Goal: Task Accomplishment & Management: Complete application form

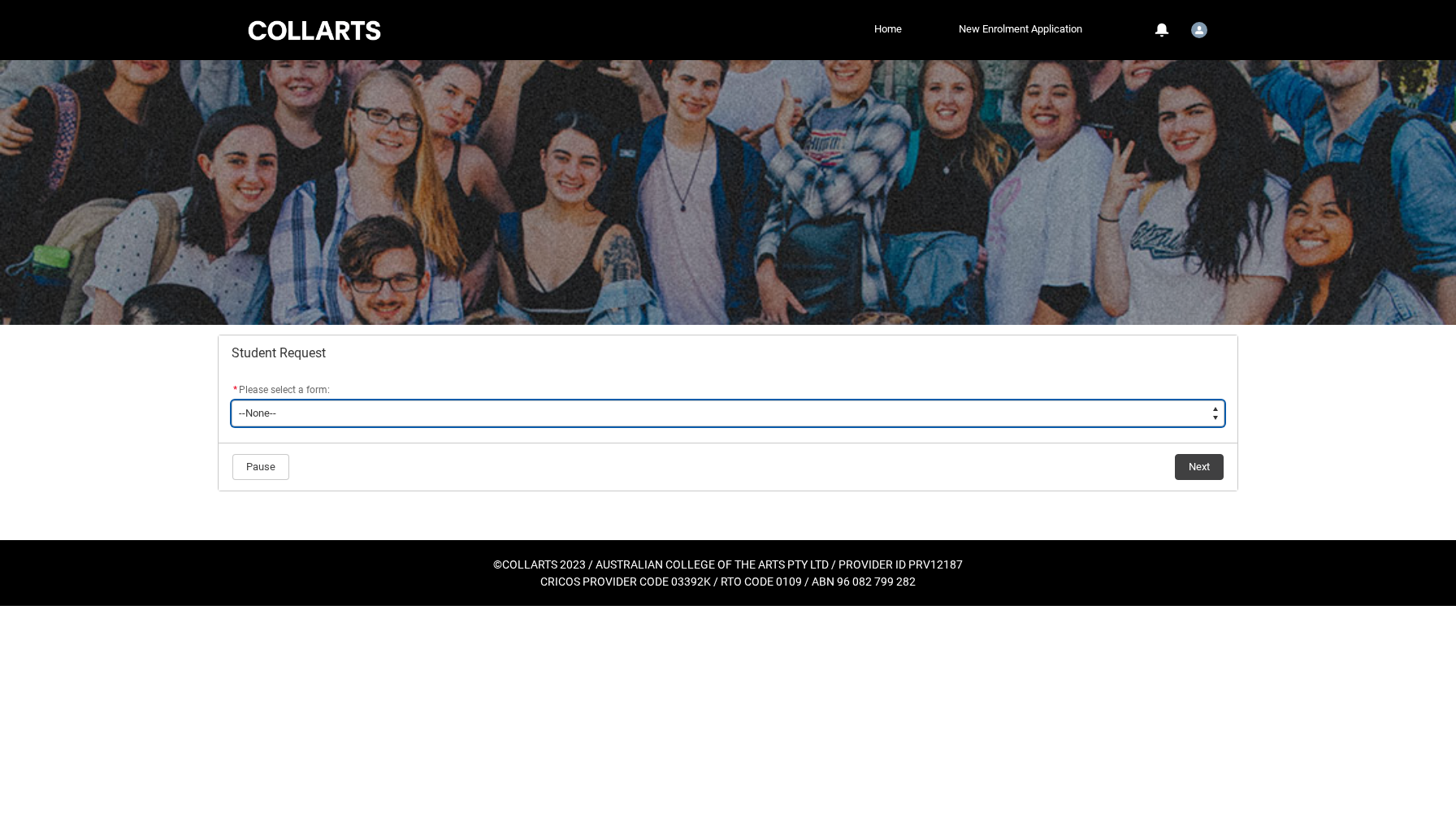
click at [668, 414] on select "--None-- Academic Transcript Application to Appeal Assignment Extension Change …" at bounding box center [728, 413] width 992 height 26
type lightning-select "Course_Credit_RPL_Choice"
click at [232, 401] on select "--None-- Academic Transcript Application to Appeal Assignment Extension Change …" at bounding box center [728, 413] width 992 height 26
select select "Course_Credit_RPL_Choice"
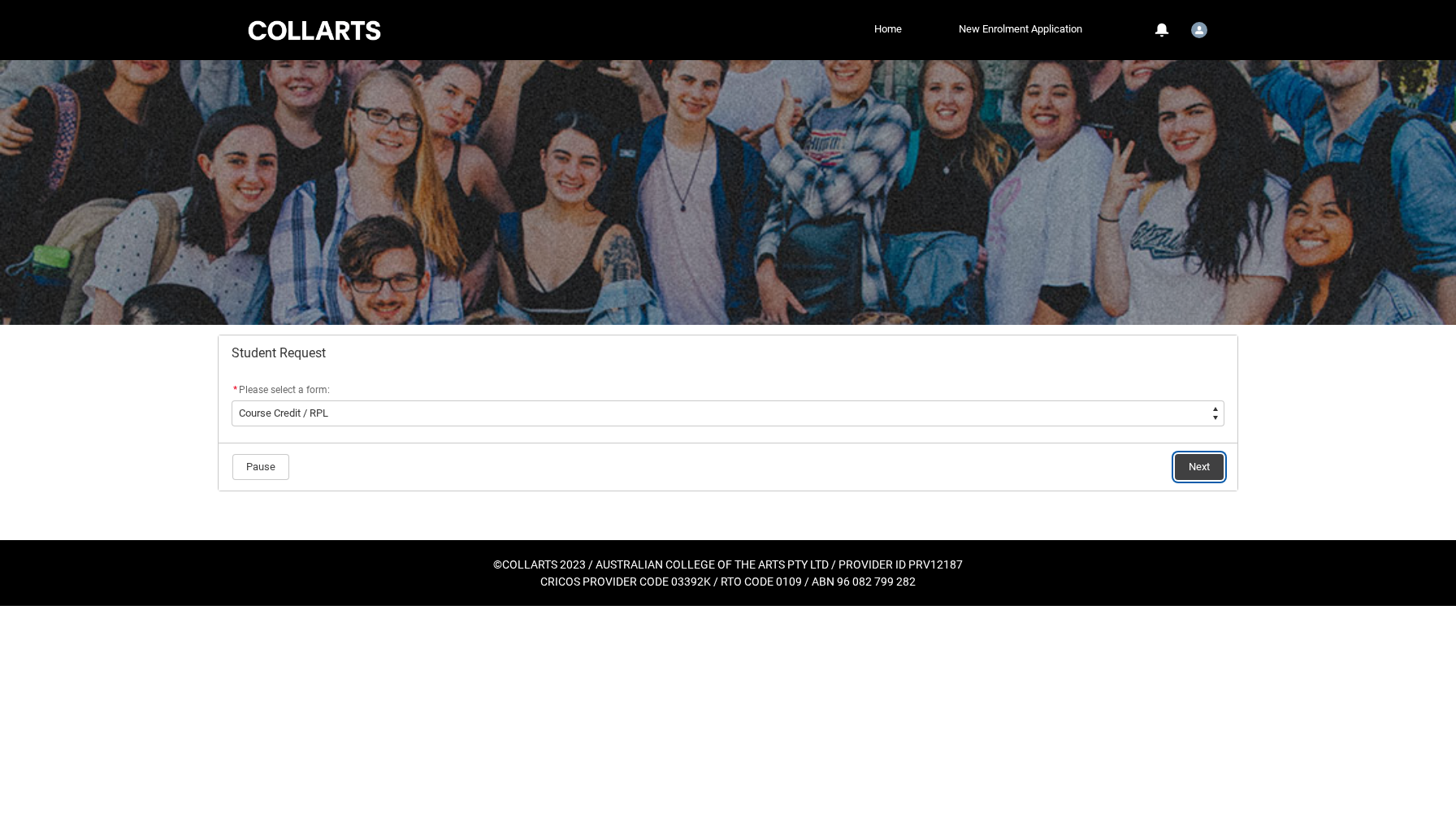
click at [1196, 462] on button "Next" at bounding box center [1198, 466] width 49 height 26
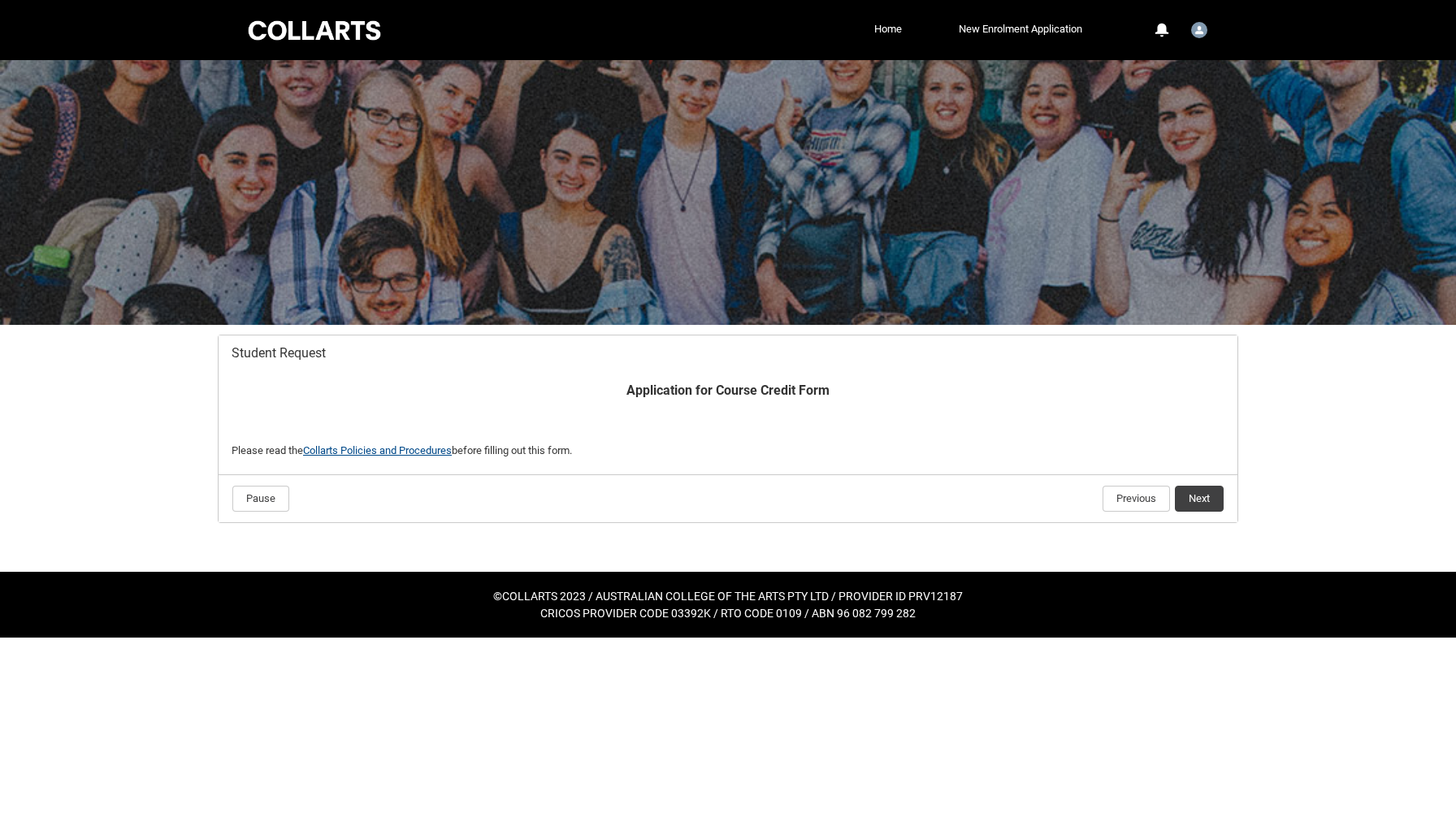
click at [431, 447] on link "Collarts Policies and Procedures" at bounding box center [377, 450] width 148 height 12
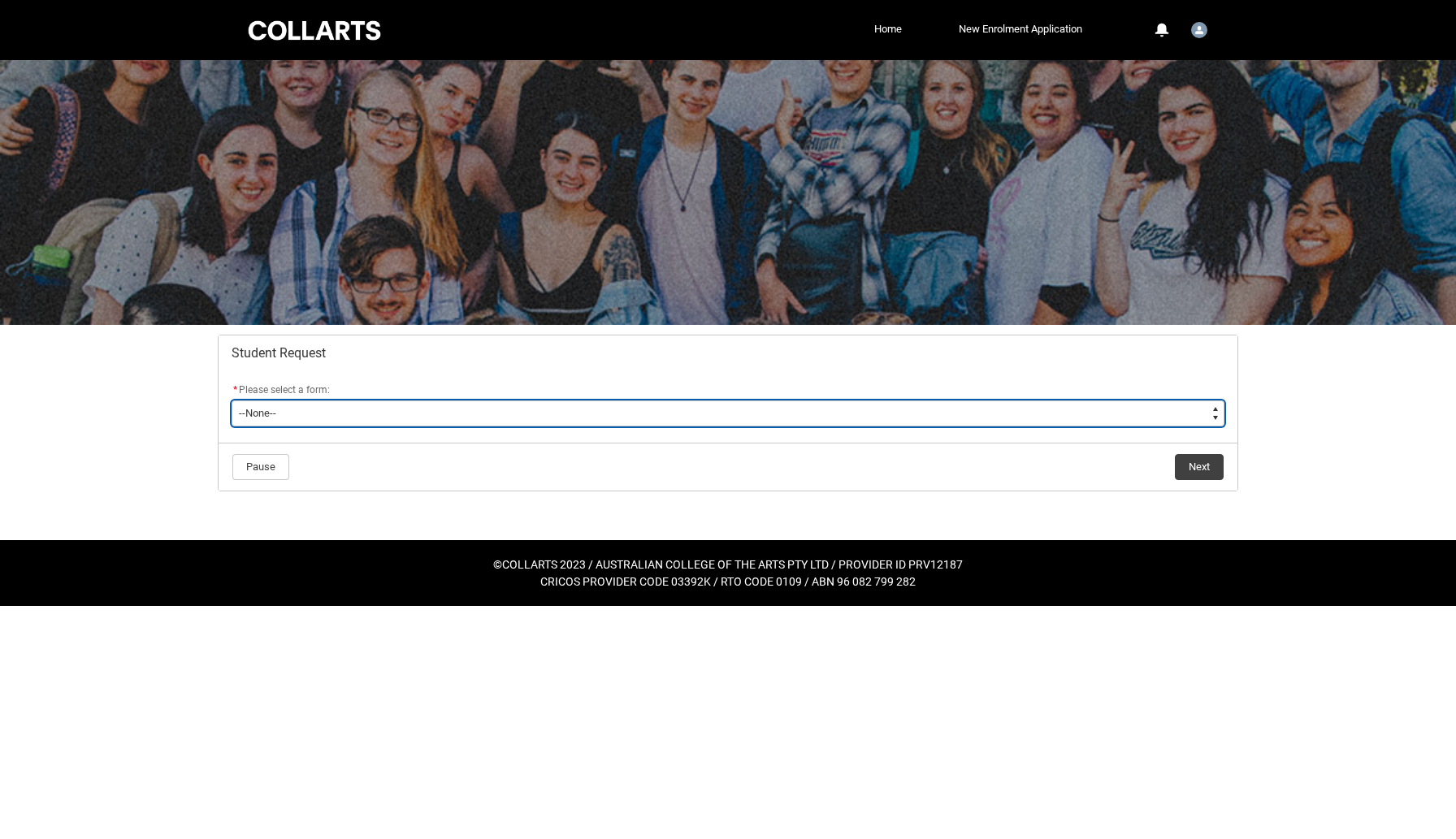
click at [327, 409] on select "--None-- Academic Transcript Application to Appeal Assignment Extension Change …" at bounding box center [728, 413] width 992 height 26
type lightning-select "Course_Credit_RPL_Choice"
click at [232, 401] on select "--None-- Academic Transcript Application to Appeal Assignment Extension Change …" at bounding box center [728, 413] width 992 height 26
select select "Course_Credit_RPL_Choice"
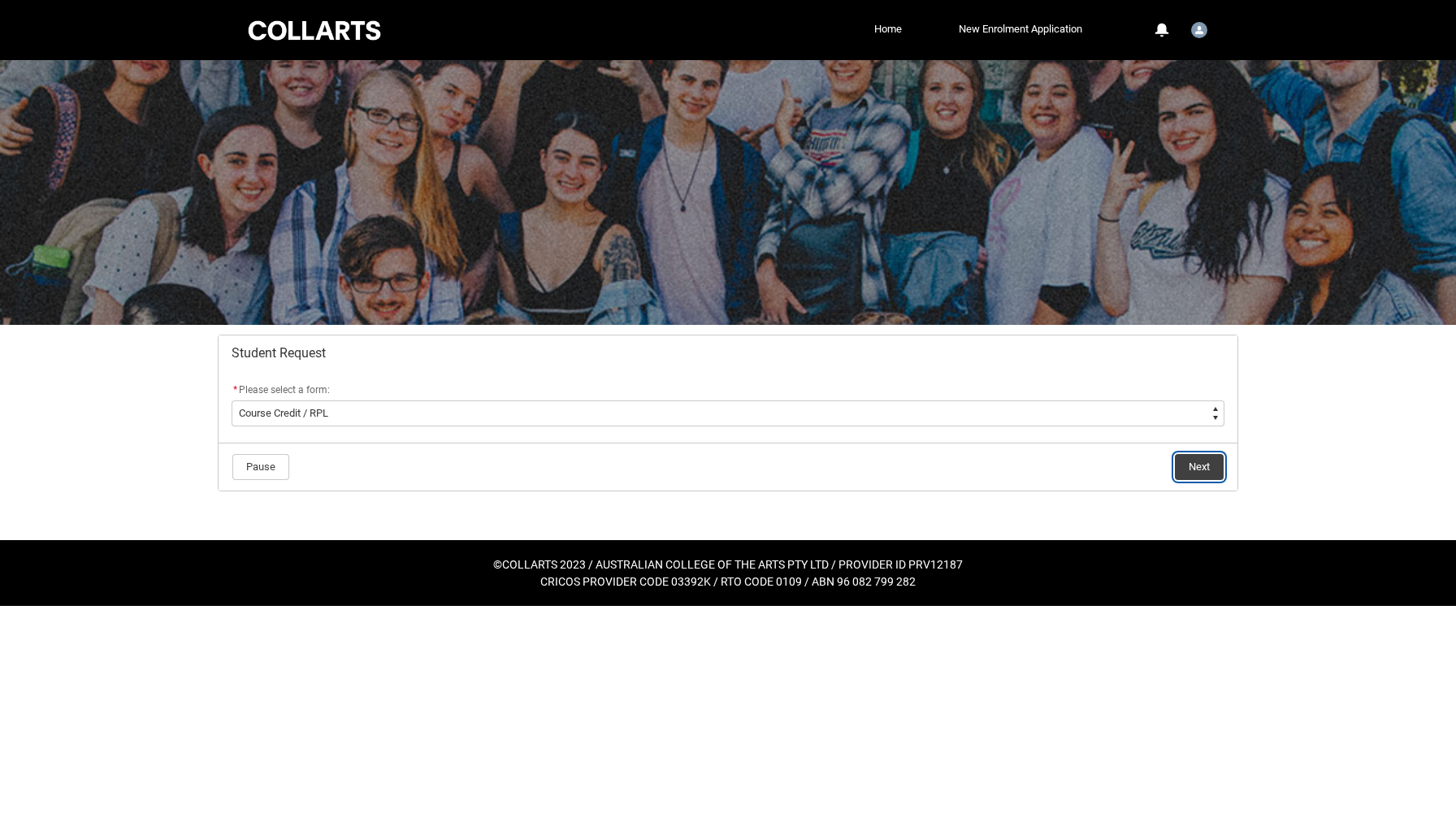
click at [1200, 472] on button "Next" at bounding box center [1198, 466] width 49 height 26
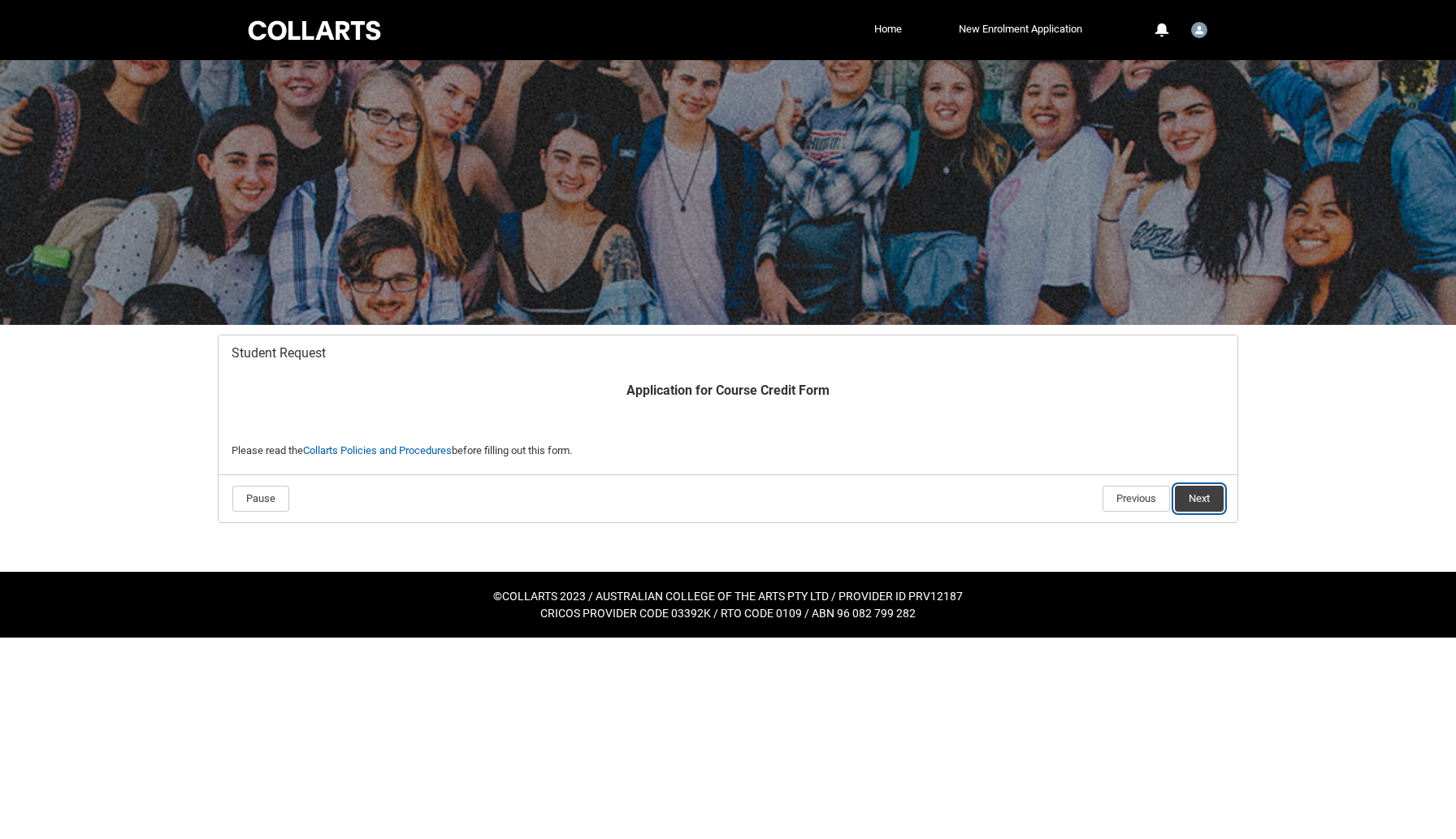
click at [1201, 498] on button "Next" at bounding box center [1198, 498] width 49 height 26
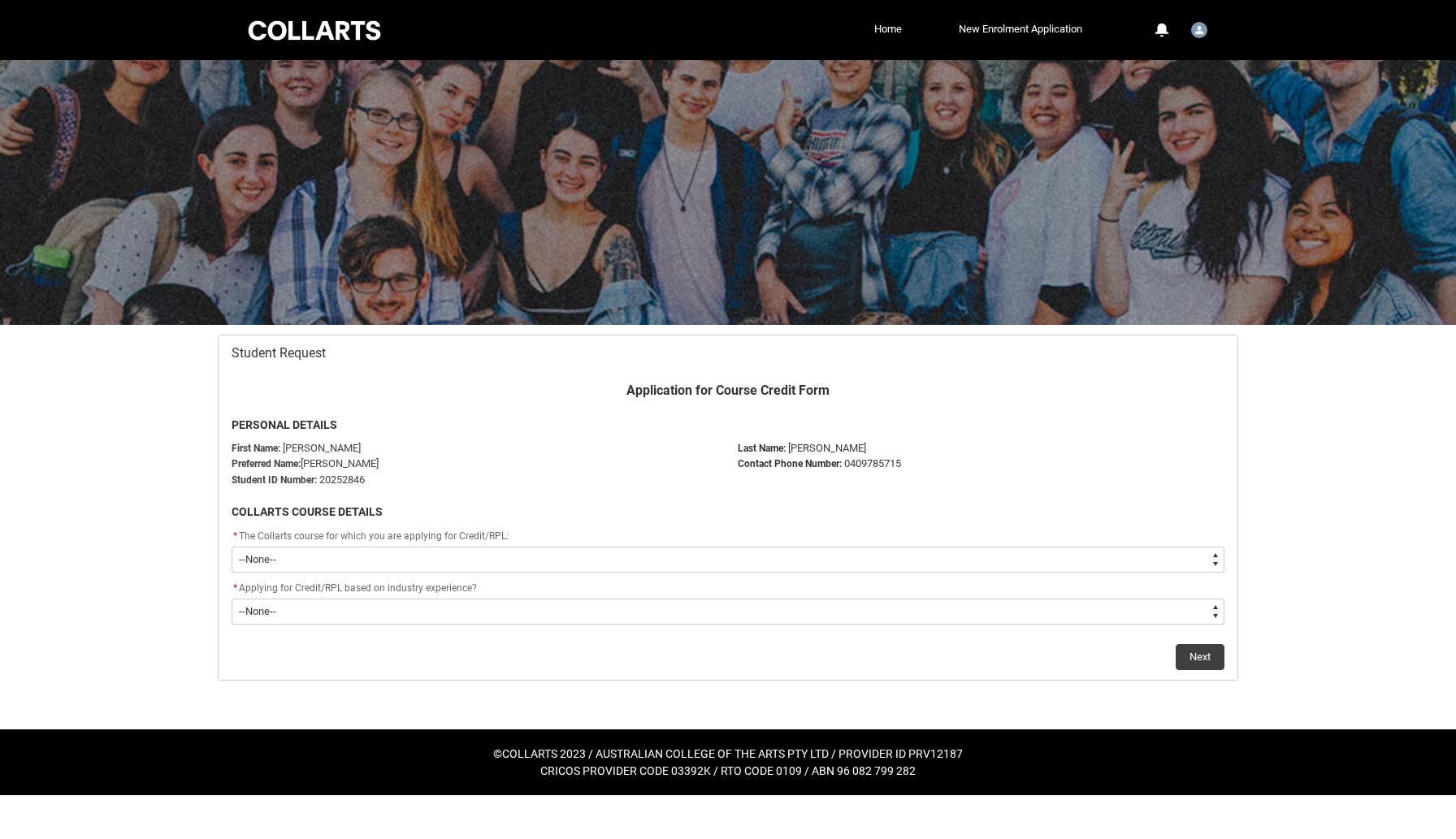
click at [619, 562] on select "--None-- Diploma of Arts (Interior Design)" at bounding box center [728, 559] width 992 height 26
type lightning-select "recordPicklist_ProgramEnrollment.a0jOZ000003Zs8hYAC"
click at [232, 547] on select "--None-- Diploma of Arts (Interior Design)" at bounding box center [728, 559] width 992 height 26
select select "recordPicklist_ProgramEnrollment.a0jOZ000003Zs8hYAC"
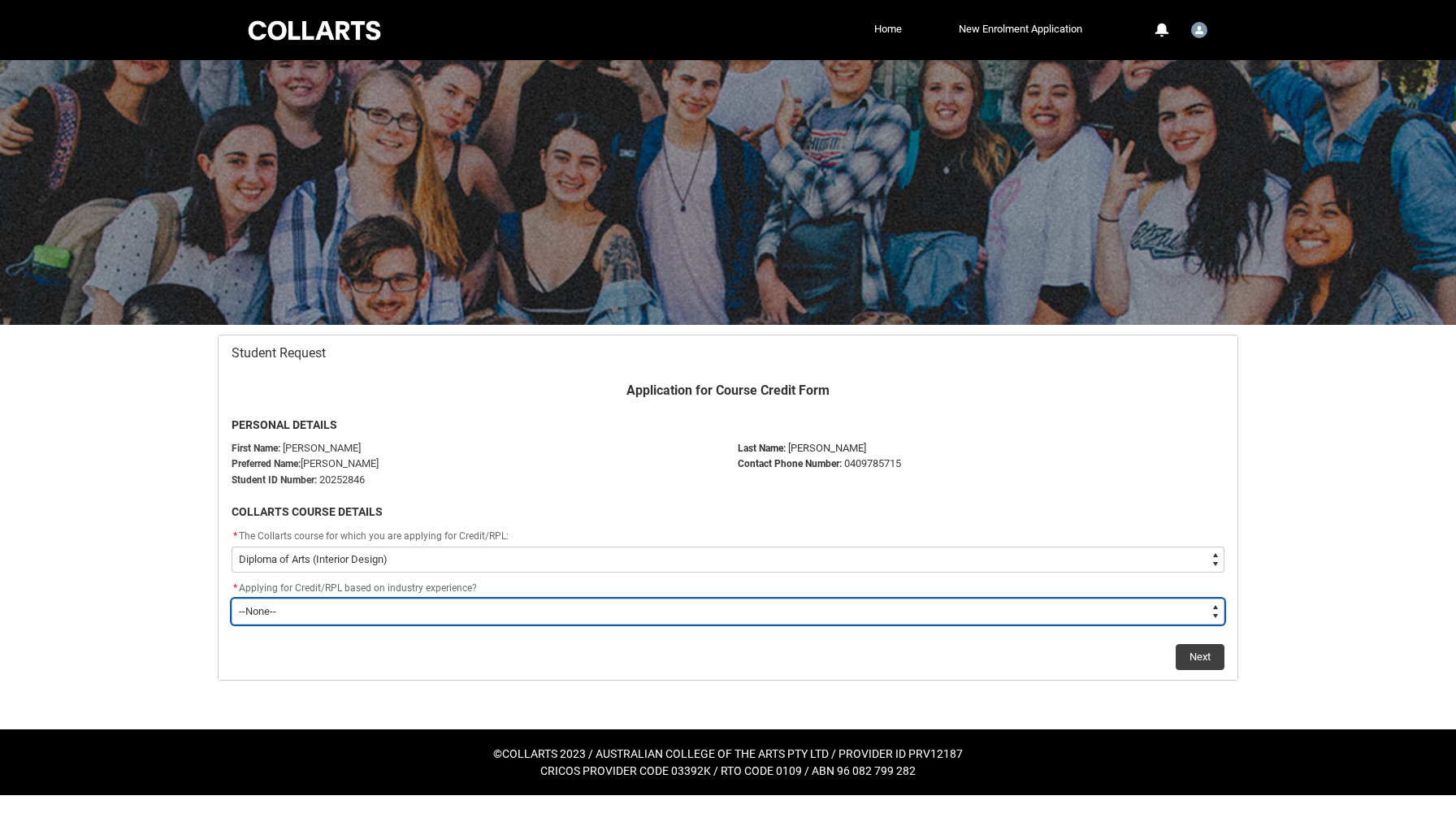
click at [600, 609] on select "--None-- Prior Learning Prior Industry Experience Both" at bounding box center [728, 611] width 992 height 26
type lightning-select "Prior_Learning_RPL"
click at [232, 599] on select "--None-- Prior Learning Prior Industry Experience Both" at bounding box center [728, 611] width 992 height 26
select select "Prior_Learning_RPL"
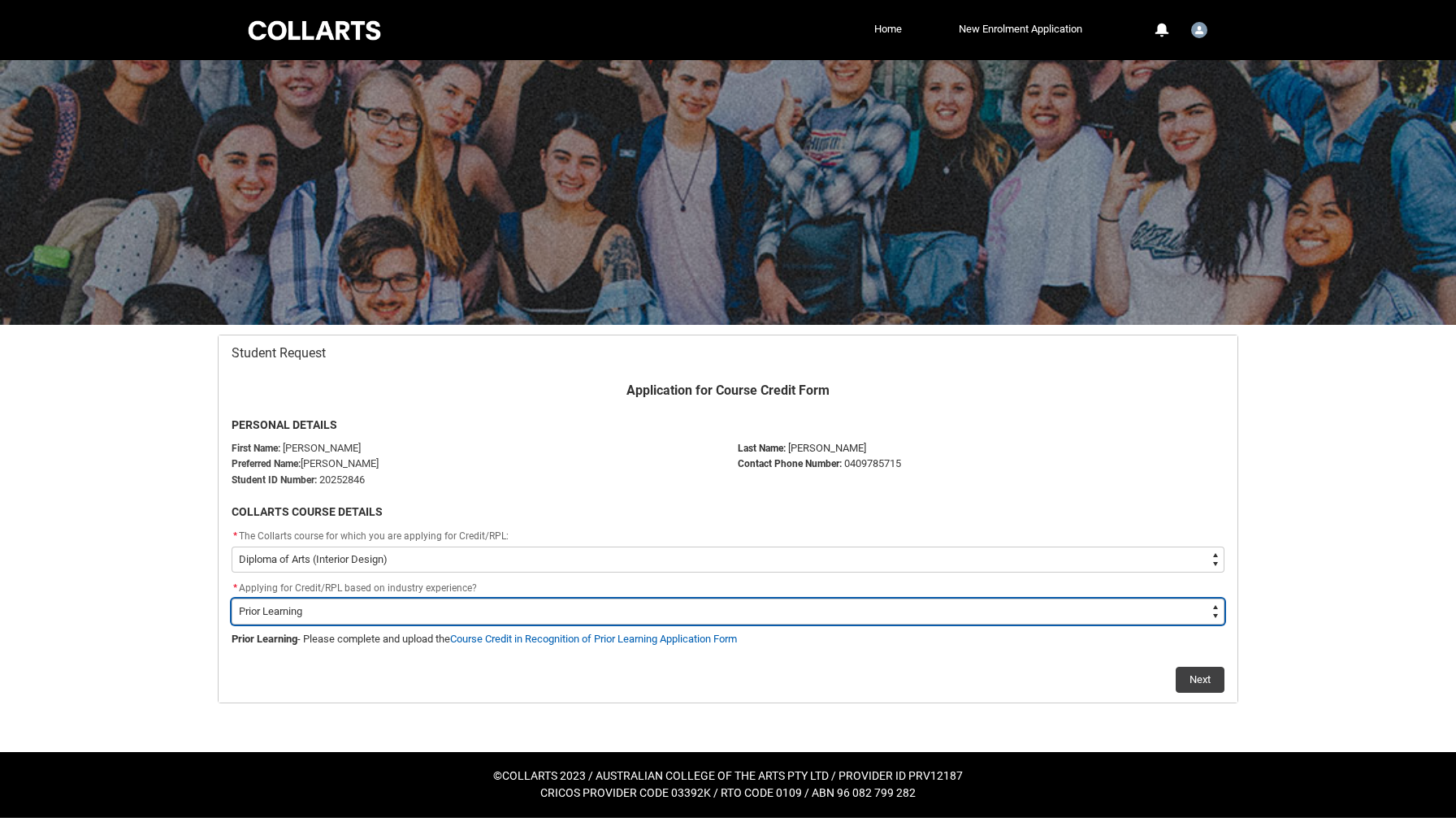
click at [586, 607] on select "--None-- Prior Learning Prior Industry Experience Both" at bounding box center [728, 611] width 992 height 26
type lightning-select "Both_RPL"
click at [232, 599] on select "--None-- Prior Learning Prior Industry Experience Both" at bounding box center [728, 611] width 992 height 26
select select "Both_RPL"
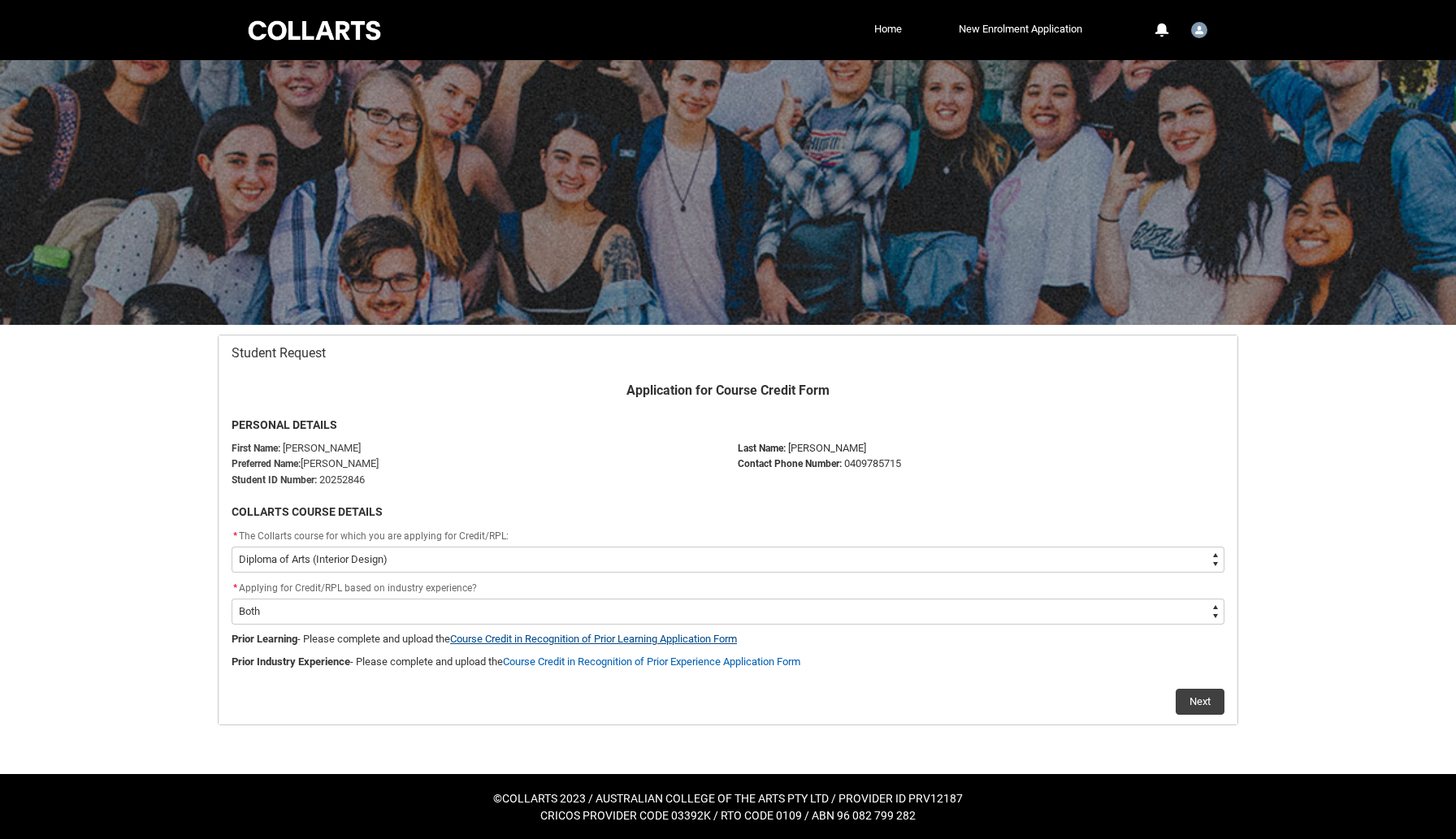
click at [676, 639] on link "Course Credit in Recognition of Prior Learning Application Form" at bounding box center [593, 639] width 287 height 12
click at [722, 660] on link "Course Credit in Recognition of Prior Experience Application Form" at bounding box center [651, 661] width 297 height 12
click at [1211, 705] on button "Next" at bounding box center [1199, 702] width 49 height 26
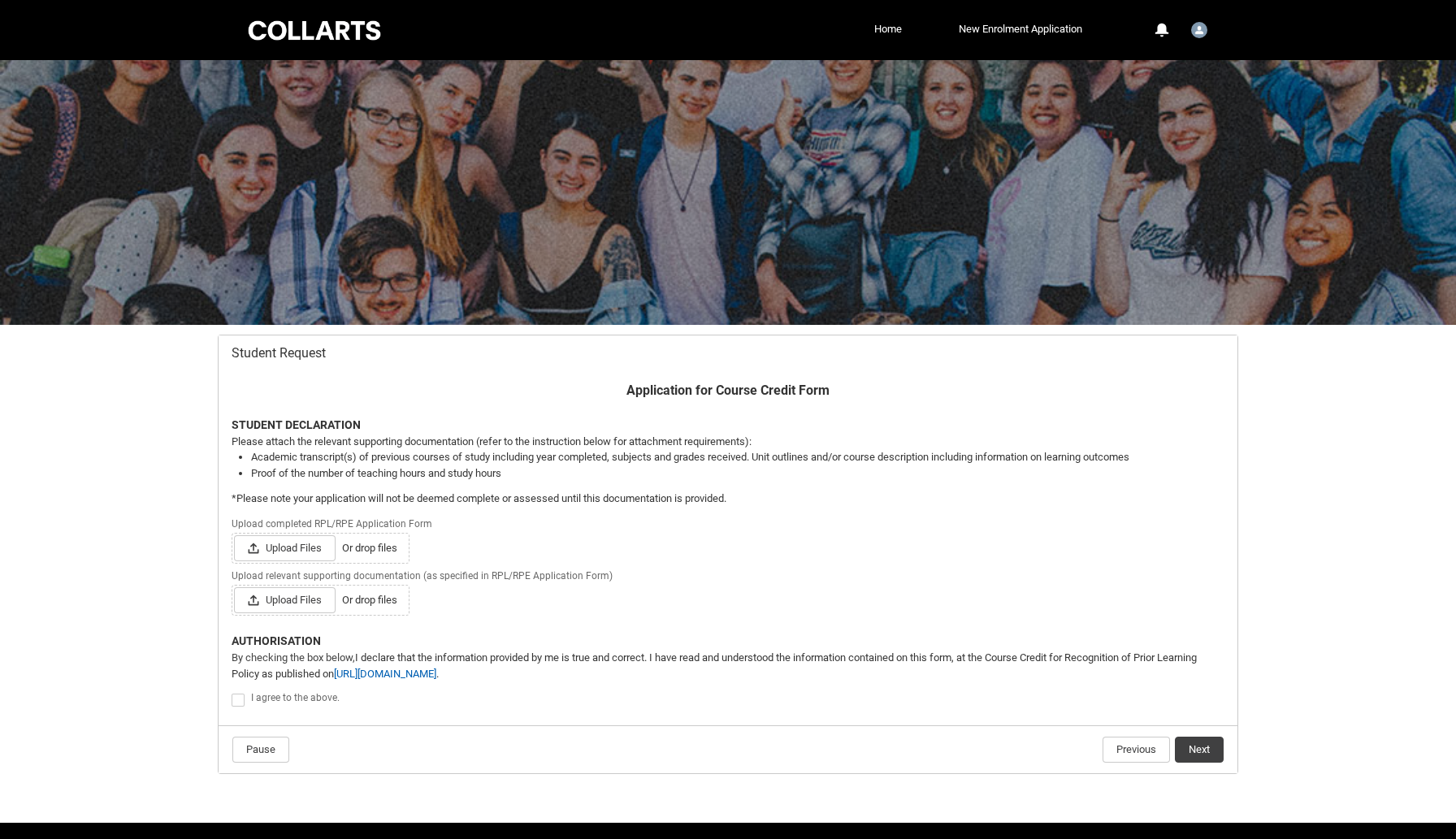
scroll to position [49, 0]
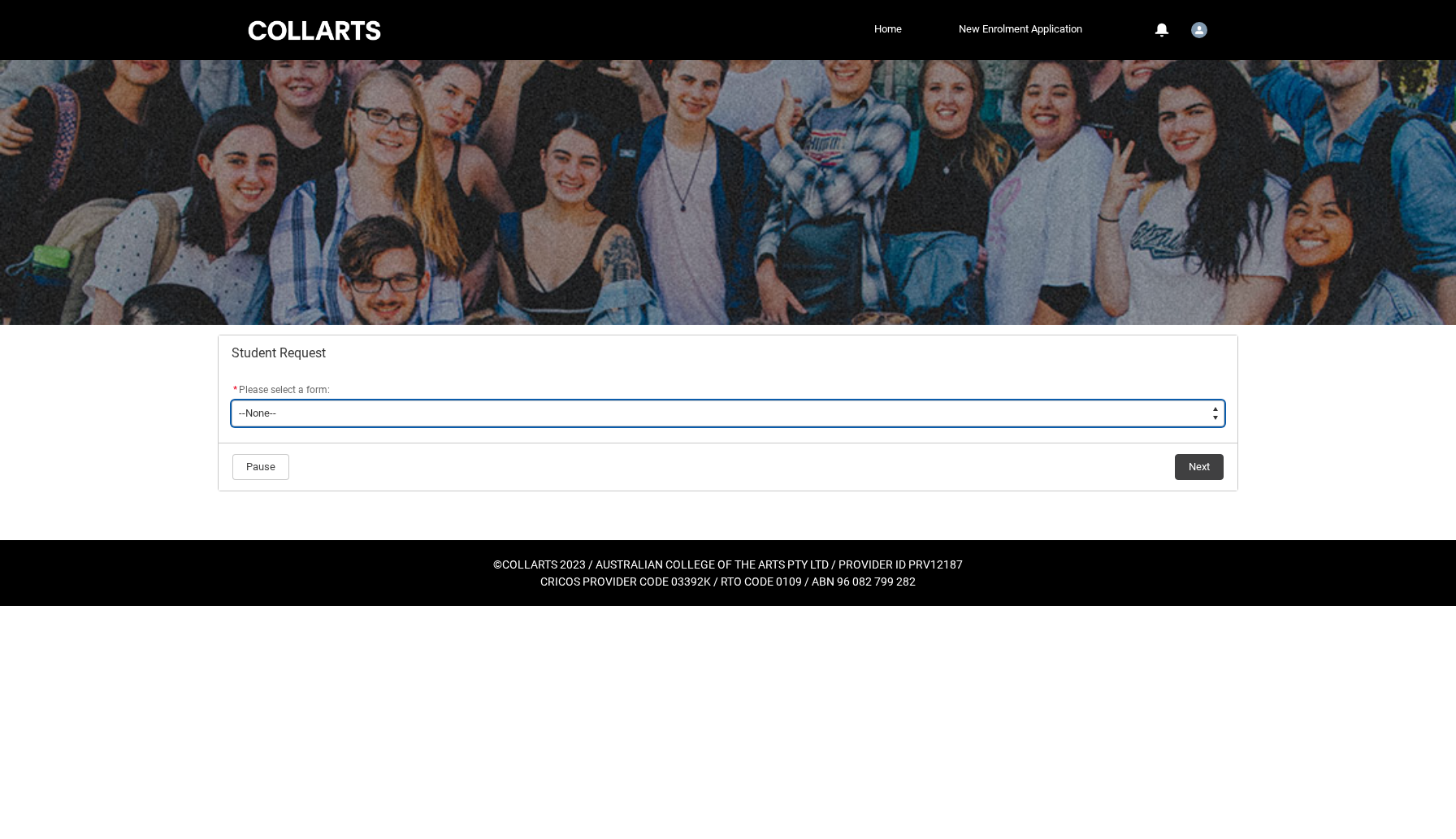
click at [951, 407] on select "--None-- Academic Transcript Application to Appeal Assignment Extension Change …" at bounding box center [728, 413] width 992 height 26
type lightning-select "Enrolment_Variation_Choice"
click at [232, 401] on select "--None-- Academic Transcript Application to Appeal Assignment Extension Change …" at bounding box center [728, 413] width 992 height 26
select select "Enrolment_Variation_Choice"
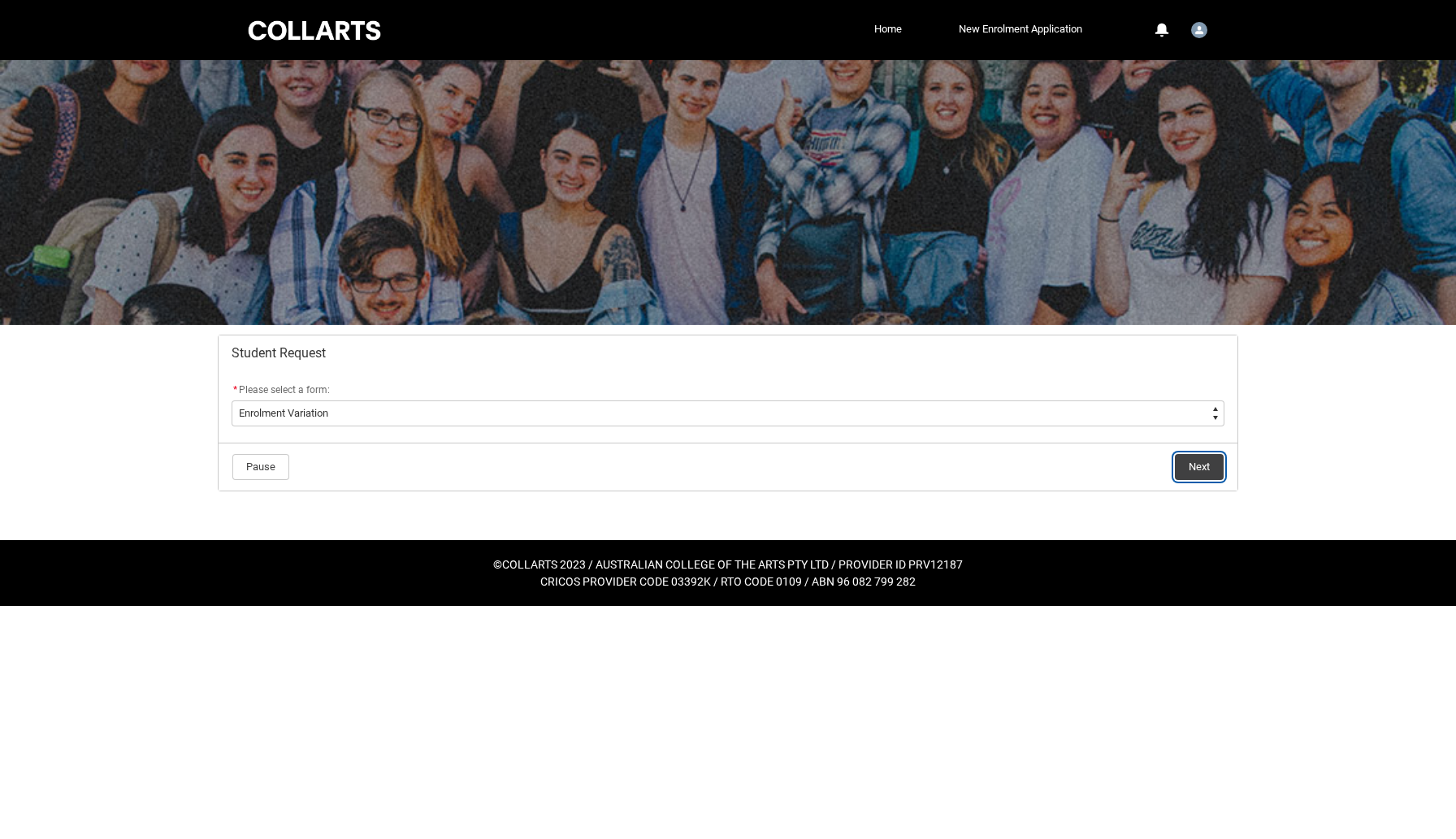
click at [1198, 463] on button "Next" at bounding box center [1198, 466] width 49 height 26
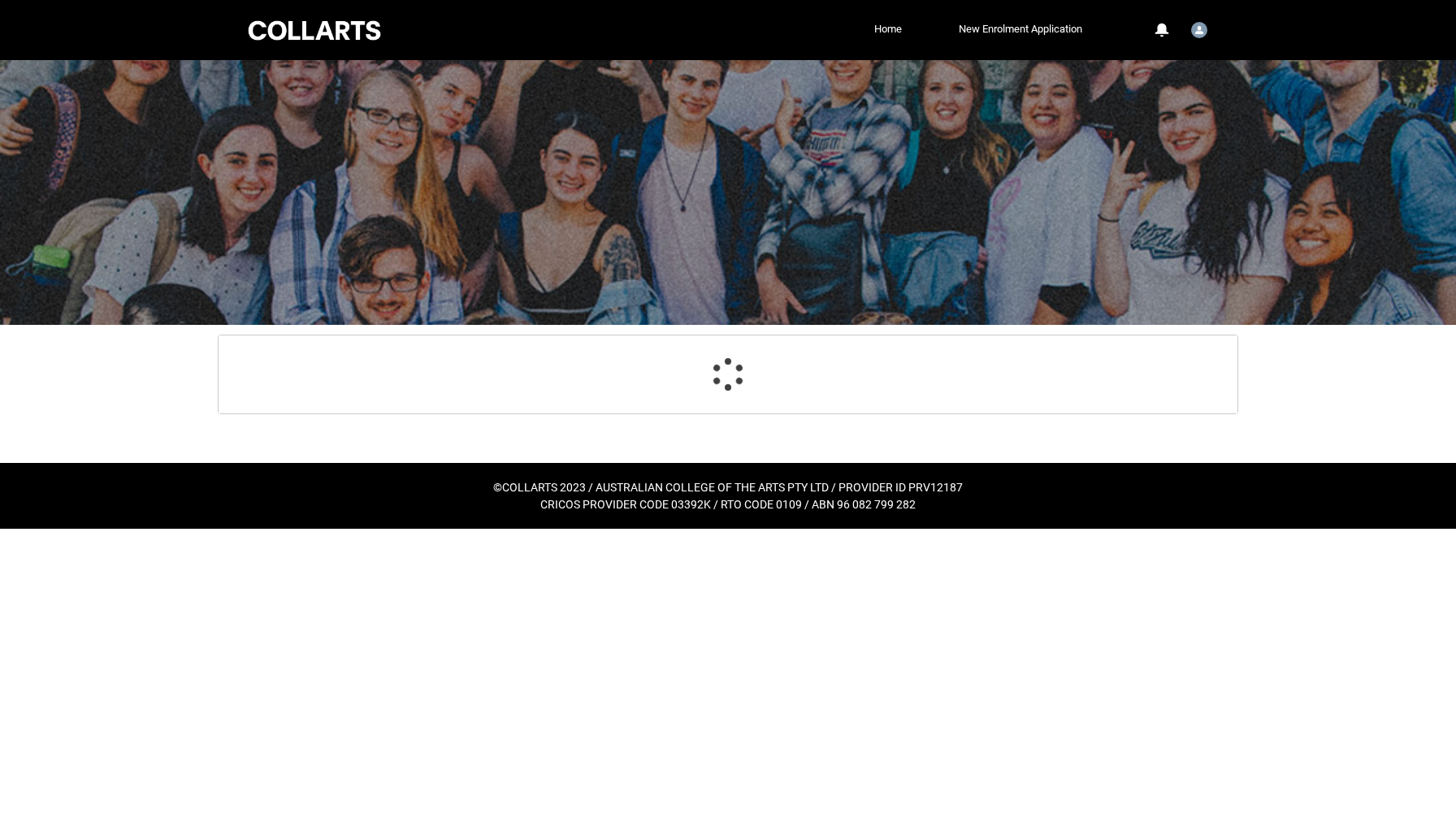
scroll to position [173, 0]
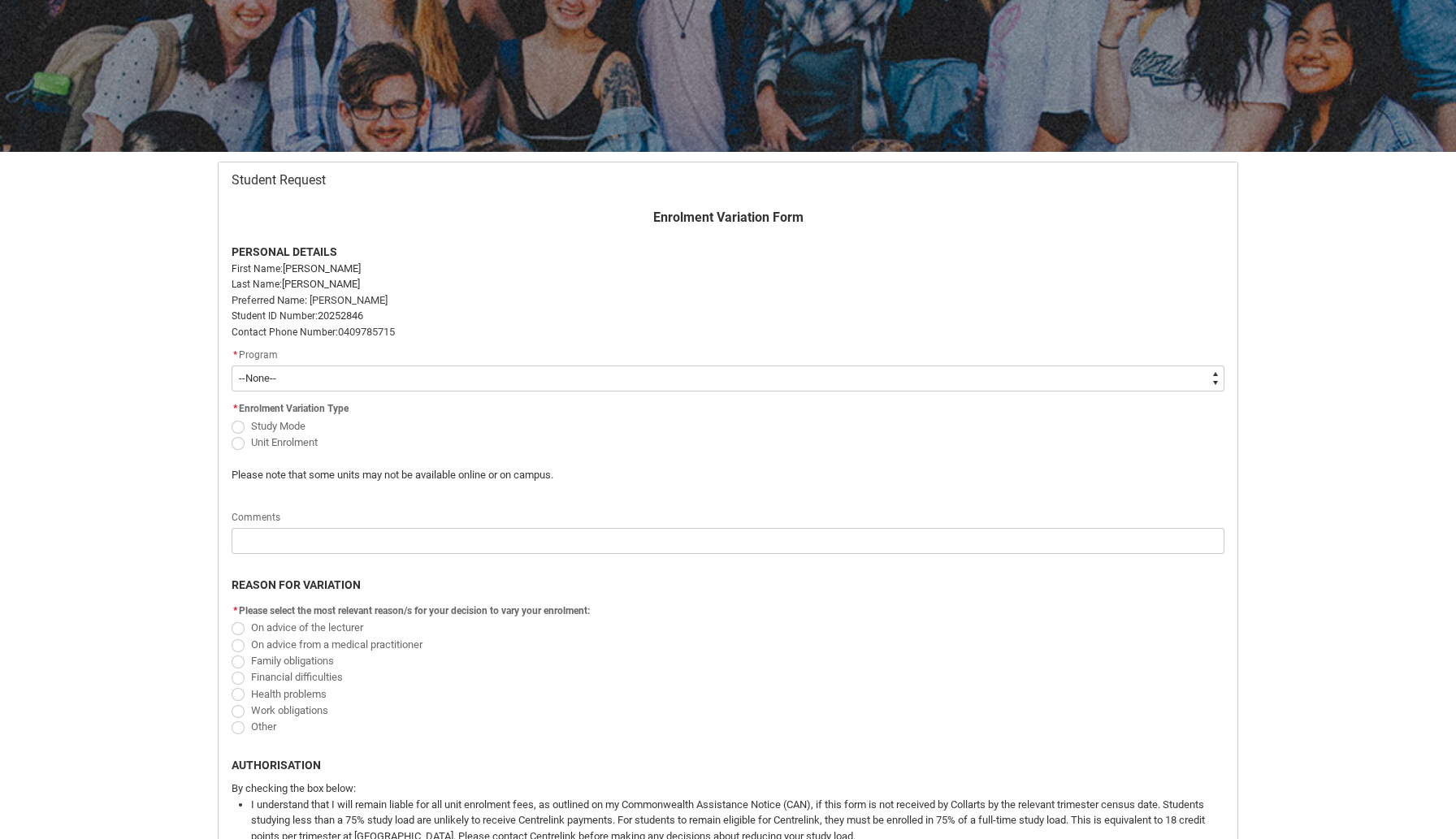
click at [408, 385] on select "--None-- Diploma of Arts (Interior Design)" at bounding box center [728, 378] width 992 height 26
type lightning-select "recordPicklist_ProgramEnrollment.a0jOZ000003Zs8hYAC"
click at [232, 365] on select "--None-- Diploma of Arts (Interior Design)" at bounding box center [728, 378] width 992 height 26
select select "recordPicklist_ProgramEnrollment.a0jOZ000003Zs8hYAC"
click at [239, 427] on span "Redu_Student_Request flow" at bounding box center [239, 427] width 13 height 13
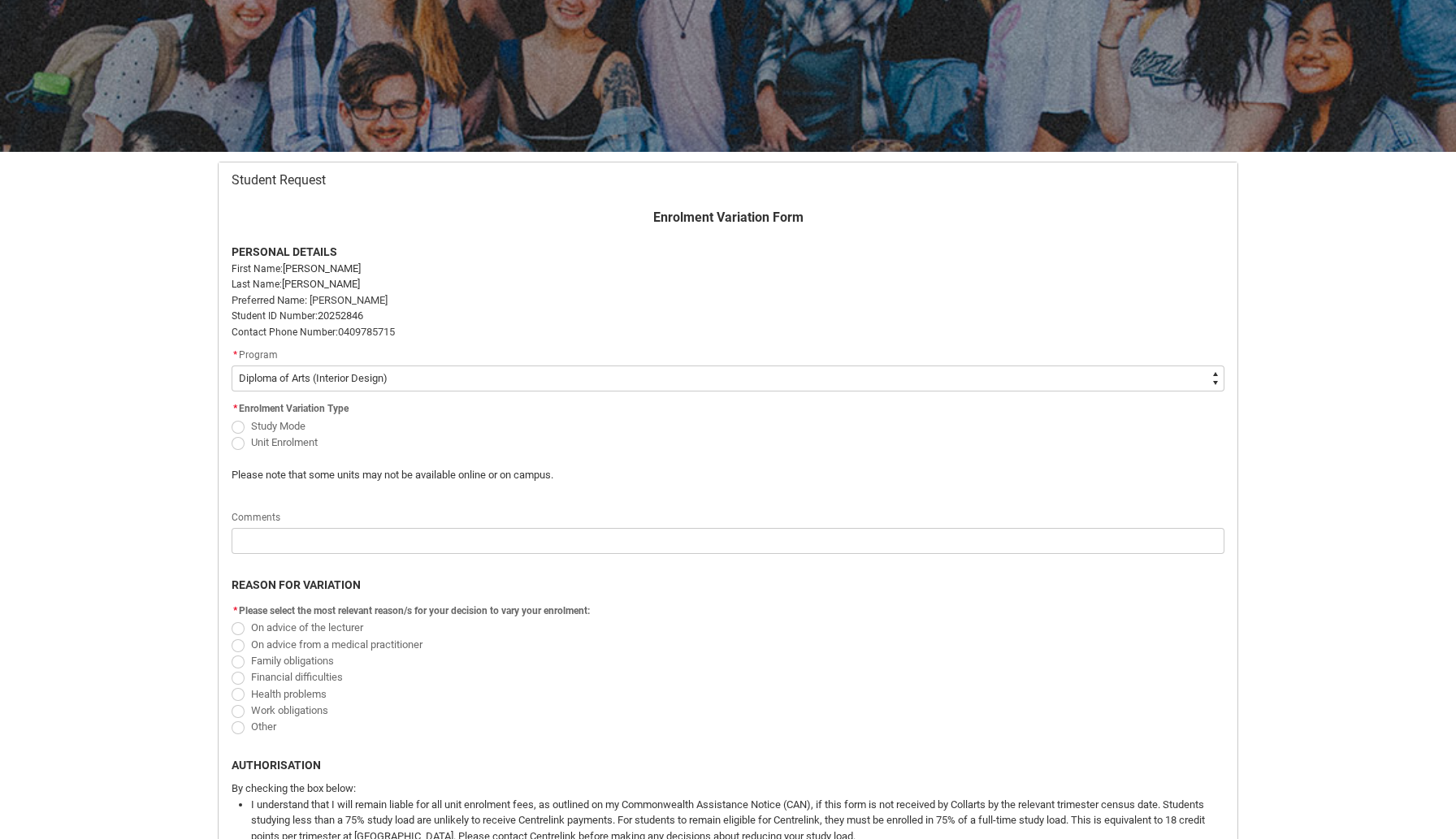
click at [232, 417] on input "Study Mode" at bounding box center [231, 417] width 1 height 1
radio input "true"
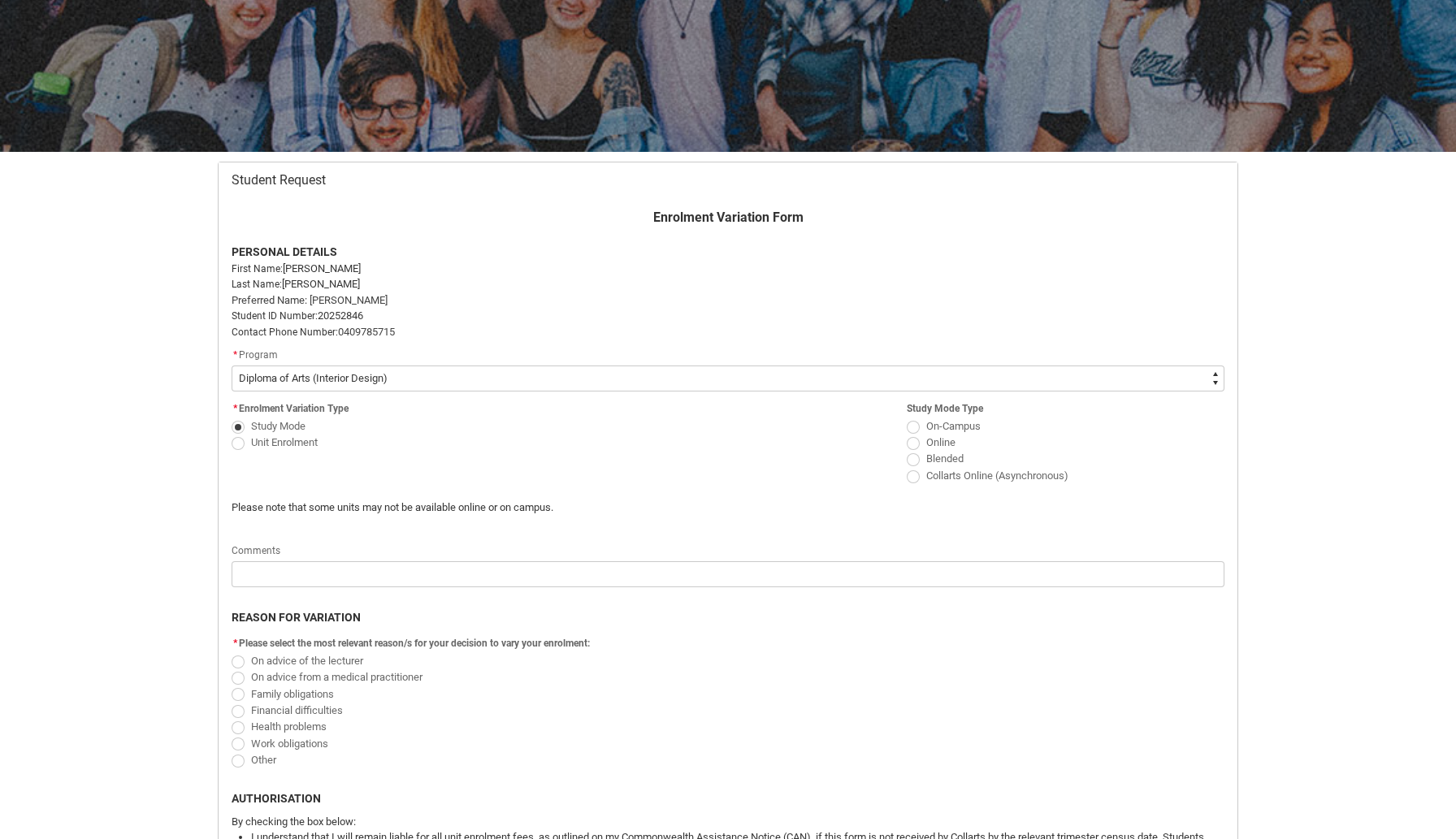
click at [237, 442] on span "Redu_Student_Request flow" at bounding box center [239, 444] width 13 height 13
click at [232, 434] on input "Unit Enrolment" at bounding box center [231, 433] width 1 height 1
radio input "true"
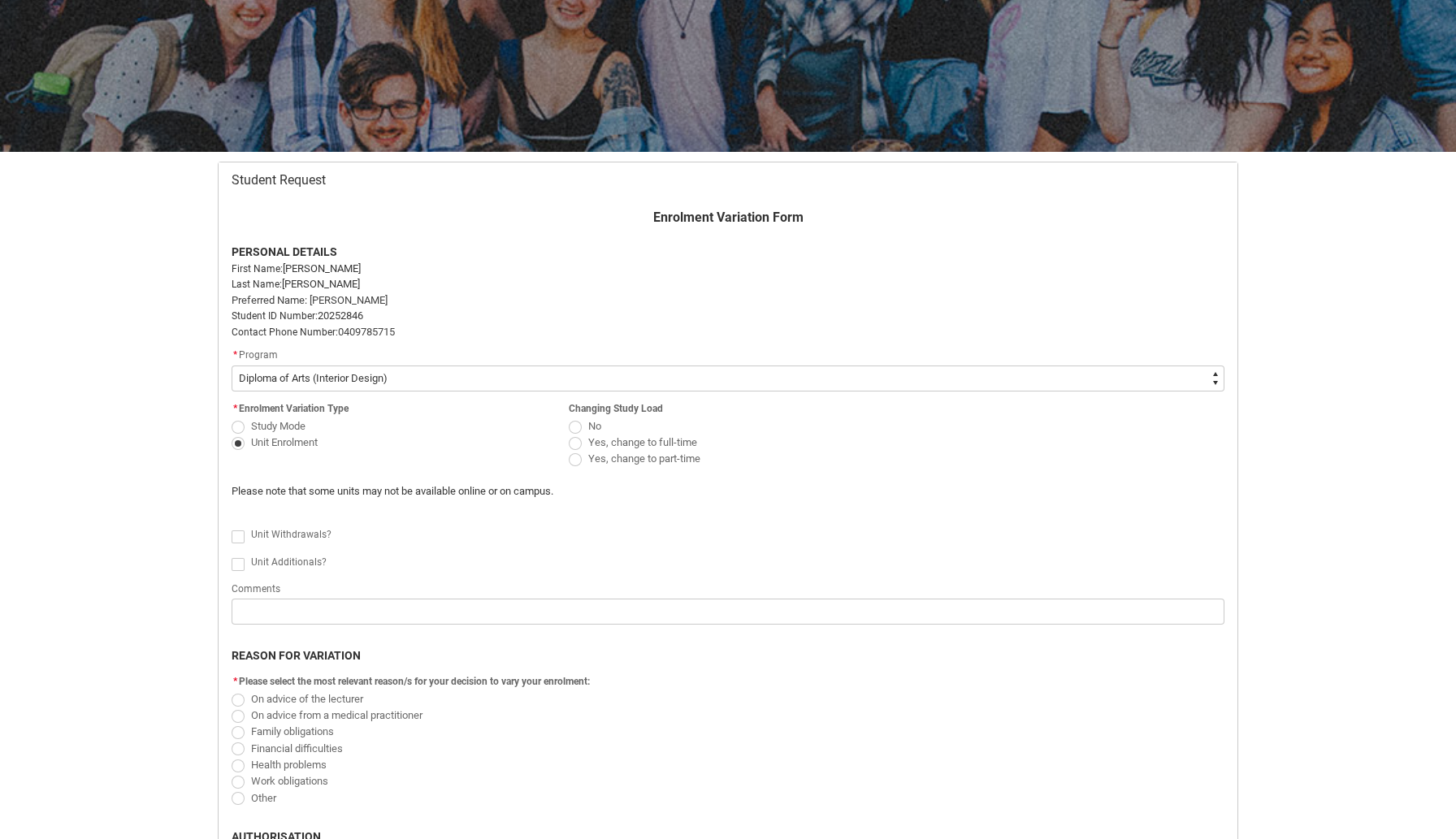
click at [296, 423] on span "Study Mode" at bounding box center [278, 426] width 55 height 12
click at [232, 417] on input "Study Mode" at bounding box center [231, 417] width 1 height 1
radio input "true"
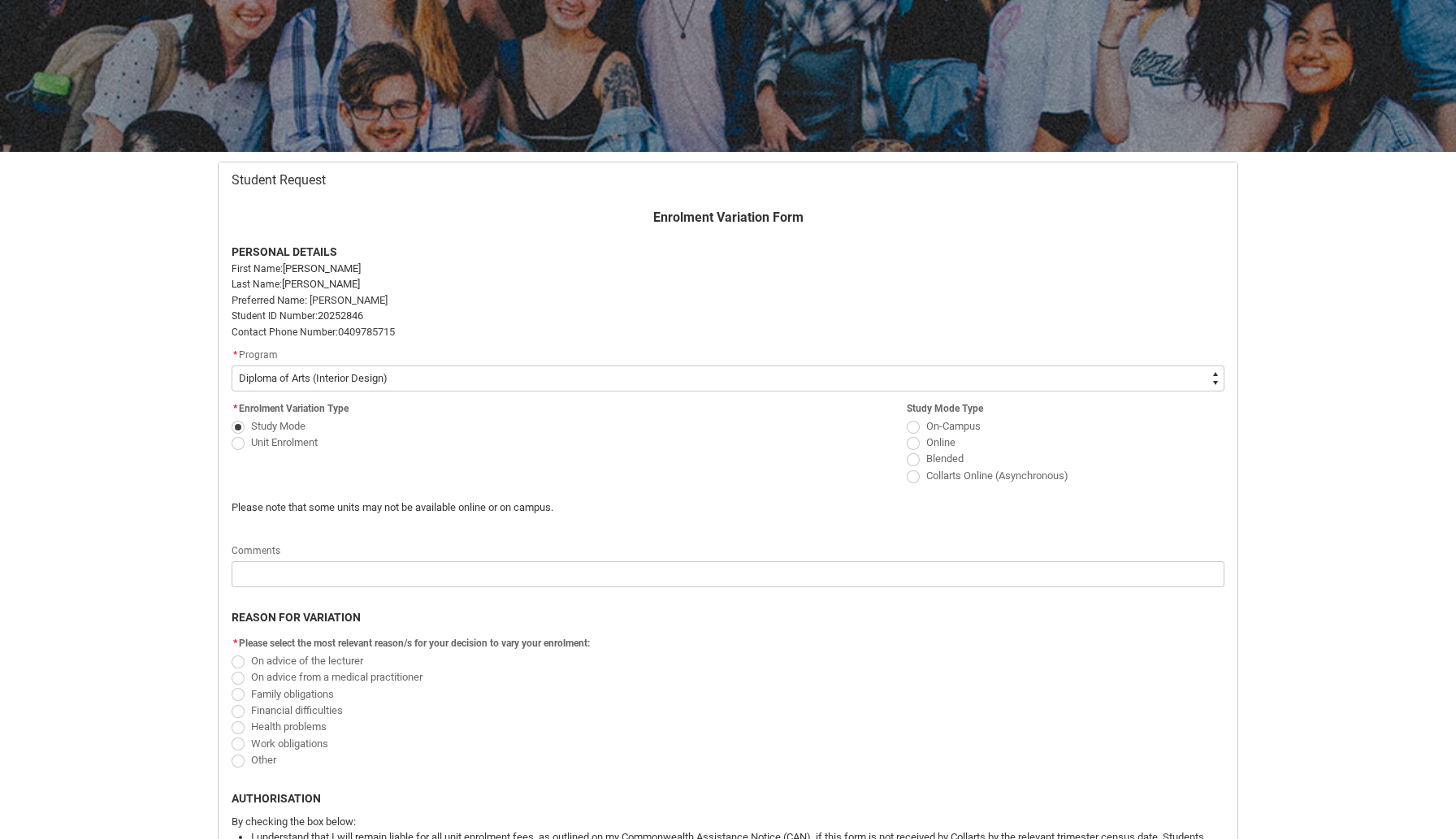
click at [915, 445] on span "Redu_Student_Request flow" at bounding box center [914, 444] width 13 height 13
click at [907, 434] on input "Online" at bounding box center [906, 433] width 1 height 1
radio input "true"
click at [918, 473] on label "Collarts Online (Asynchronous)" at bounding box center [991, 475] width 168 height 12
click at [907, 467] on input "Collarts Online (Asynchronous)" at bounding box center [906, 466] width 1 height 1
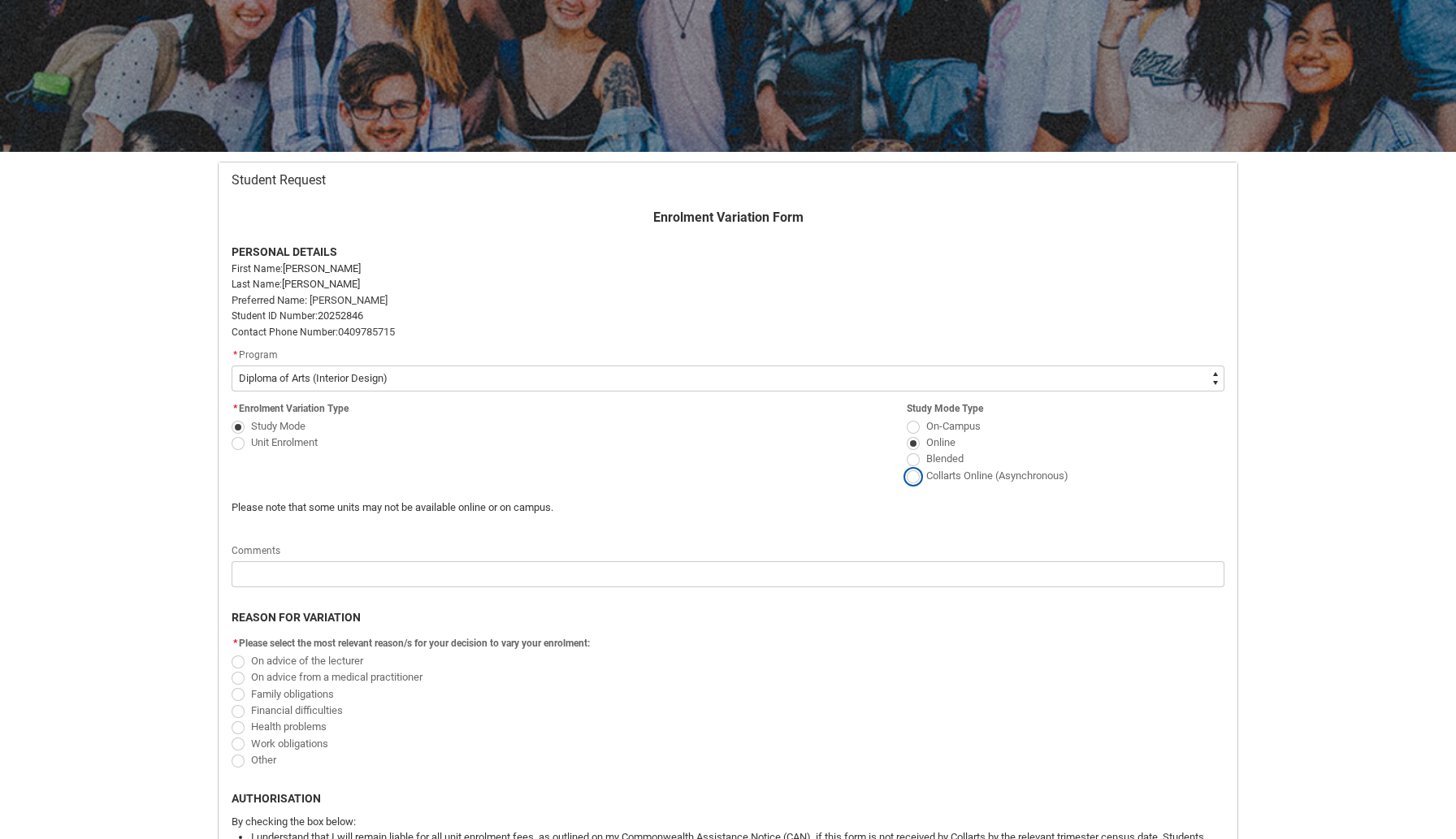
radio input "true"
click at [239, 695] on span "Redu_Student_Request flow" at bounding box center [239, 695] width 13 height 13
click at [232, 686] on input "Family obligations" at bounding box center [231, 685] width 1 height 1
radio input "true"
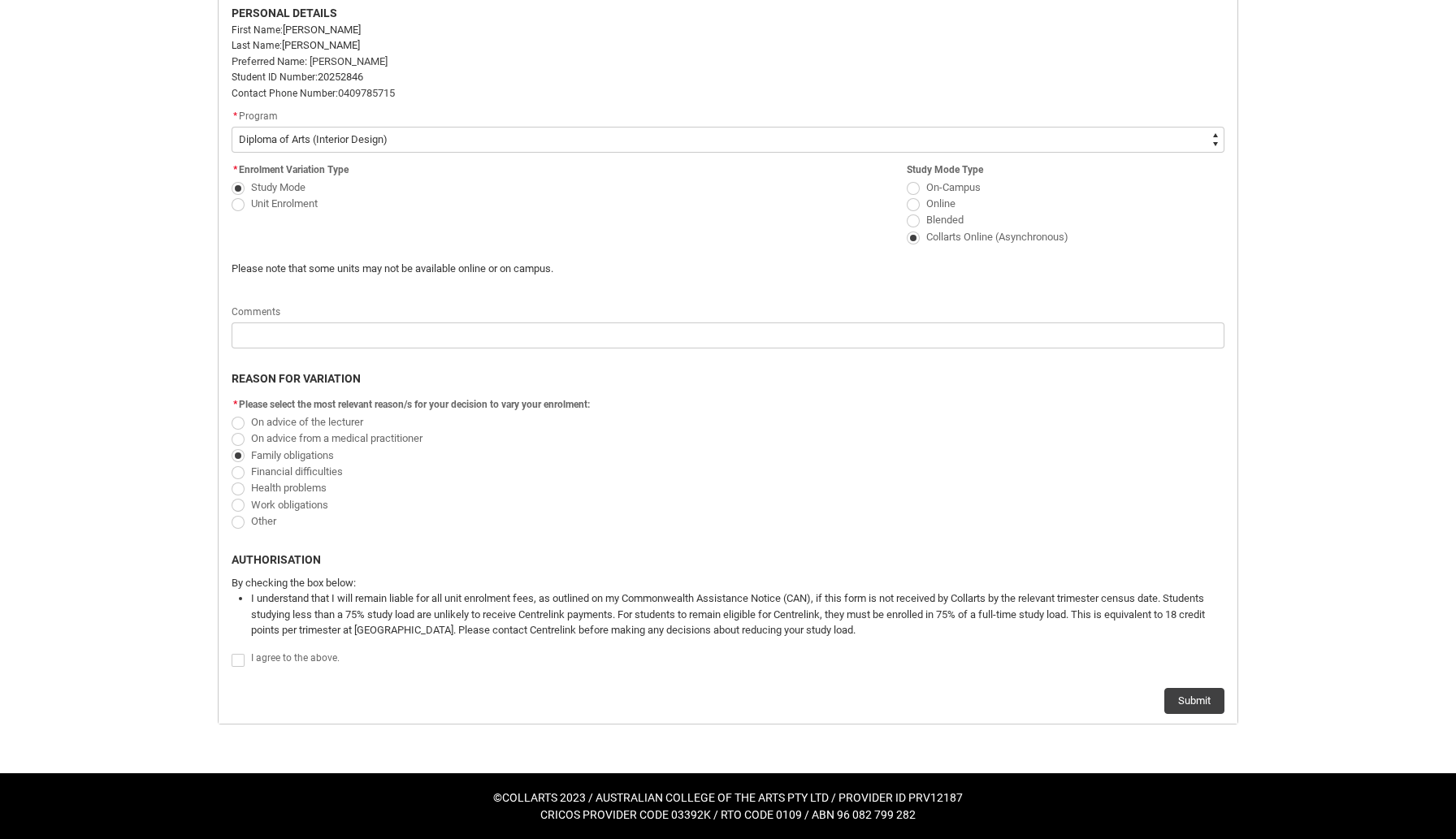
click at [236, 662] on span "Redu_Student_Request flow" at bounding box center [239, 661] width 13 height 13
click at [232, 652] on input "Redu_Student_Request flow" at bounding box center [231, 651] width 1 height 1
type lightning-input "true"
checkbox input "true"
click at [1184, 701] on button "Submit" at bounding box center [1193, 701] width 60 height 26
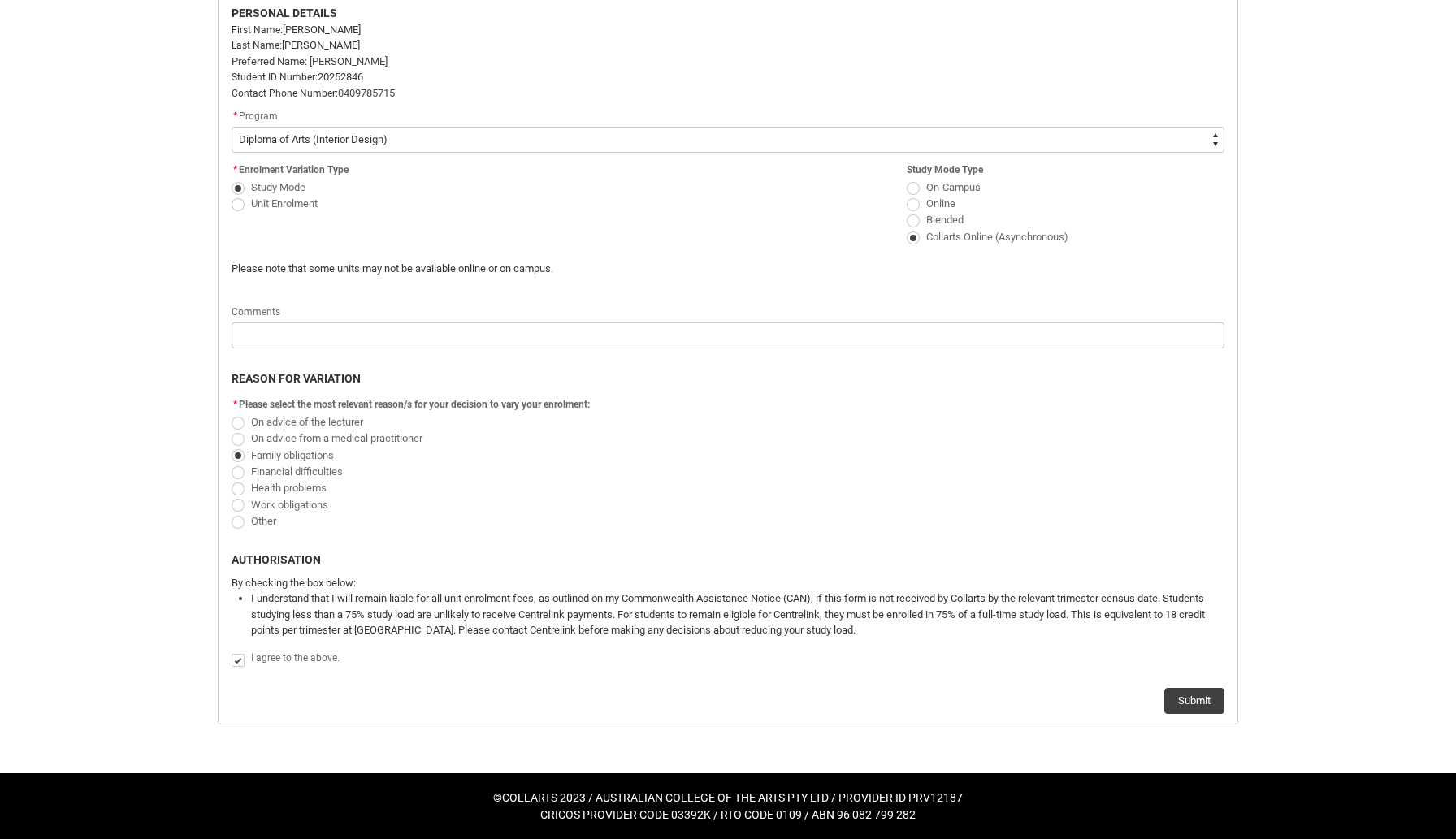
scroll to position [0, 0]
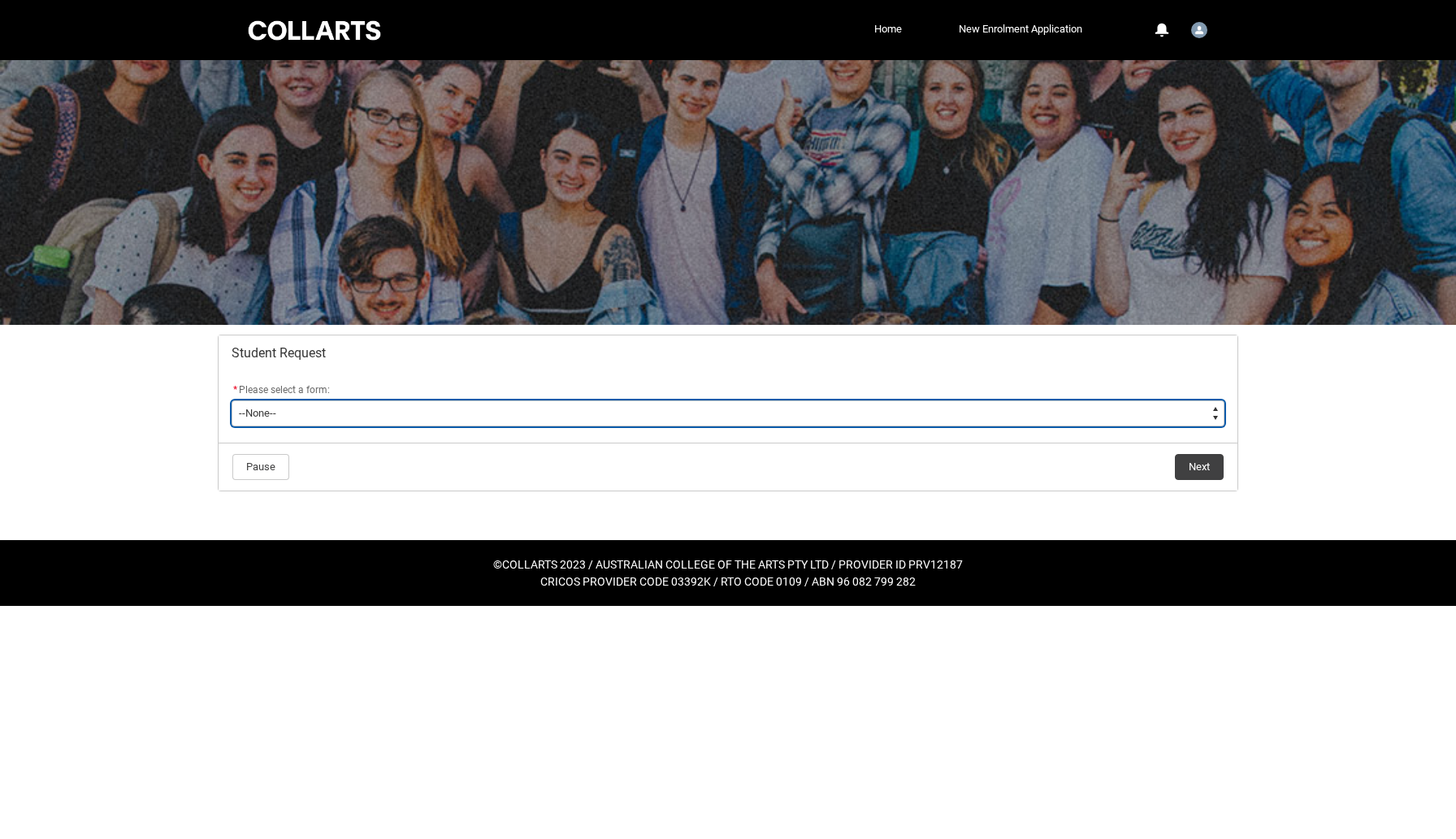
click at [364, 417] on select "--None-- Academic Transcript Application to Appeal Assignment Extension Change …" at bounding box center [728, 413] width 992 height 26
type lightning-select "Enrolment_Variation_Choice"
click at [232, 401] on select "--None-- Academic Transcript Application to Appeal Assignment Extension Change …" at bounding box center [728, 413] width 992 height 26
select select "Enrolment_Variation_Choice"
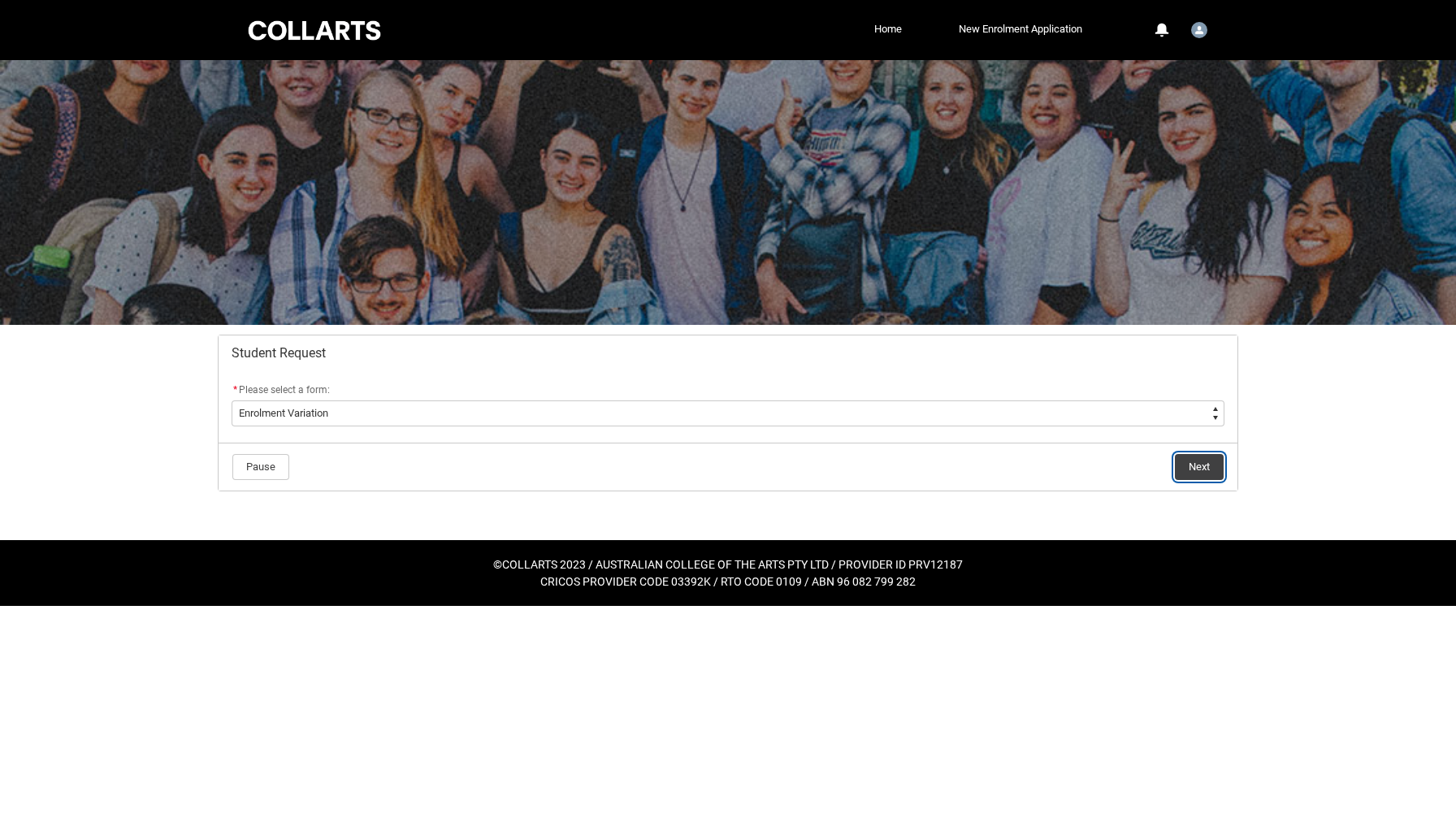
click at [1196, 465] on button "Next" at bounding box center [1198, 466] width 49 height 26
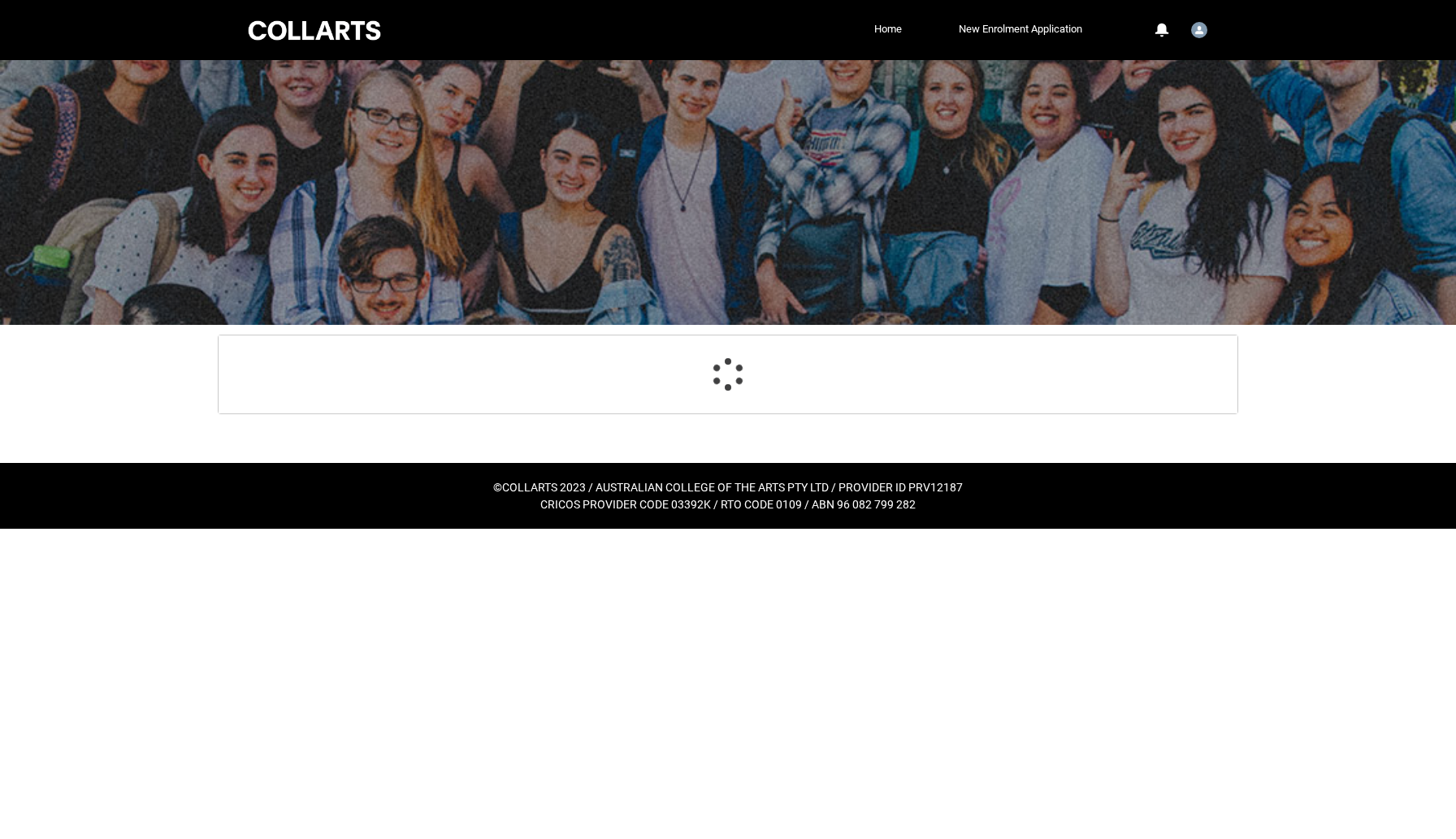
scroll to position [173, 0]
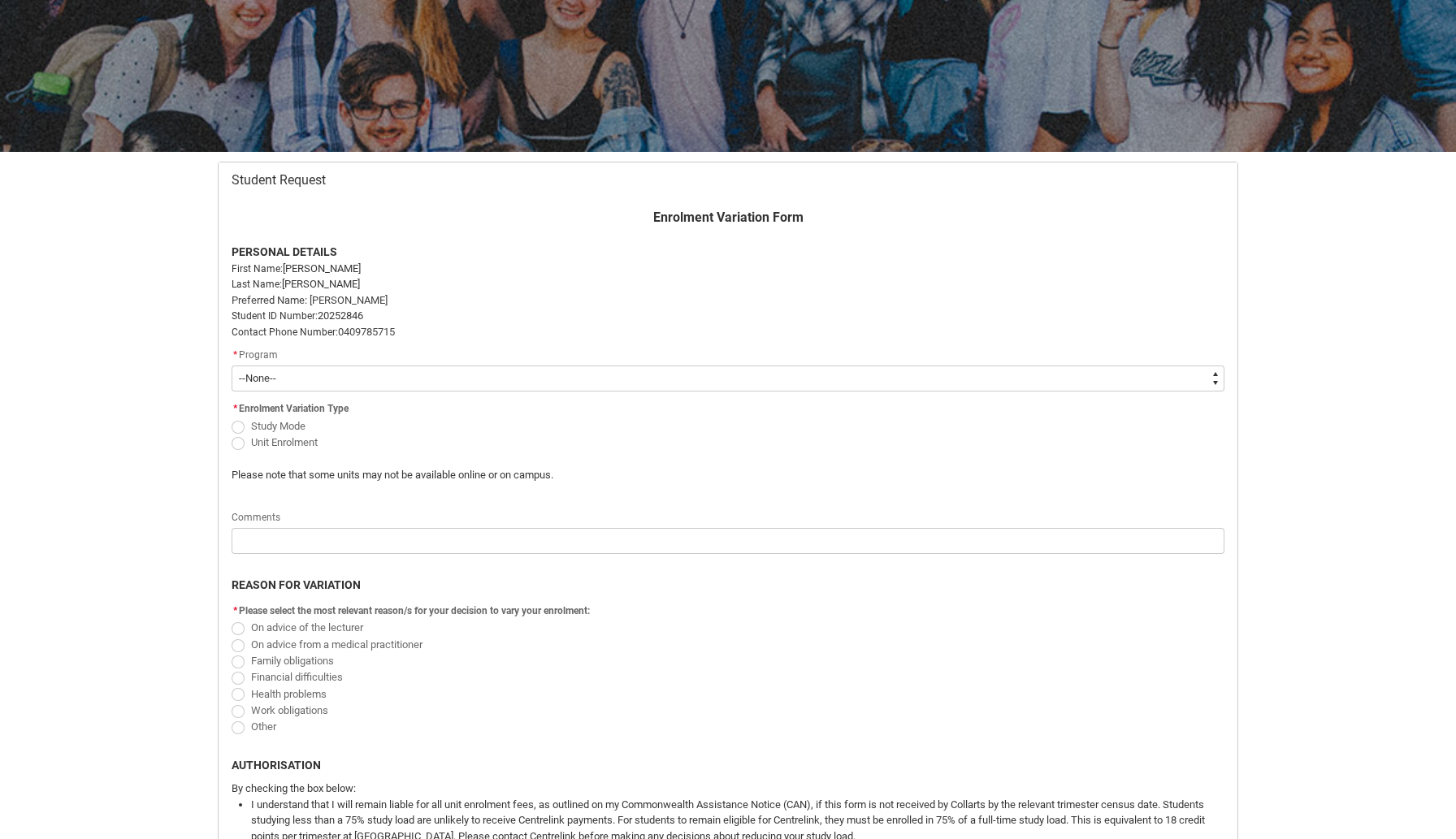
click at [272, 440] on span "Unit Enrolment" at bounding box center [284, 442] width 66 height 12
click at [232, 434] on input "Unit Enrolment" at bounding box center [231, 433] width 1 height 1
radio input "true"
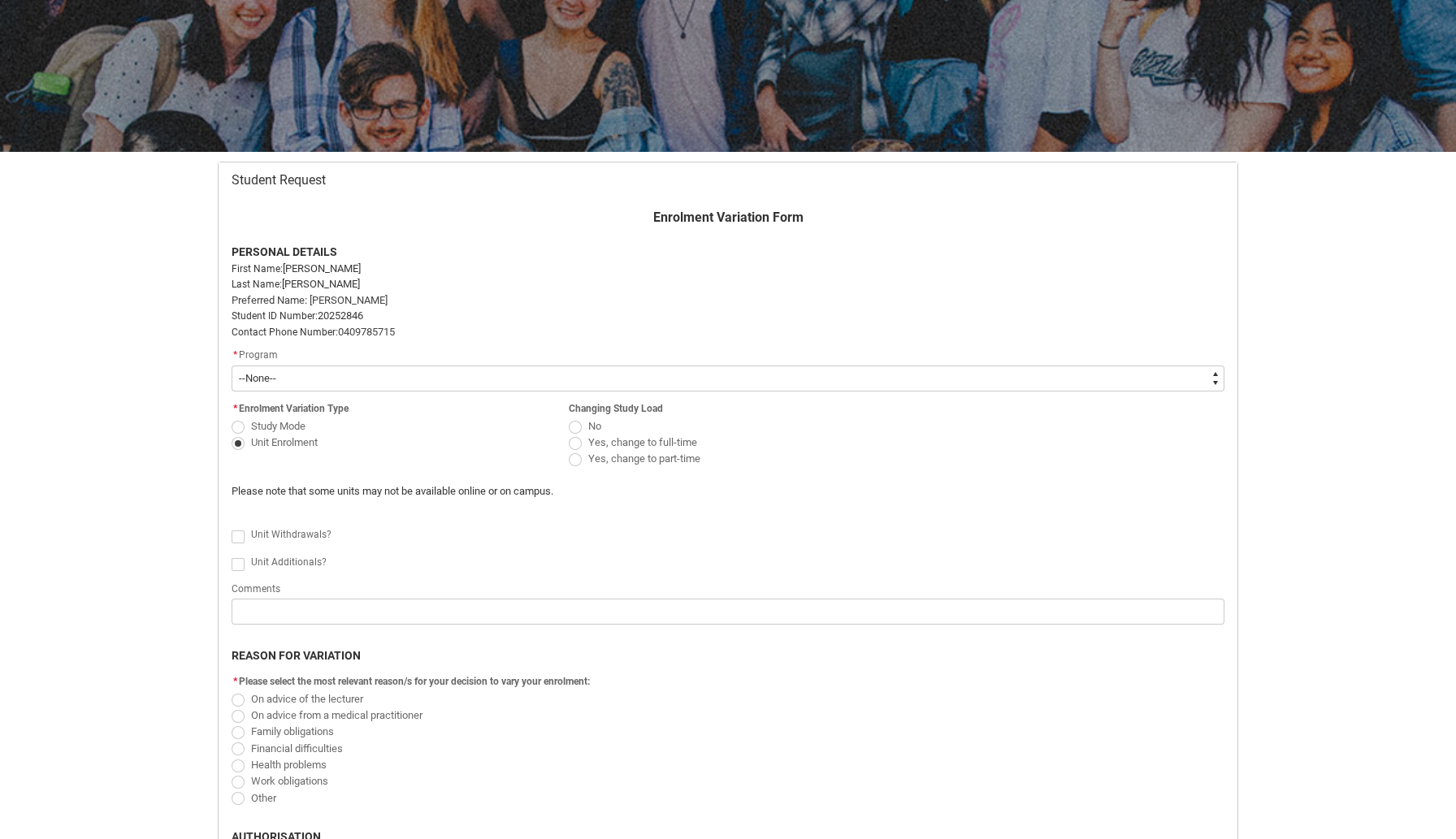
click at [577, 427] on span "Redu_Student_Request flow" at bounding box center [576, 427] width 13 height 13
click at [569, 417] on input "No" at bounding box center [568, 417] width 1 height 1
radio input "true"
click at [241, 538] on span "Redu_Student_Request flow" at bounding box center [239, 537] width 13 height 13
click at [232, 528] on input "Redu_Student_Request flow" at bounding box center [231, 528] width 1 height 1
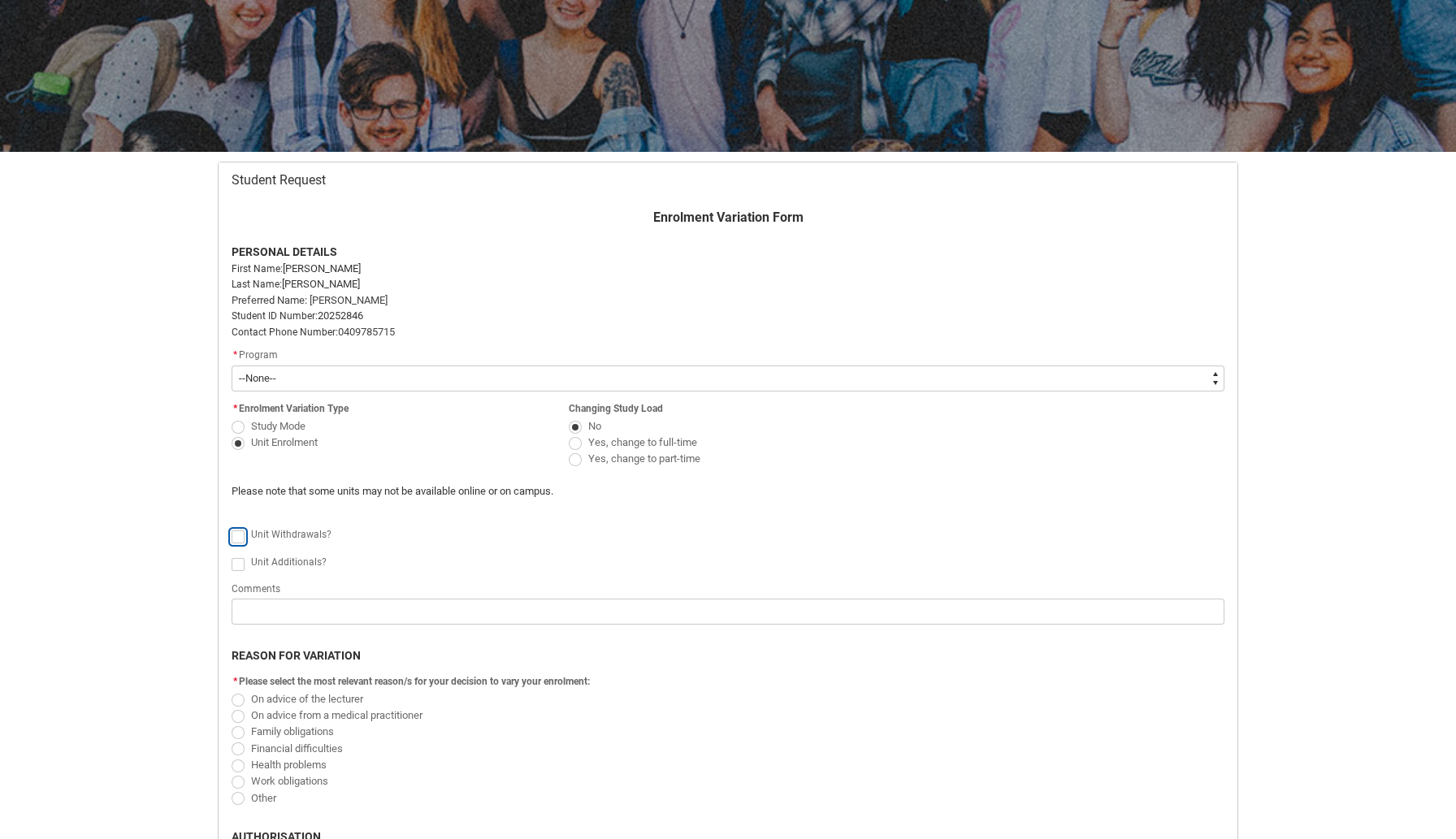
type lightning-input "true"
checkbox input "true"
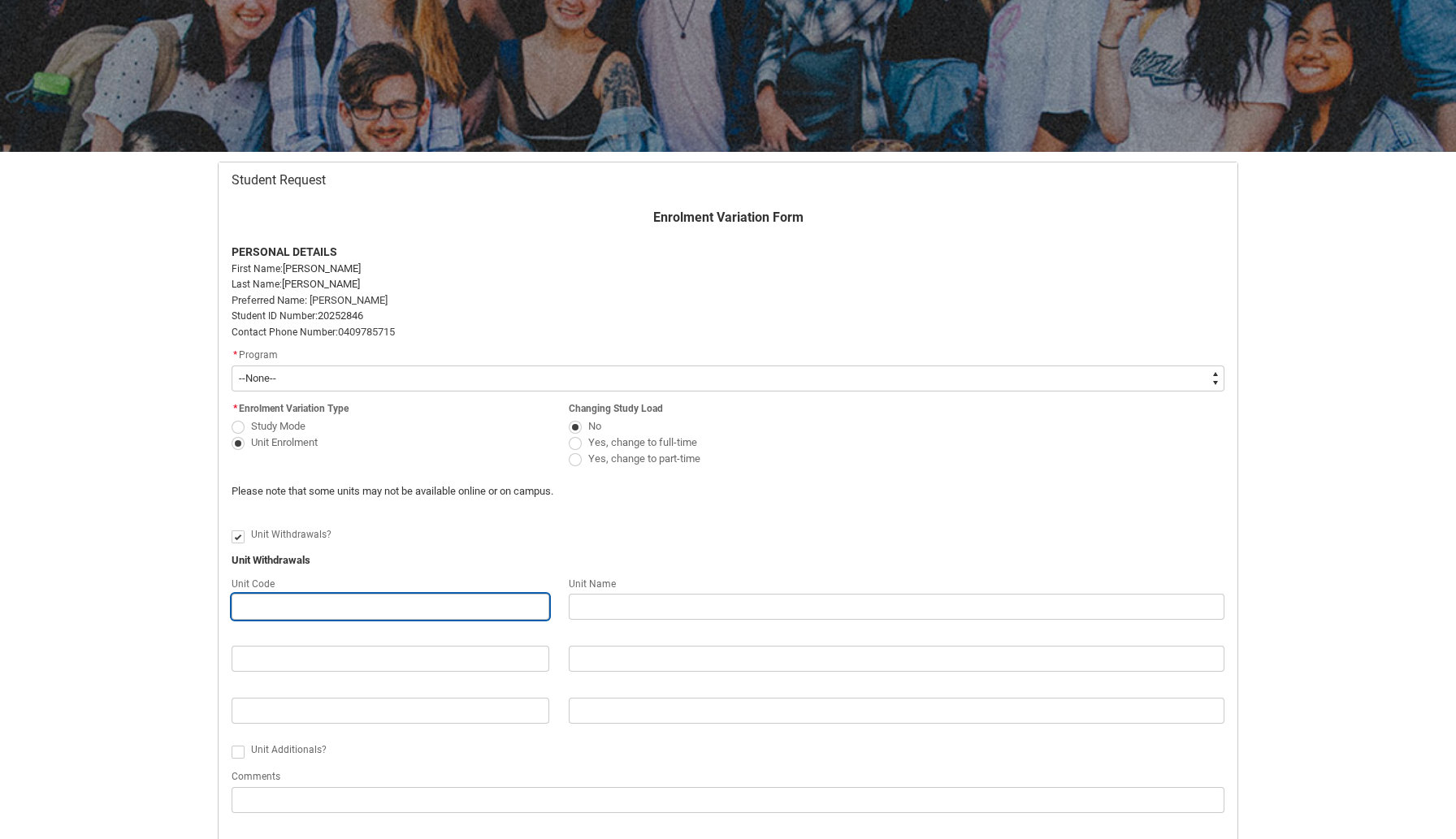
click at [289, 603] on input "Redu_Student_Request flow" at bounding box center [390, 606] width 317 height 26
type lightning-primitive-input-simple "I"
type input "I"
type lightning-primitive-input-simple "ID"
type input "ID"
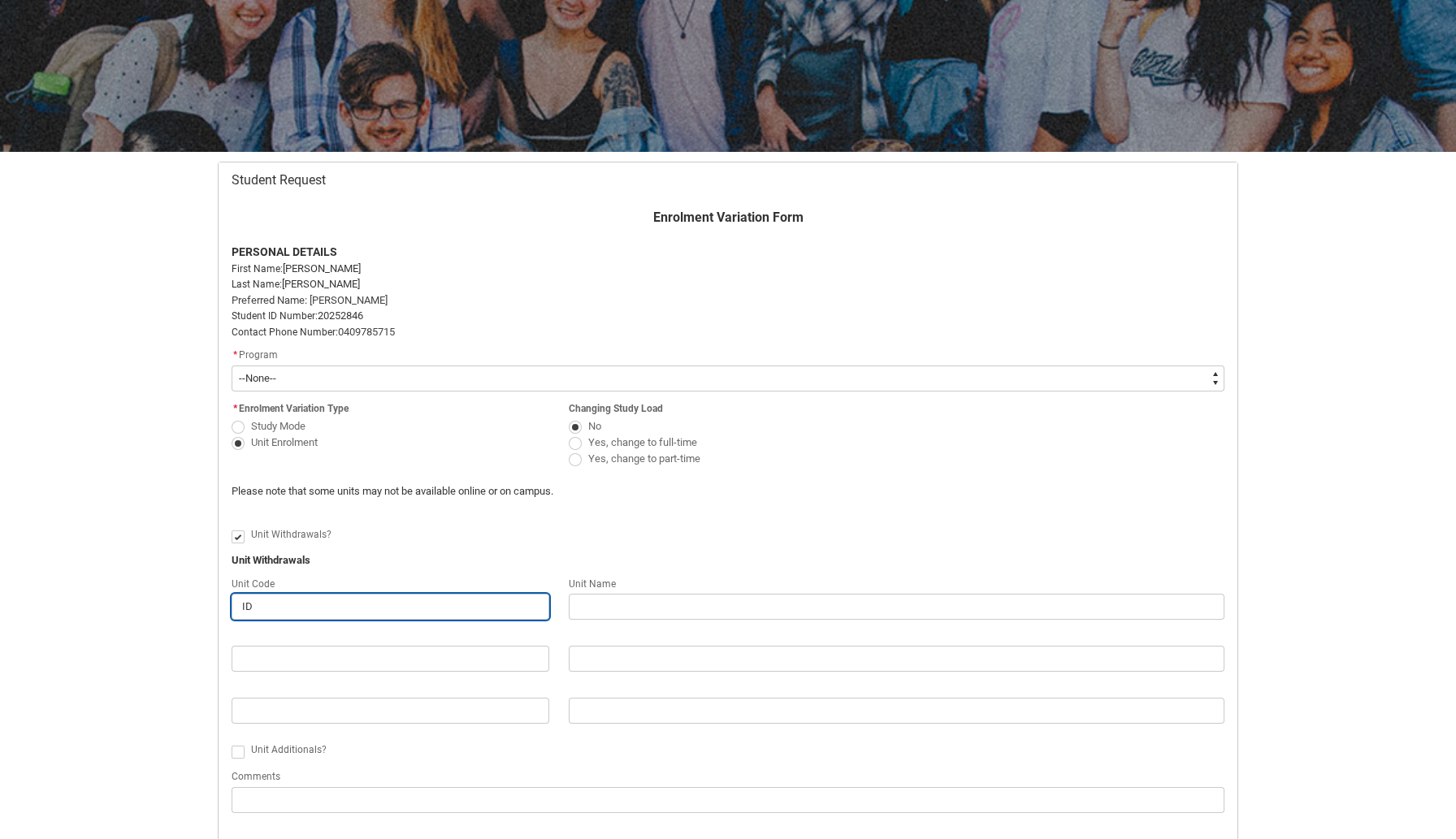
type lightning-primitive-input-simple "IDP"
type input "IDP"
type lightning-primitive-input-simple "IDPA"
type input "IDPA"
type lightning-primitive-input-simple "IDPA@"
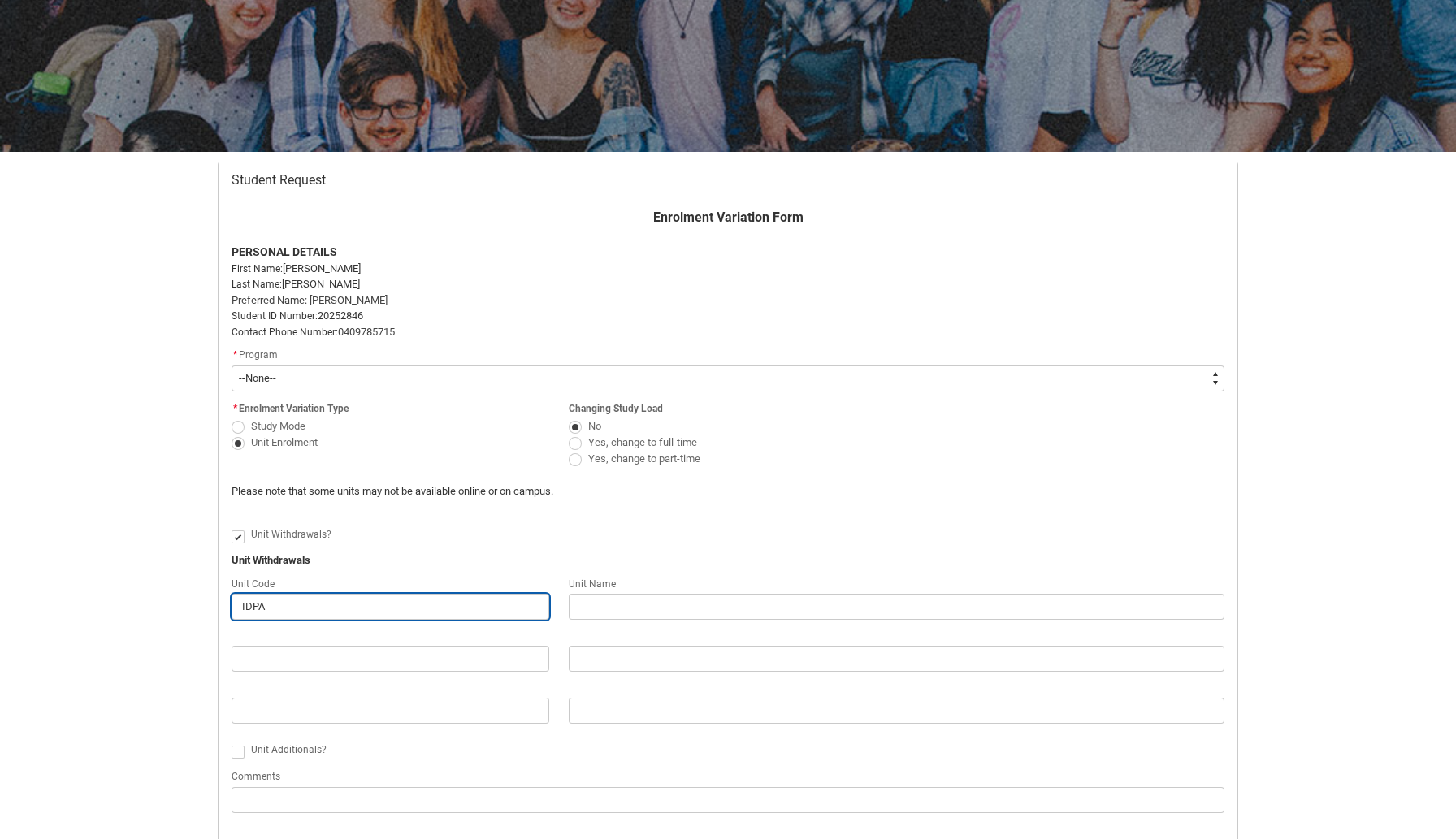
type input "IDPA@"
type lightning-primitive-input-simple "IDPA"
type input "IDPA"
type lightning-primitive-input-simple "IDPA2"
type input "IDPA2"
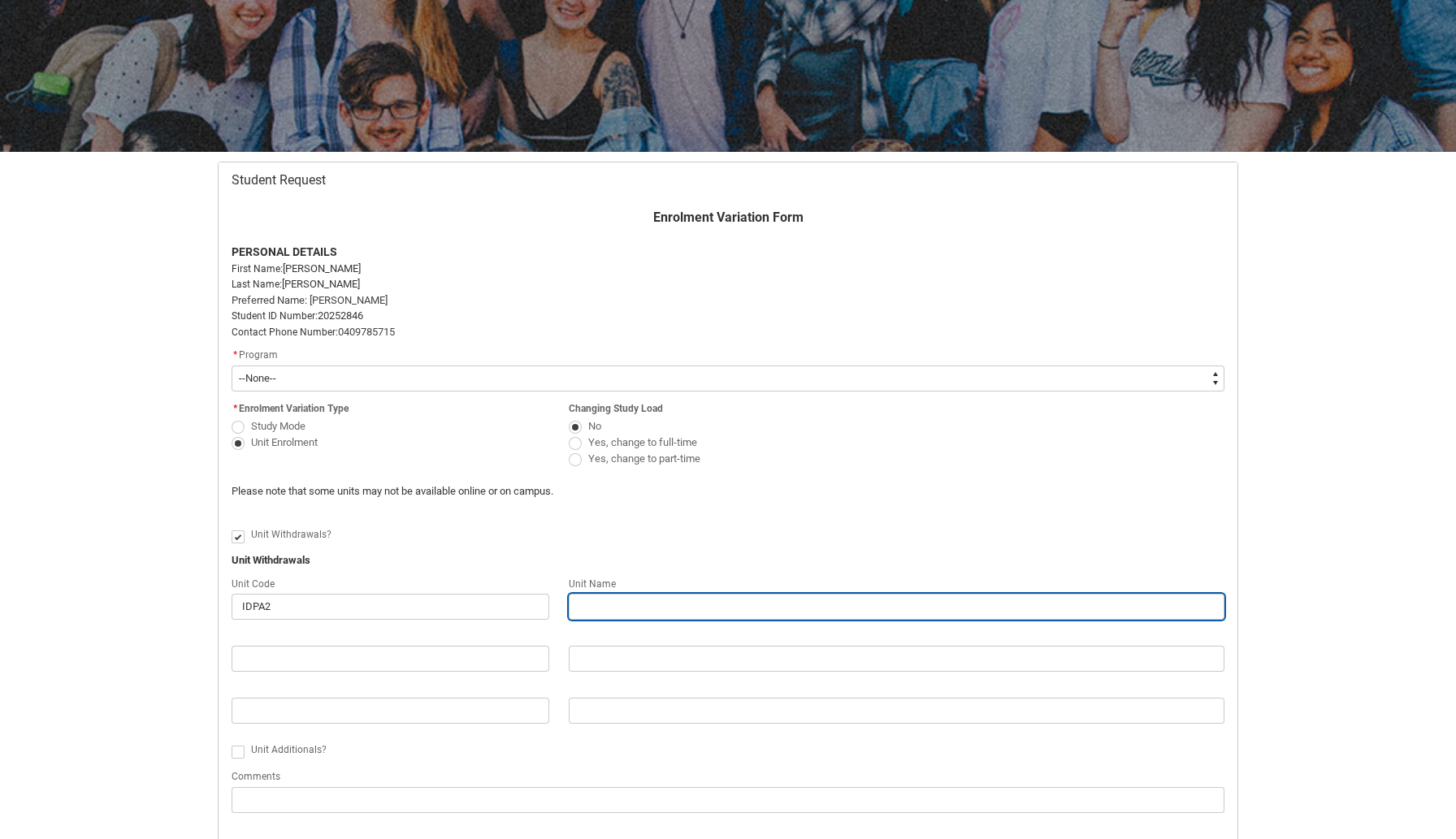
click at [591, 610] on input "Redu_Student_Request flow" at bounding box center [896, 606] width 655 height 26
type lightning-primitive-input-simple "M"
type input "M"
type lightning-primitive-input-simple "Ma"
type input "Ma"
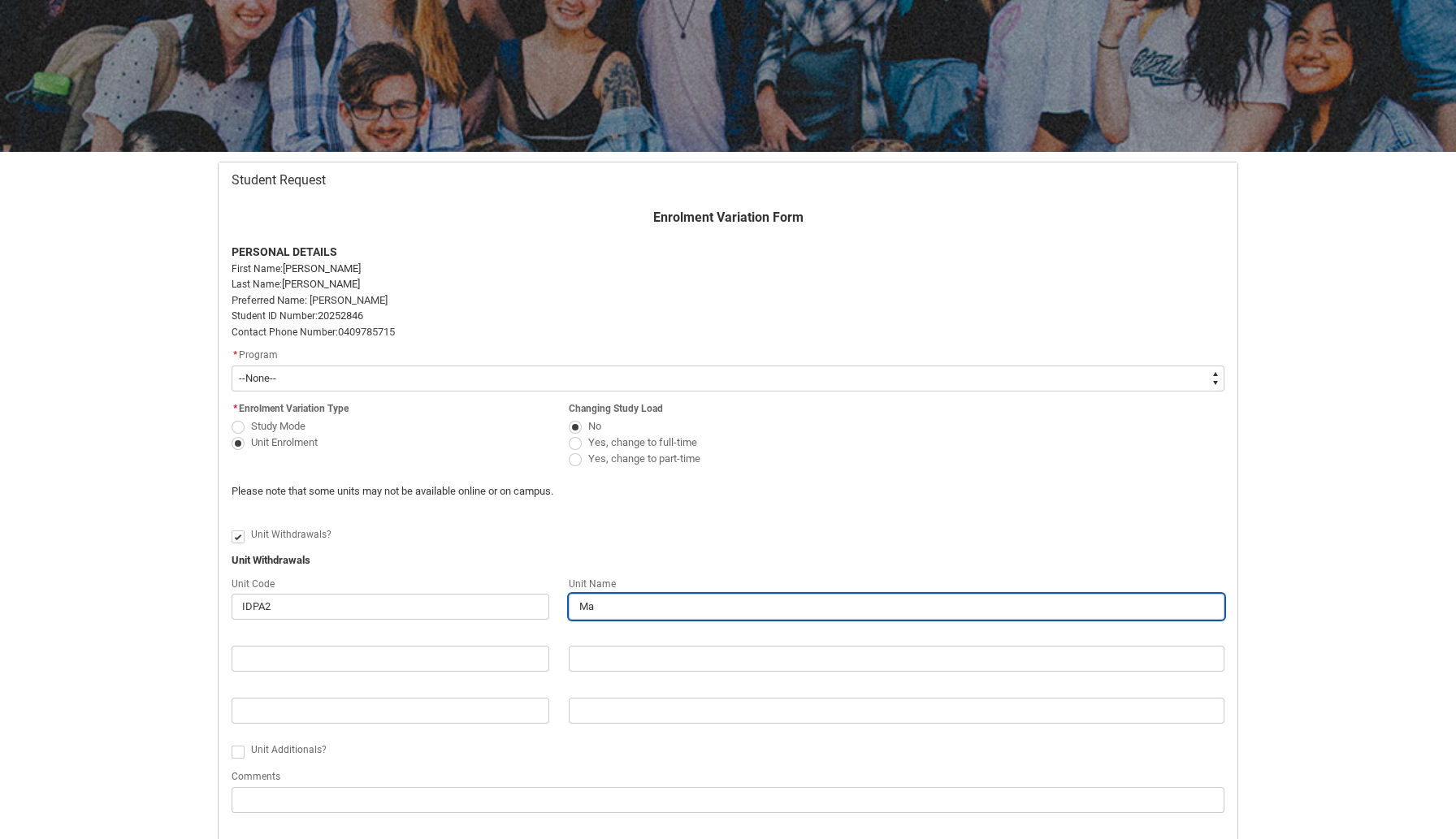
type lightning-primitive-input-simple "Mat"
type input "Mat"
type lightning-primitive-input-simple "Mate"
type input "Mate"
type lightning-primitive-input-simple "Mater"
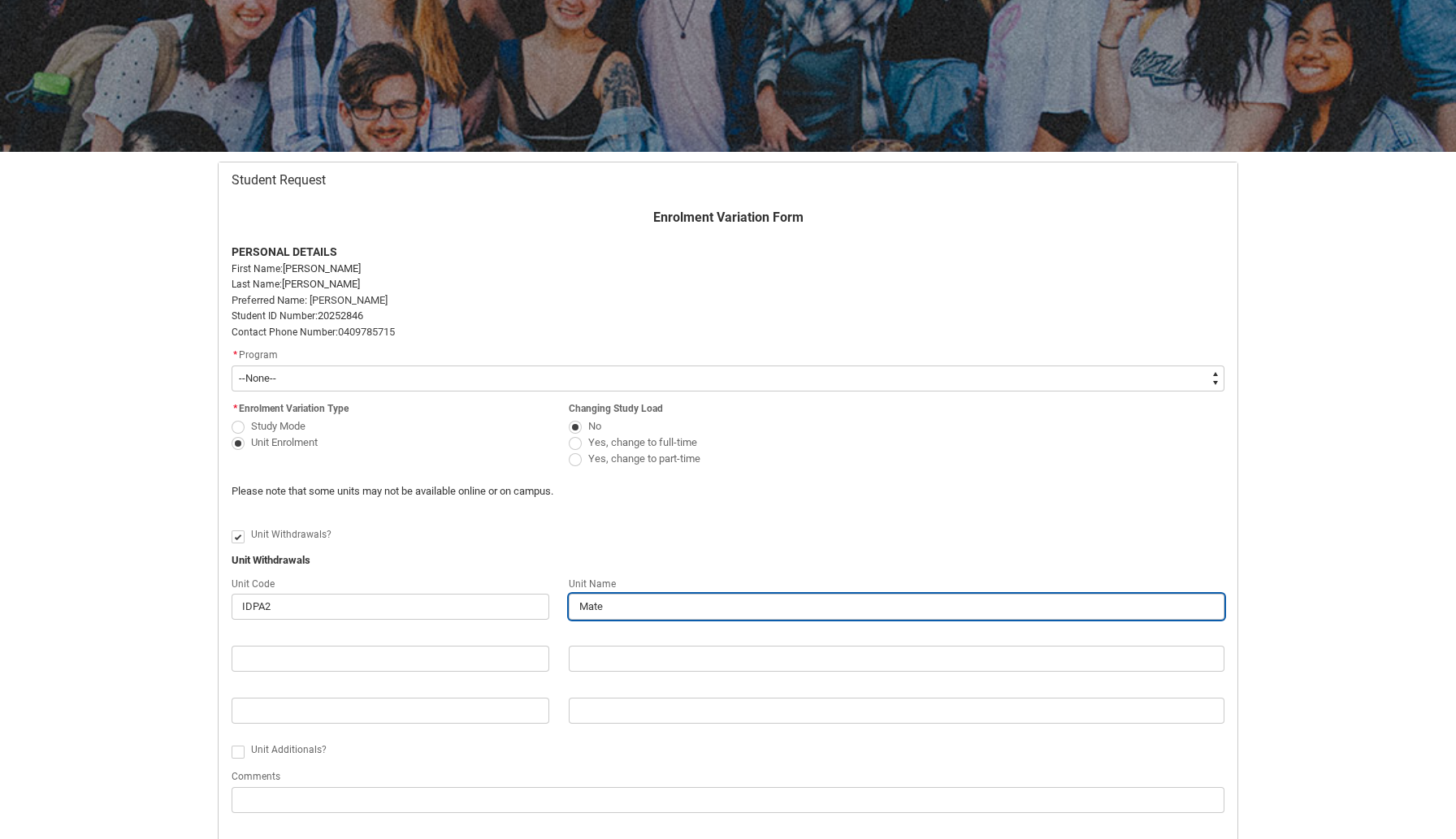
type input "Mater"
type lightning-primitive-input-simple "Materi"
type input "Materi"
type lightning-primitive-input-simple "Materia"
type input "Materia"
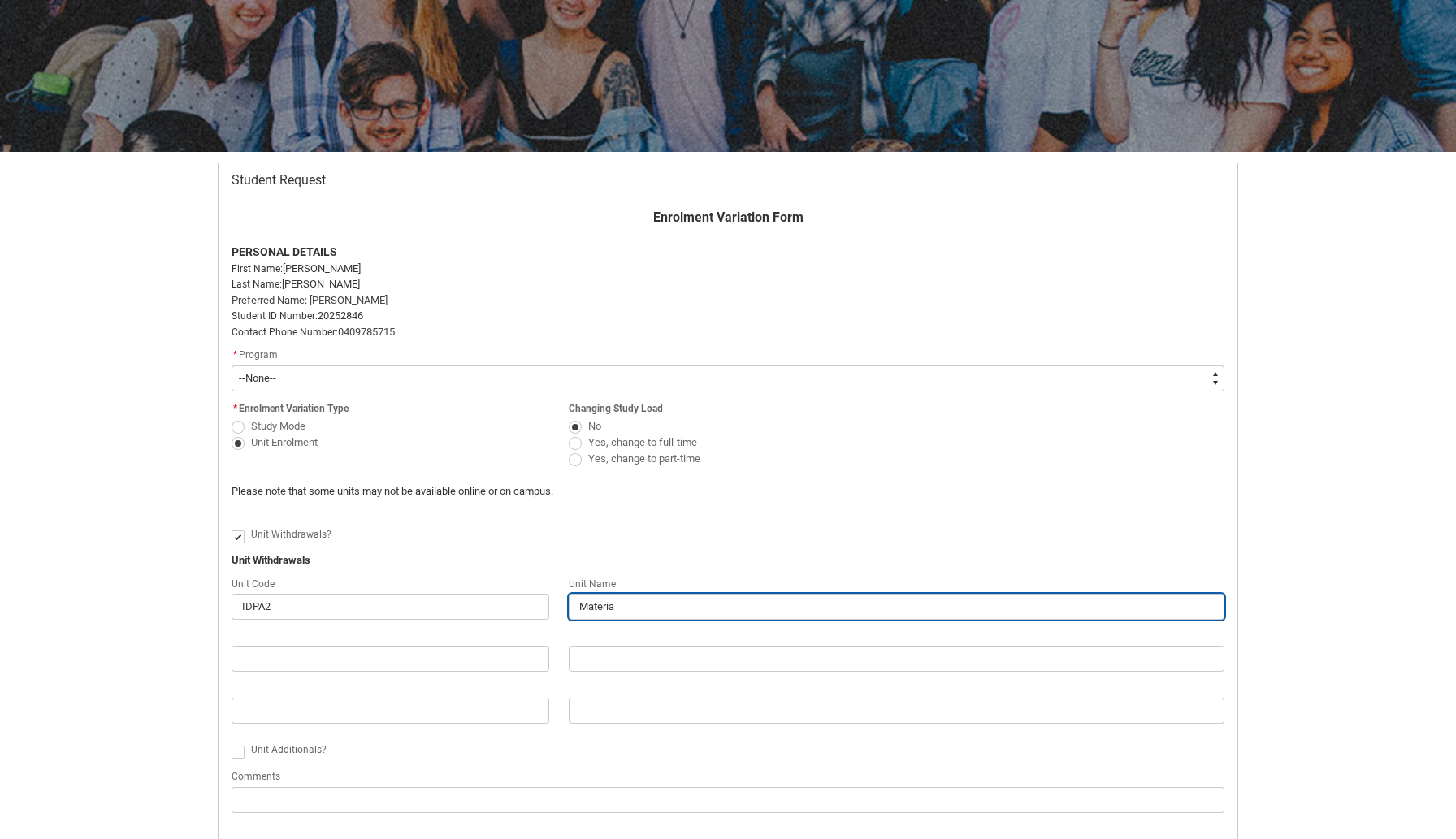
type lightning-primitive-input-simple "Material"
type input "Material"
type lightning-primitive-input-simple "Material"
type input "Material"
type lightning-primitive-input-simple "Material E"
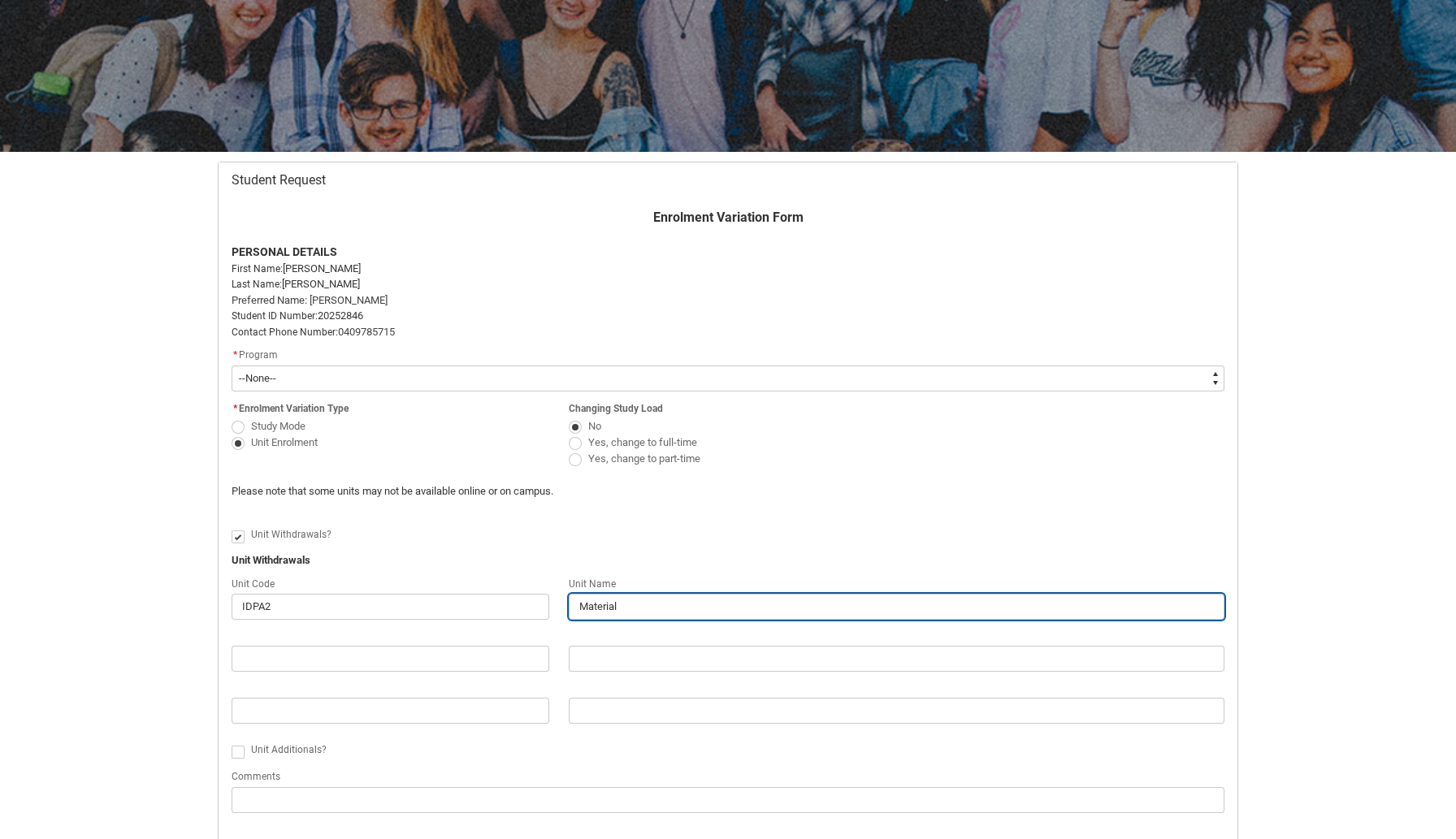
type input "Material E"
type lightning-primitive-input-simple "Material Ex"
type input "Material Ex"
type lightning-primitive-input-simple "Material Exp"
type input "Material Exp"
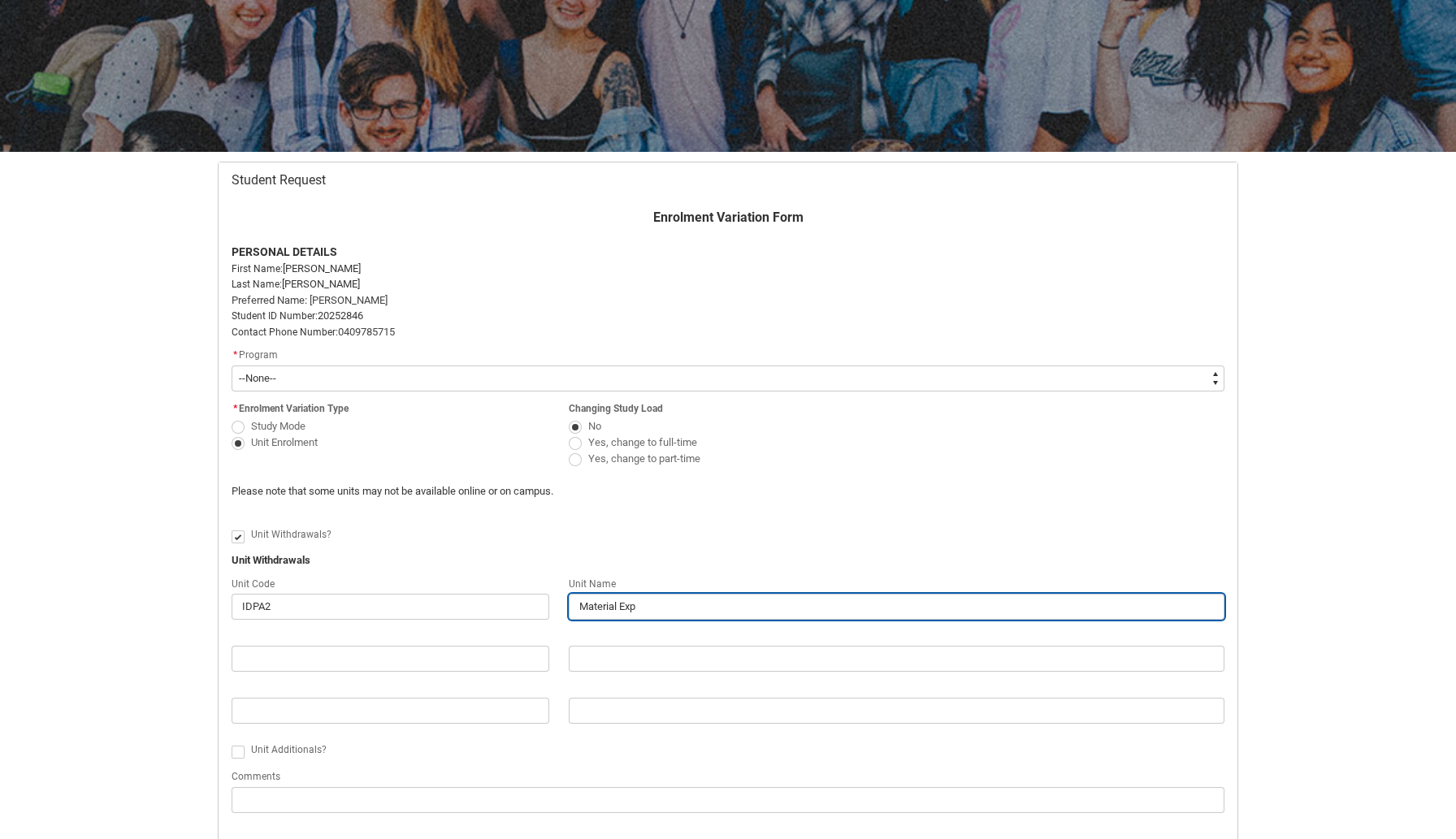
type lightning-primitive-input-simple "Material Expl"
type input "Material Expl"
type lightning-primitive-input-simple "Material Explo"
type input "Material Explo"
type lightning-primitive-input-simple "Material Explor"
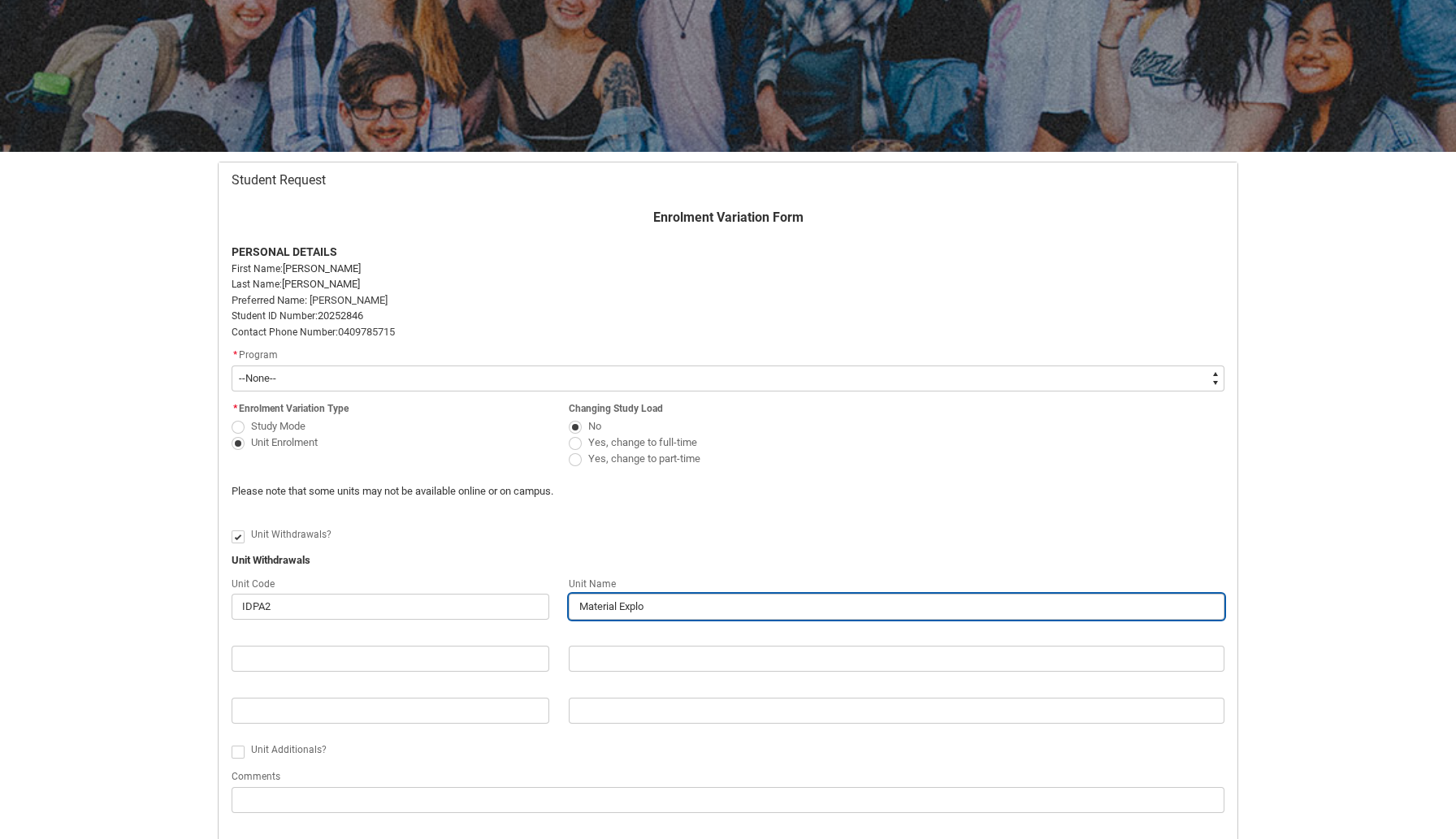
type input "Material Explor"
type lightning-primitive-input-simple "Material Explora"
type input "Material Explora"
type lightning-primitive-input-simple "Material Explorat"
type input "Material Explorat"
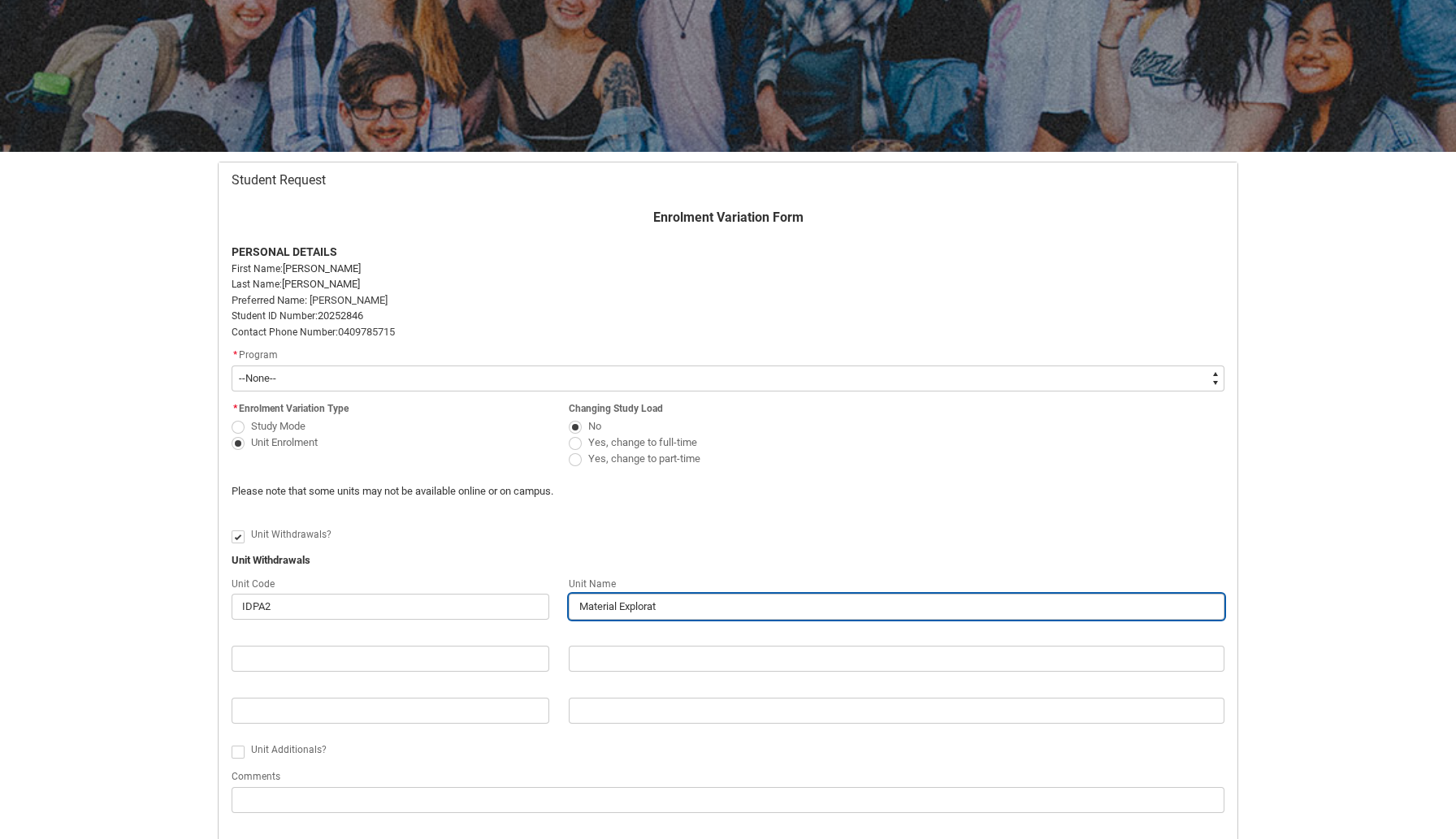
type lightning-primitive-input-simple "Material Explorati"
type input "Material Explorati"
type lightning-primitive-input-simple "Material Exploratio"
type input "Material Exploratio"
type lightning-primitive-input-simple "Material Exploration"
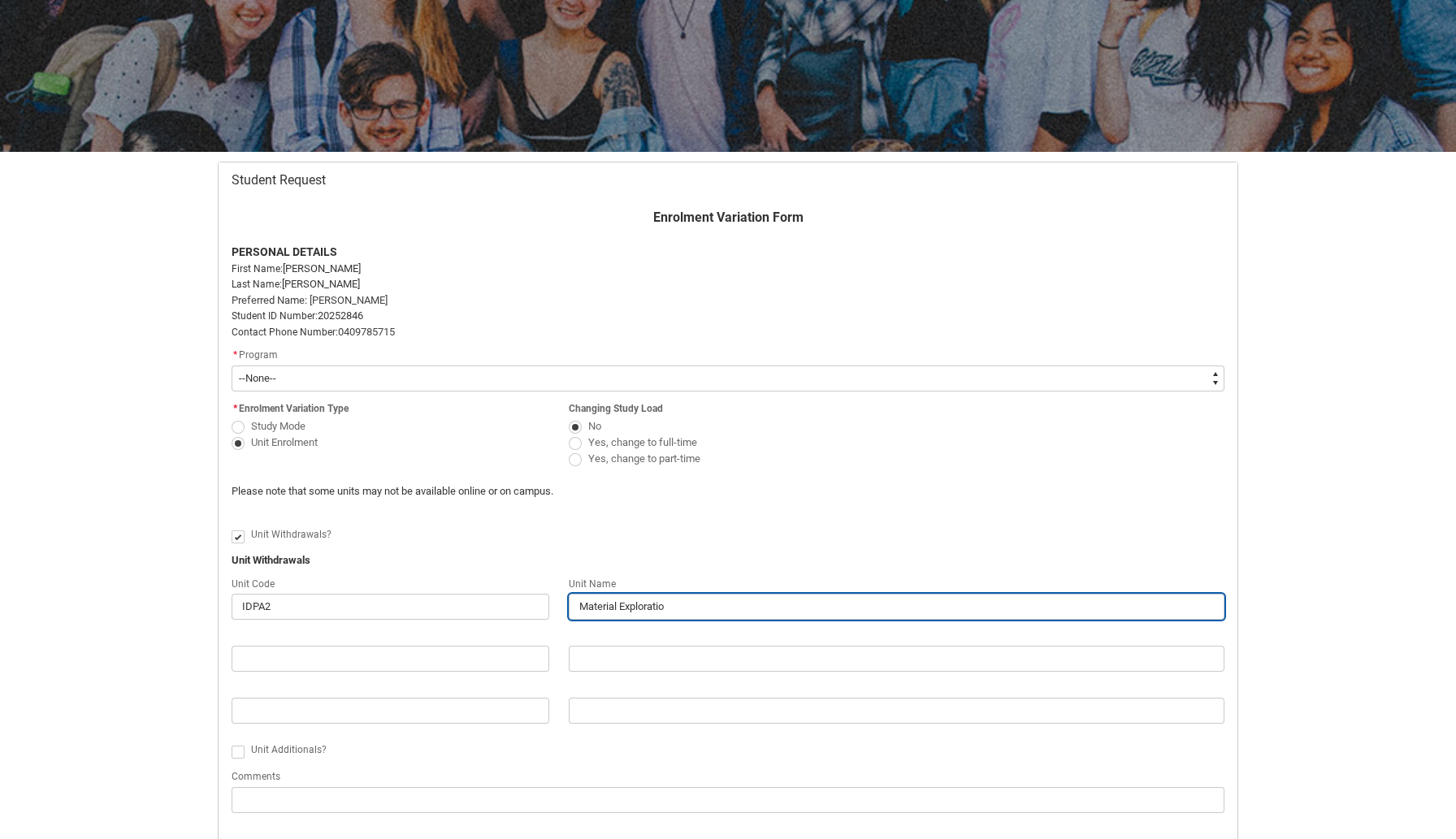
type input "Material Exploration"
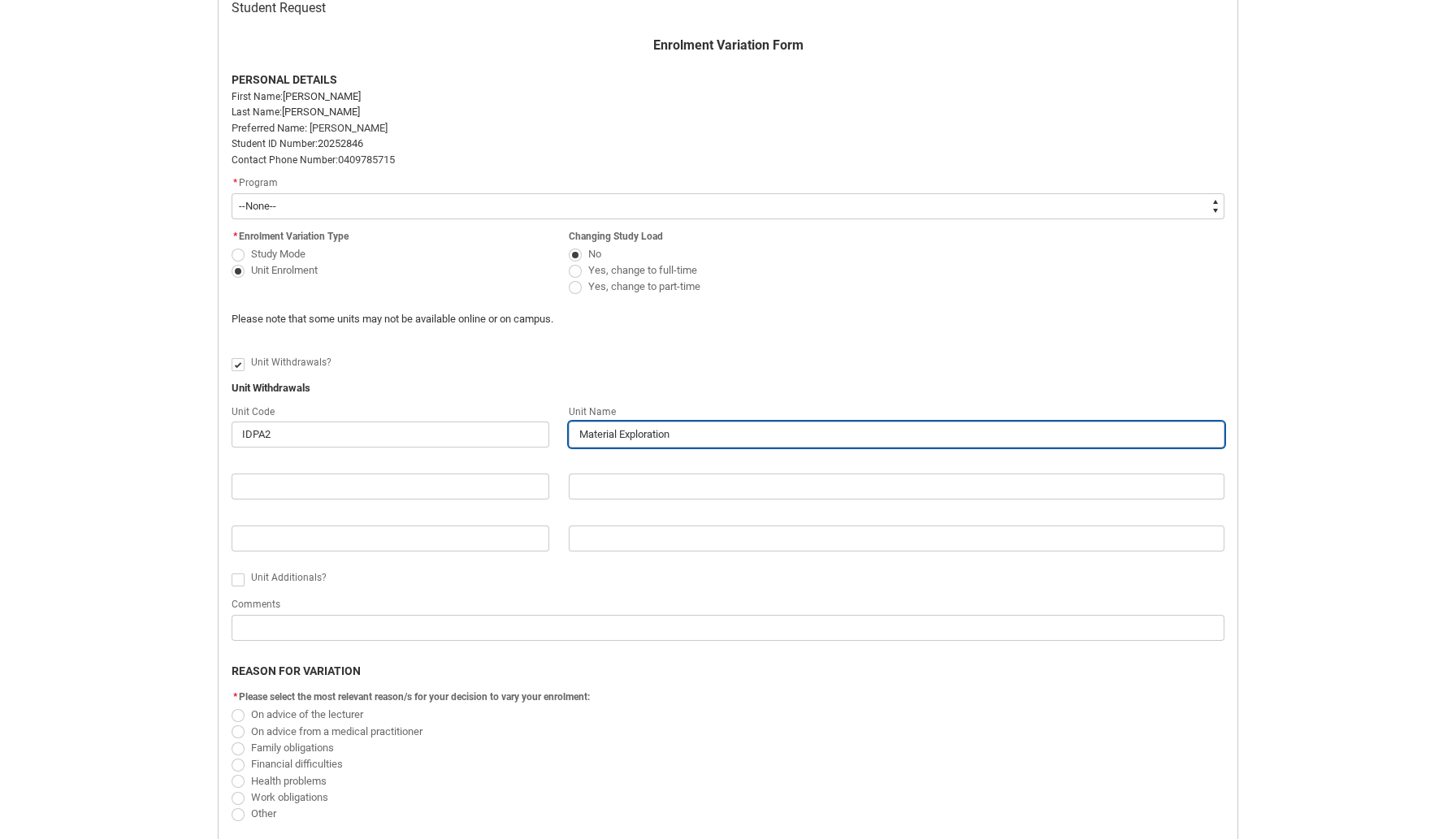
scroll to position [388, 0]
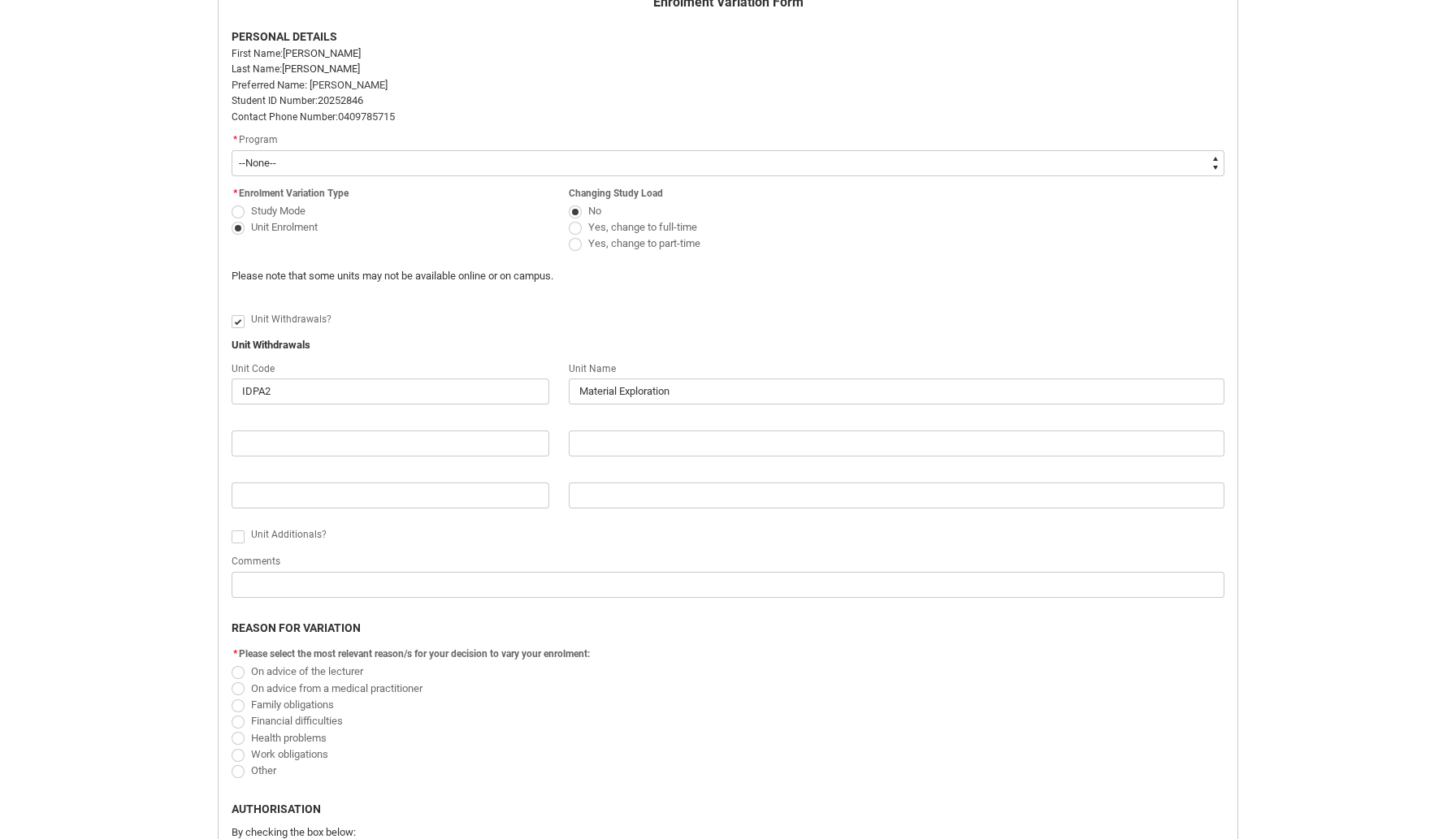
click at [330, 703] on span "Family obligations" at bounding box center [292, 704] width 83 height 12
click at [232, 697] on input "Family obligations" at bounding box center [231, 696] width 1 height 1
radio input "true"
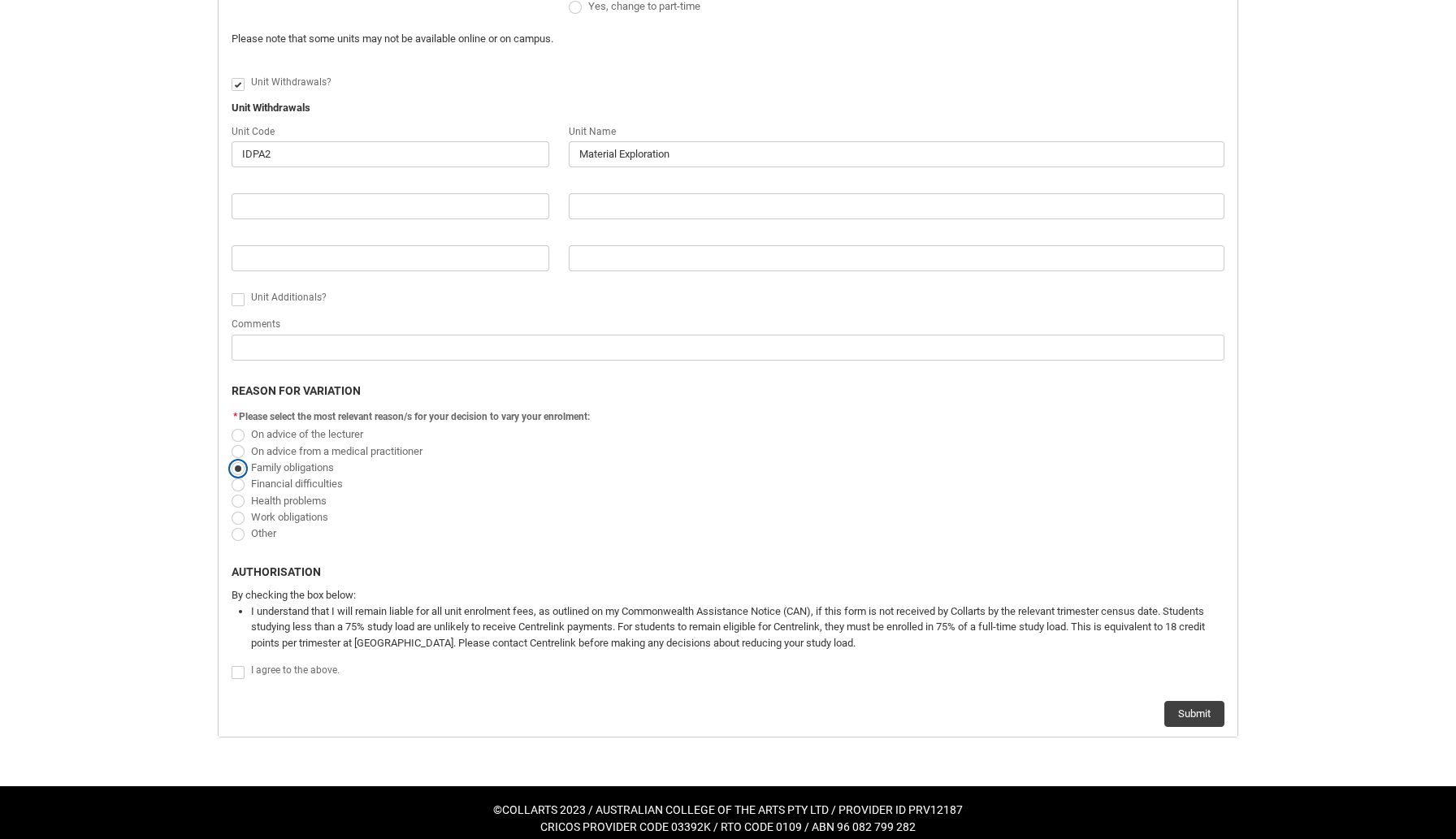
scroll to position [638, 0]
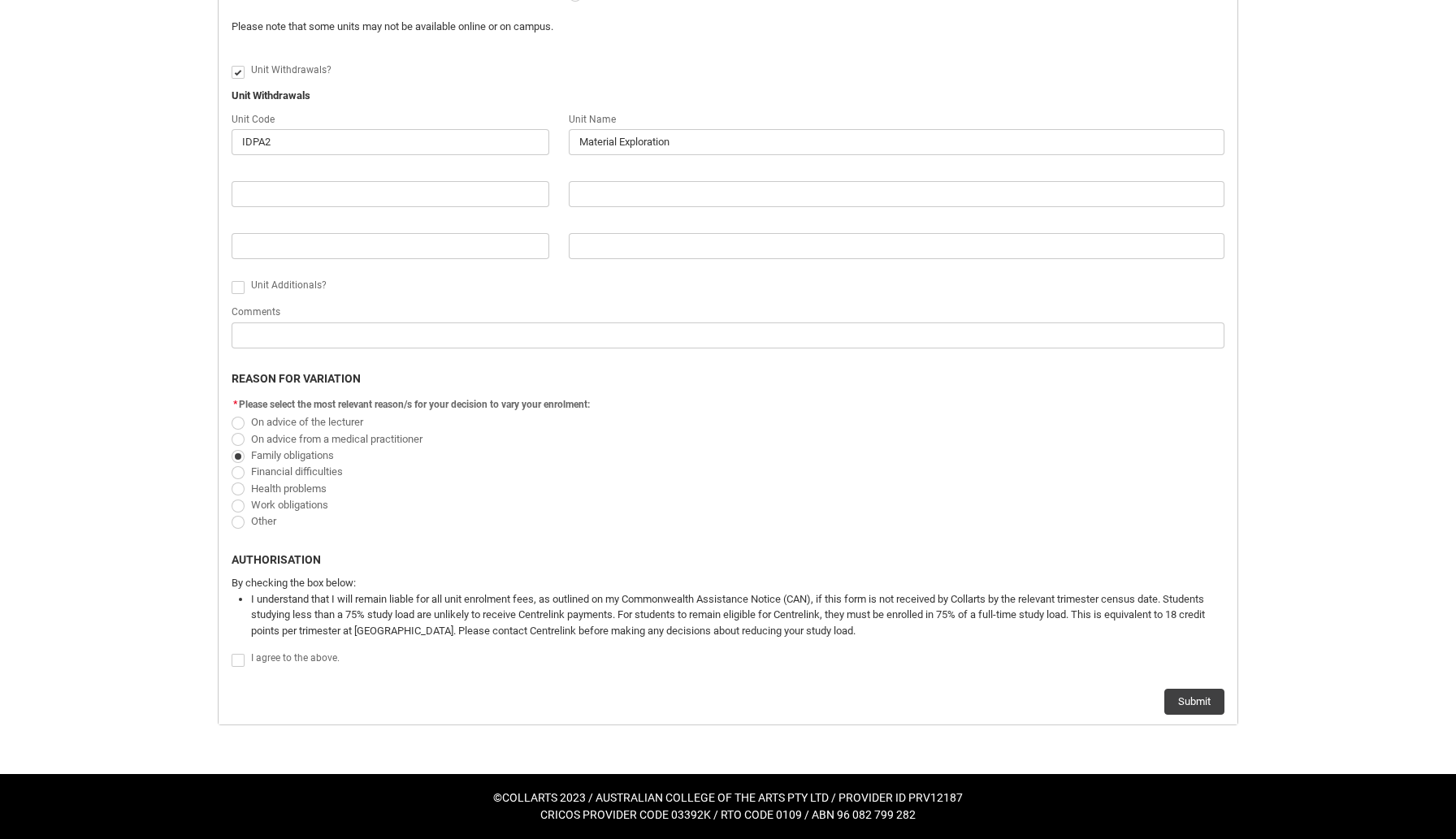
click at [237, 658] on span "Redu_Student_Request flow" at bounding box center [239, 661] width 13 height 13
click at [232, 652] on input "Redu_Student_Request flow" at bounding box center [231, 651] width 1 height 1
type lightning-input "true"
checkbox input "true"
click at [407, 199] on input "Redu_Student_Request flow" at bounding box center [390, 194] width 317 height 26
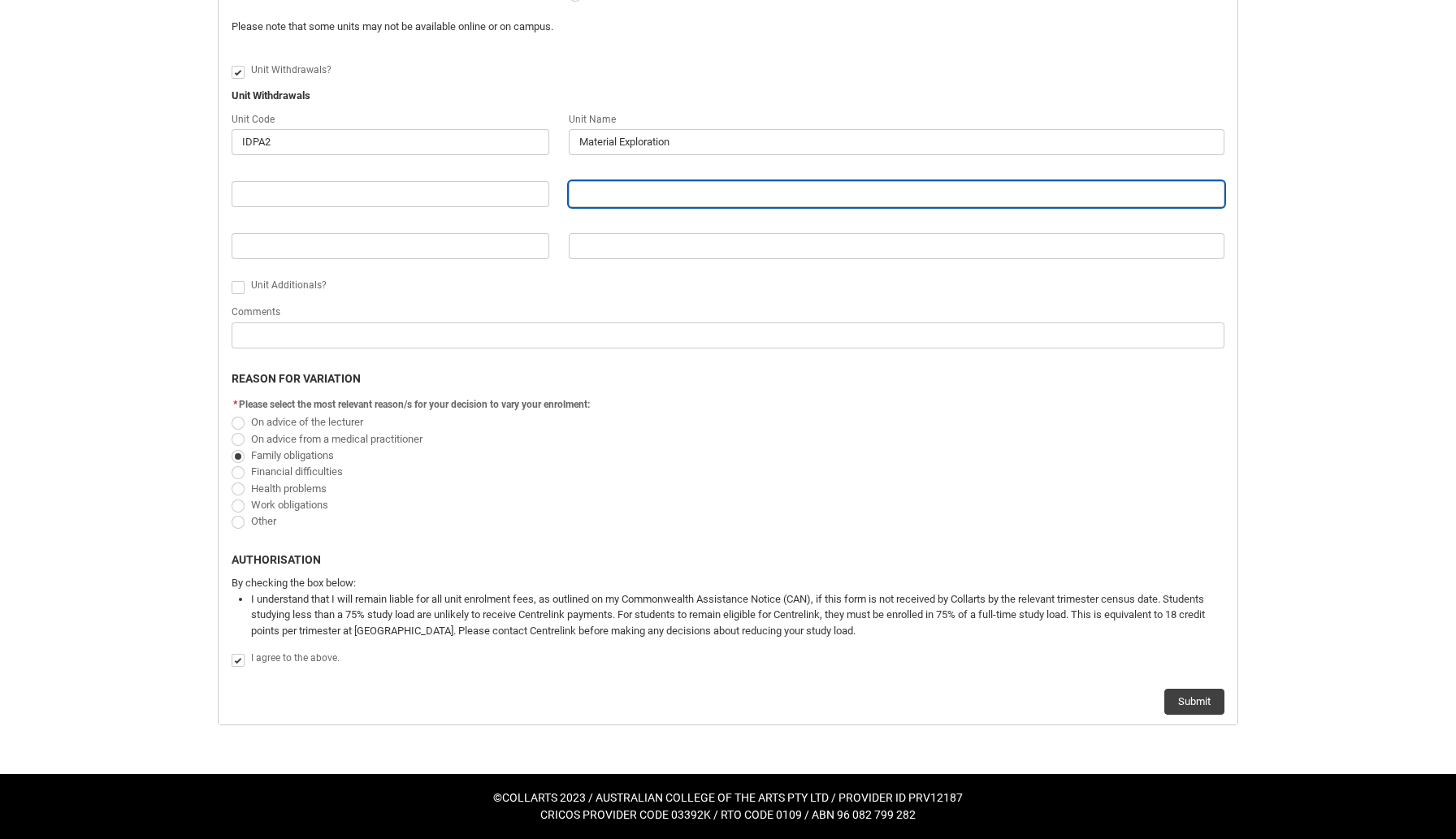
click at [639, 196] on input "Redu_Student_Request flow" at bounding box center [896, 194] width 655 height 26
type lightning-primitive-input-simple "D"
type input "D"
type lightning-primitive-input-simple "Di"
type input "Di"
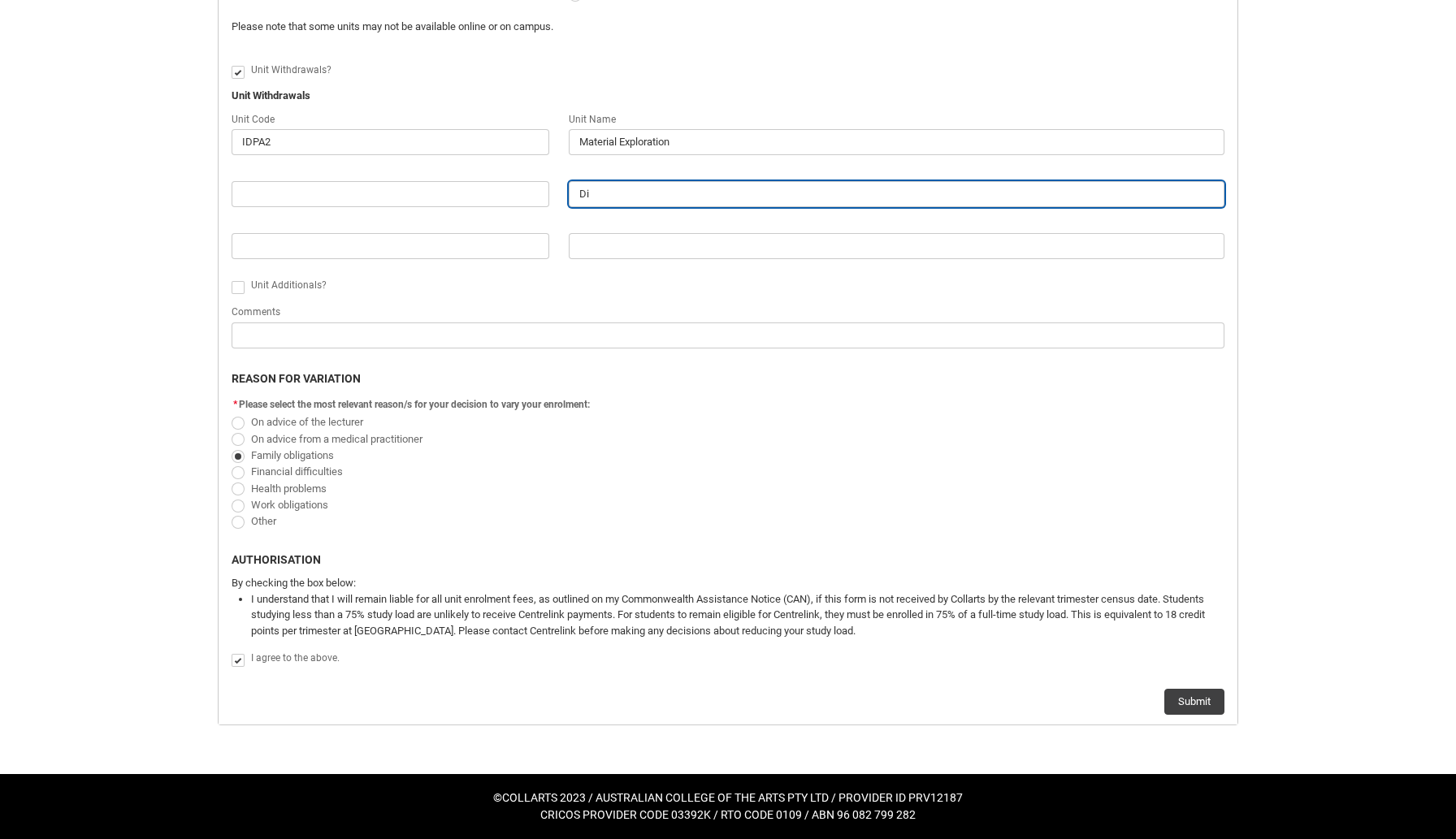
type lightning-primitive-input-simple "Dig"
type input "Dig"
type lightning-primitive-input-simple "Digi"
type input "Digi"
type lightning-primitive-input-simple "Digit"
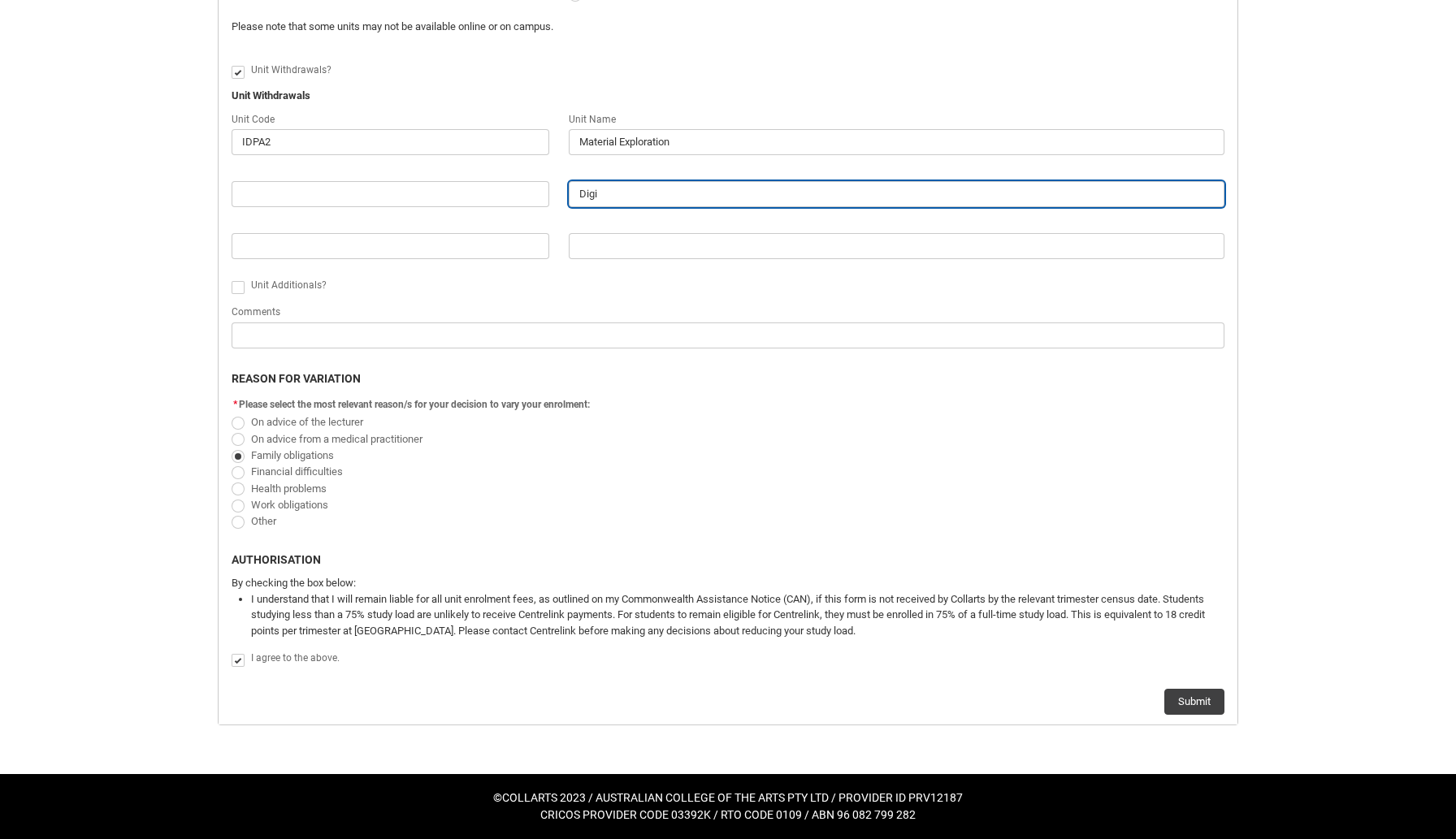
type input "Digit"
type lightning-primitive-input-simple "Digita"
type input "Digita"
type lightning-primitive-input-simple "Digital"
type input "Digital"
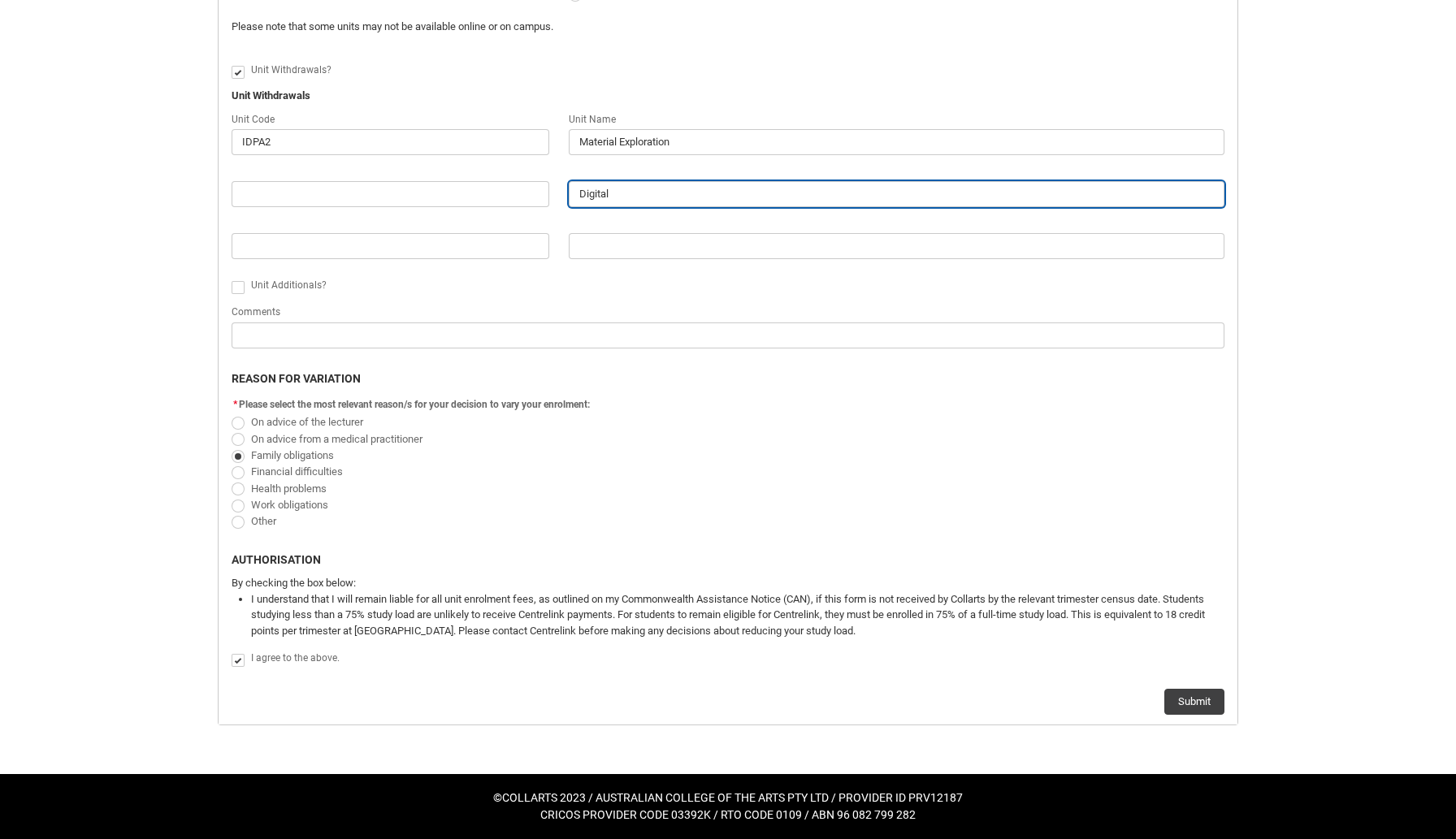
type lightning-primitive-input-simple "Digital"
type input "Digital"
type lightning-primitive-input-simple "Digital I"
type input "Digital I"
type lightning-primitive-input-simple "Digital In"
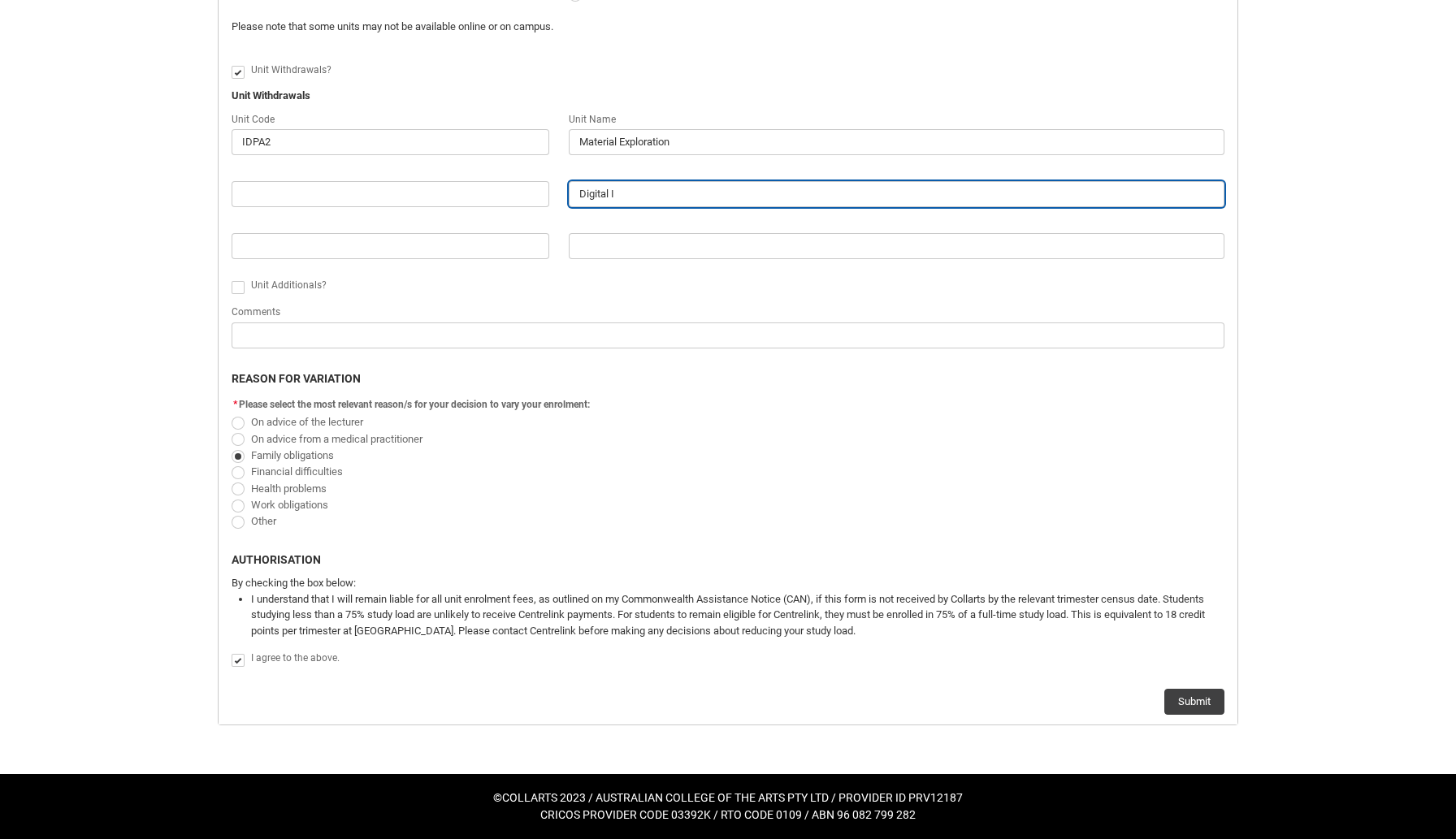
type input "Digital In"
type lightning-primitive-input-simple "Digital Int"
type input "Digital Int"
type lightning-primitive-input-simple "Digital Inte"
type input "Digital Inte"
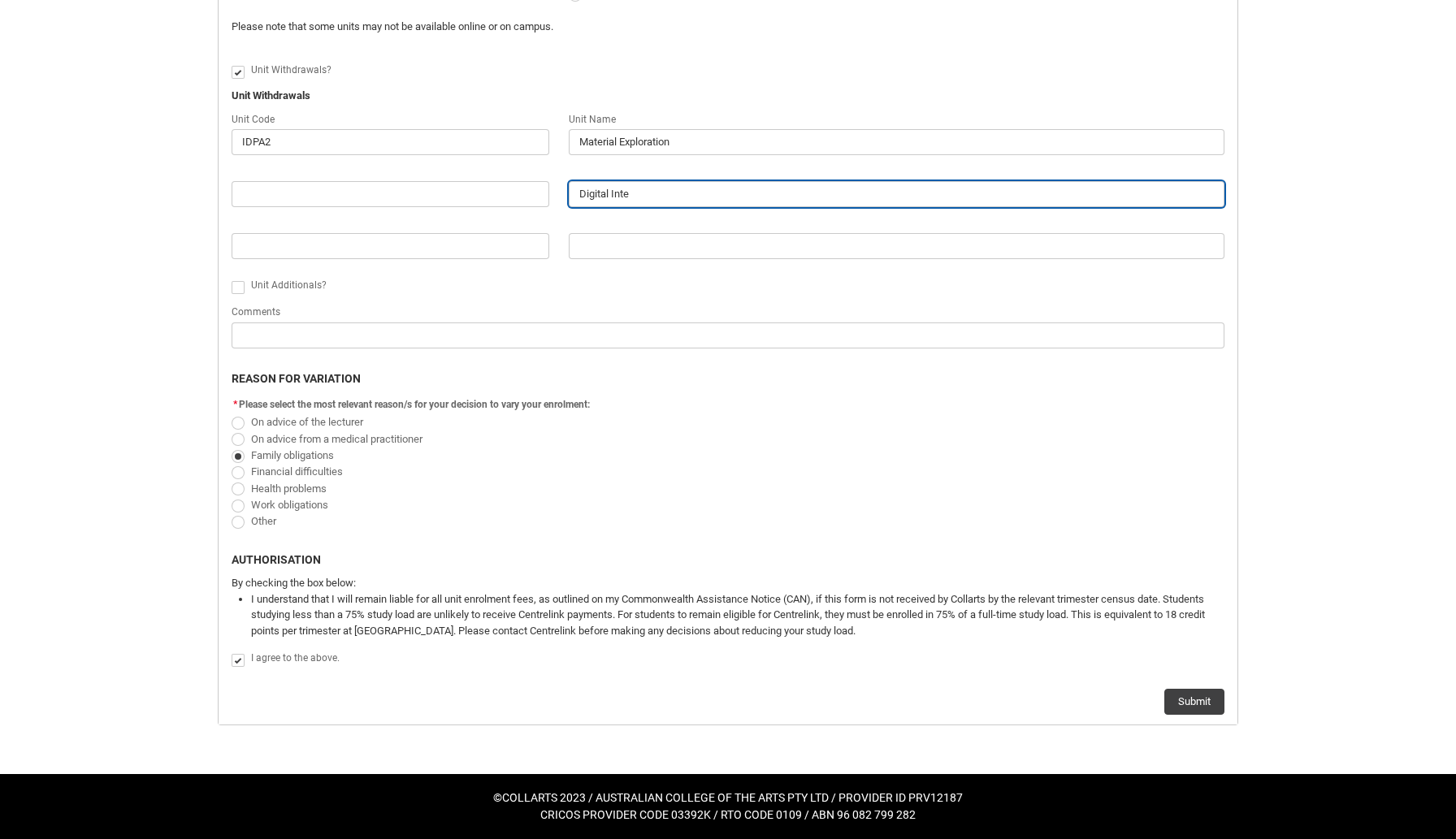
type lightning-primitive-input-simple "Digital Inter"
type input "Digital Inter"
type lightning-primitive-input-simple "Digital Interg"
type input "Digital Interg"
type lightning-primitive-input-simple "Digital Intergr"
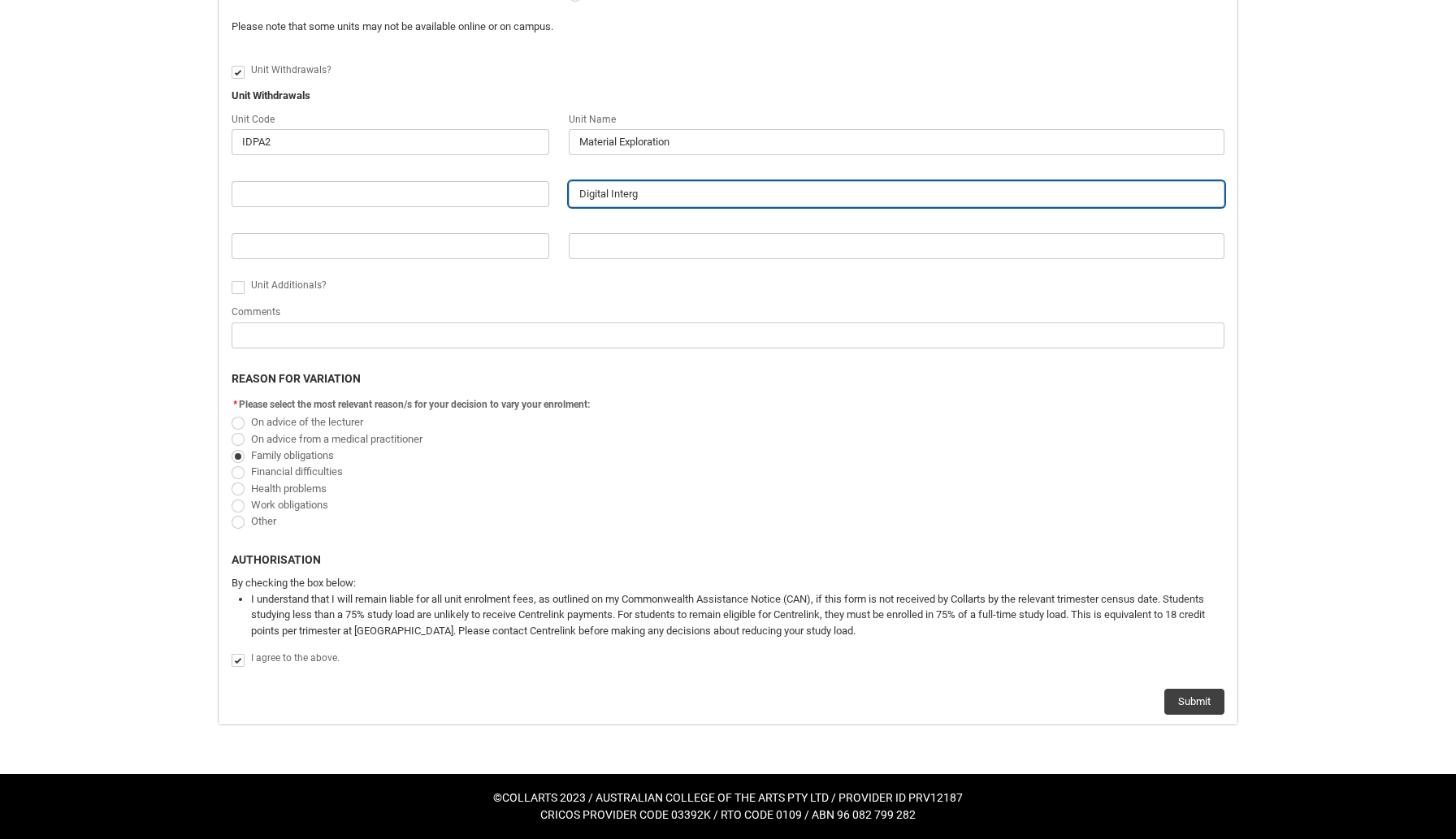
type input "Digital Intergr"
type lightning-primitive-input-simple "Digital Intergra"
type input "Digital Intergra"
type lightning-primitive-input-simple "Digital Intergrat"
type input "Digital Intergrat"
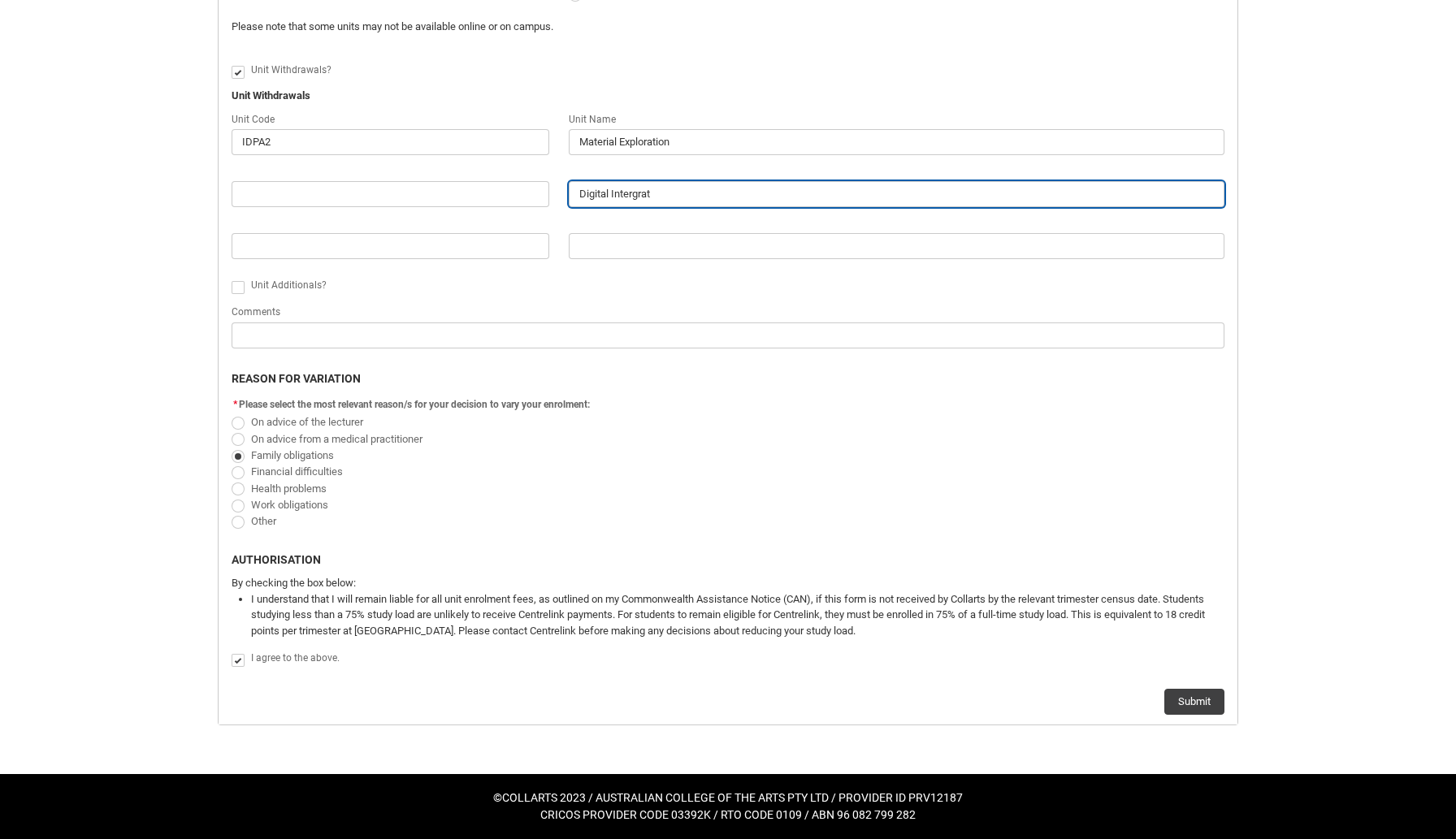
type lightning-primitive-input-simple "Digital Intergrati"
type input "Digital Intergrati"
type lightning-primitive-input-simple "Digital Intergratio"
type input "Digital Intergratio"
type lightning-primitive-input-simple "Digital Intergration"
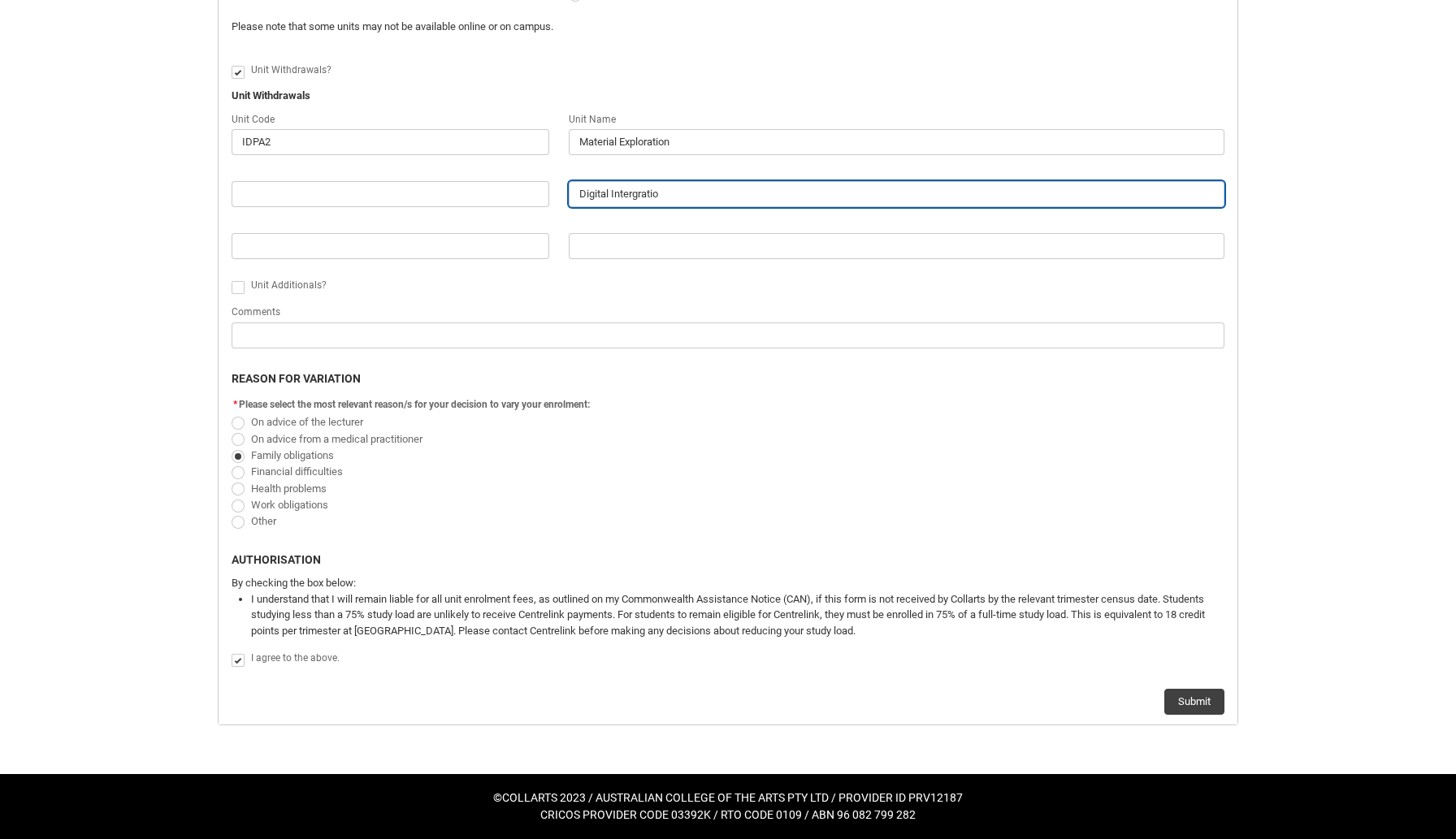
type input "Digital Intergration"
type lightning-primitive-input-simple "Digital Intergration"
type input "Digital Intergration"
type lightning-primitive-input-simple "Digital Intergration"
type input "Digital Intergration"
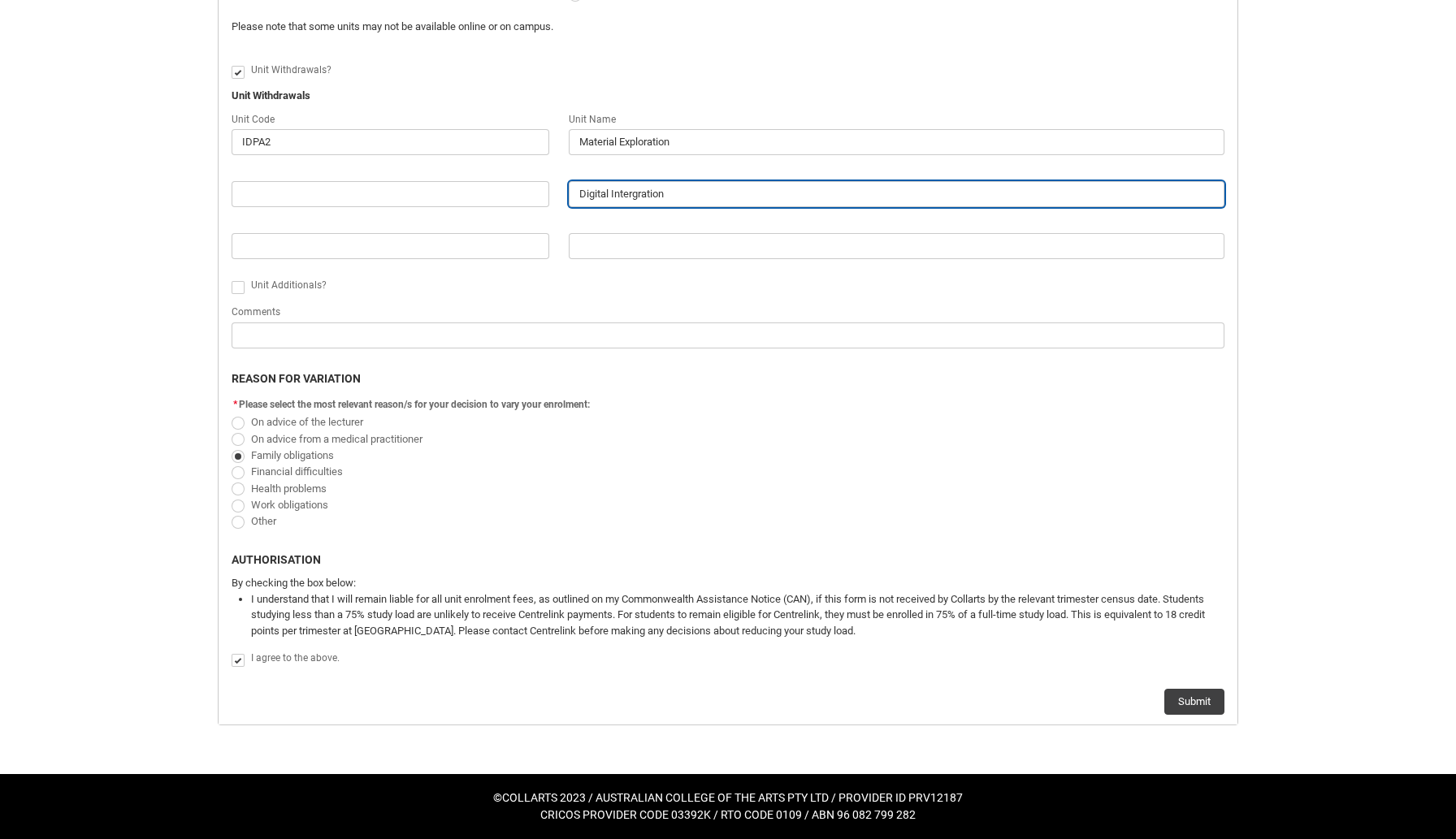
click at [628, 195] on input "Digital Intergration" at bounding box center [896, 194] width 655 height 26
type lightning-primitive-input-simple "Digital Integration"
type input "Digital Integration"
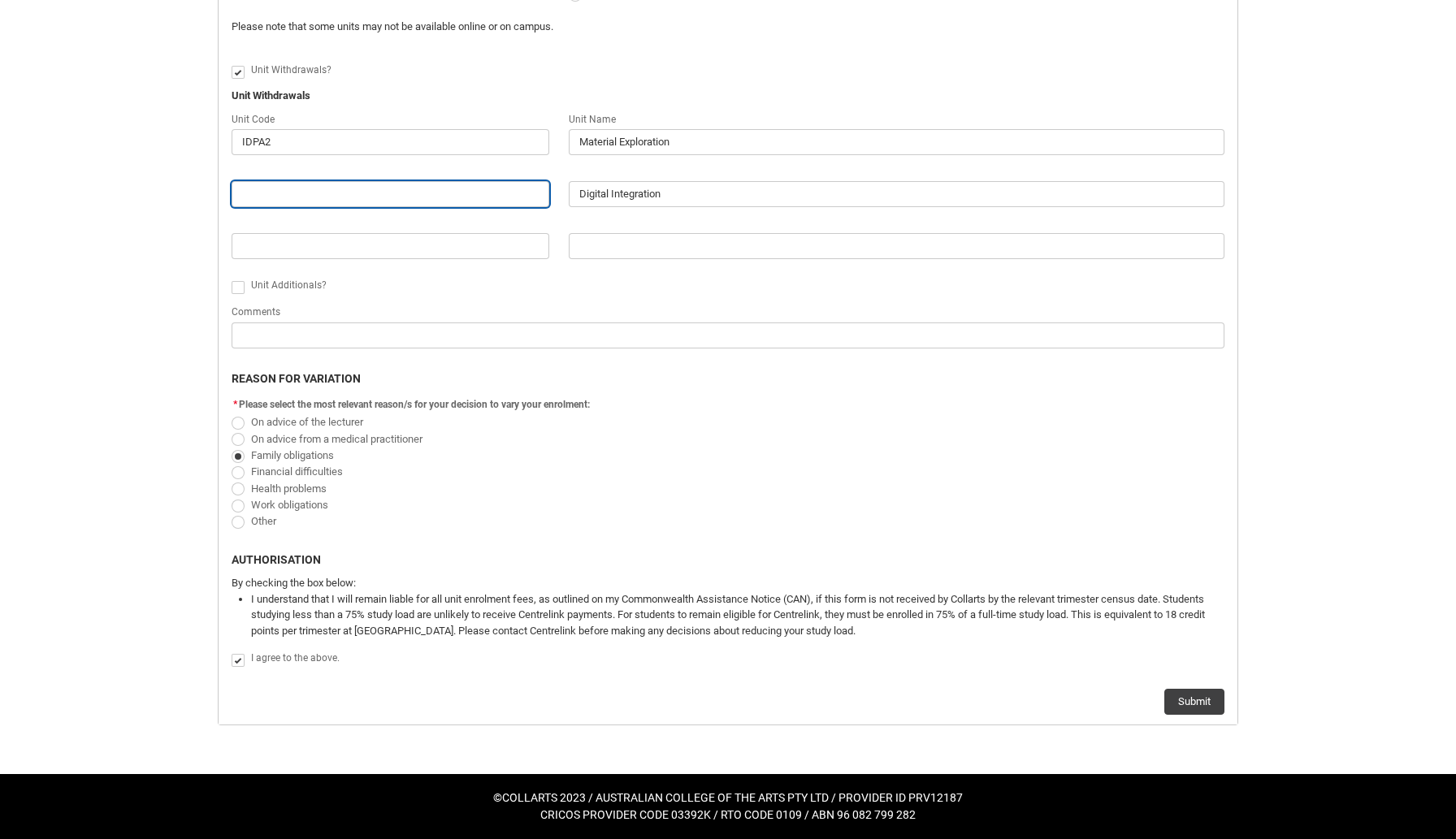
click at [330, 199] on input "Redu_Student_Request flow" at bounding box center [390, 194] width 317 height 26
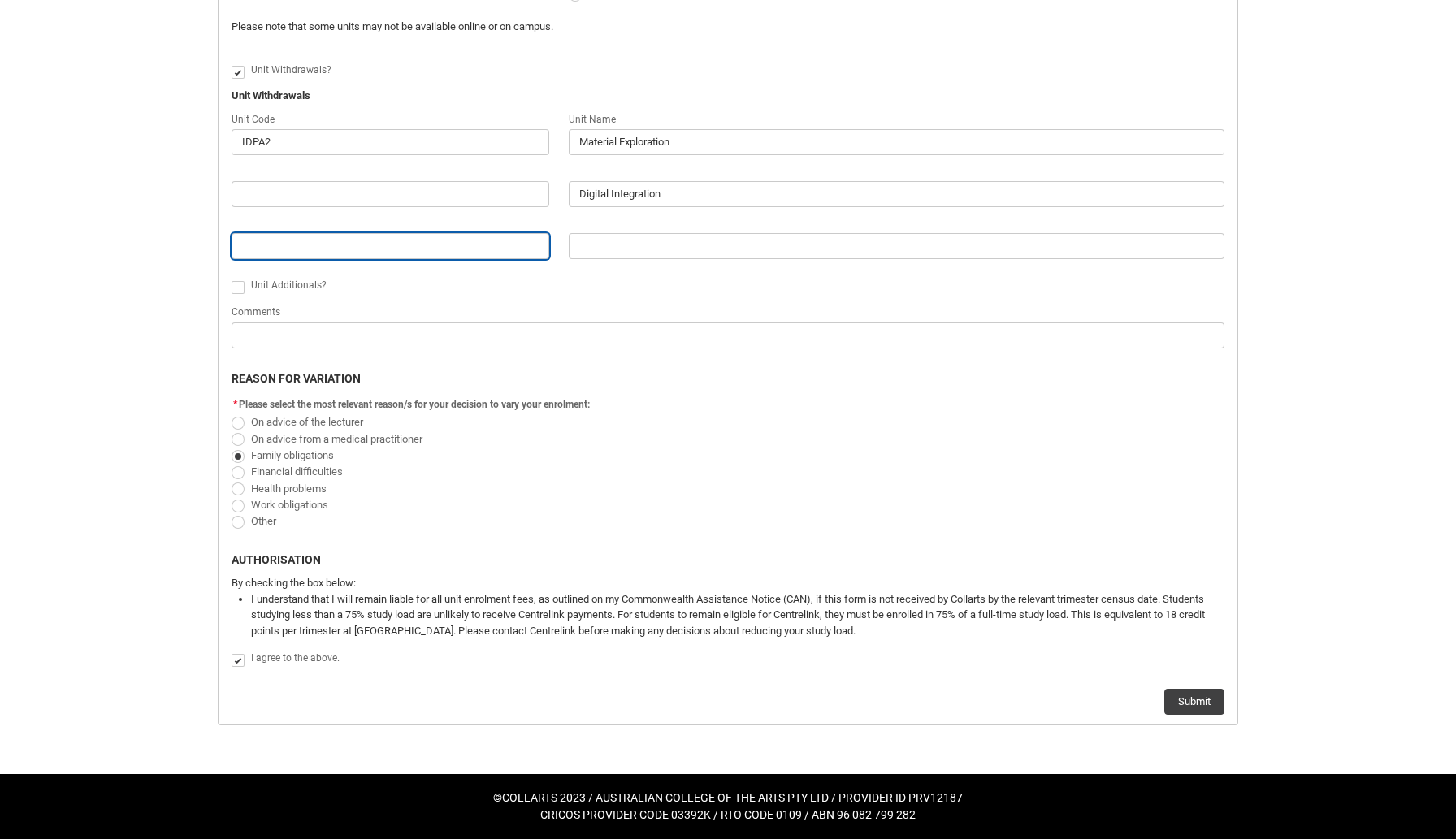
click at [456, 233] on input "Redu_Student_Request flow" at bounding box center [390, 245] width 317 height 26
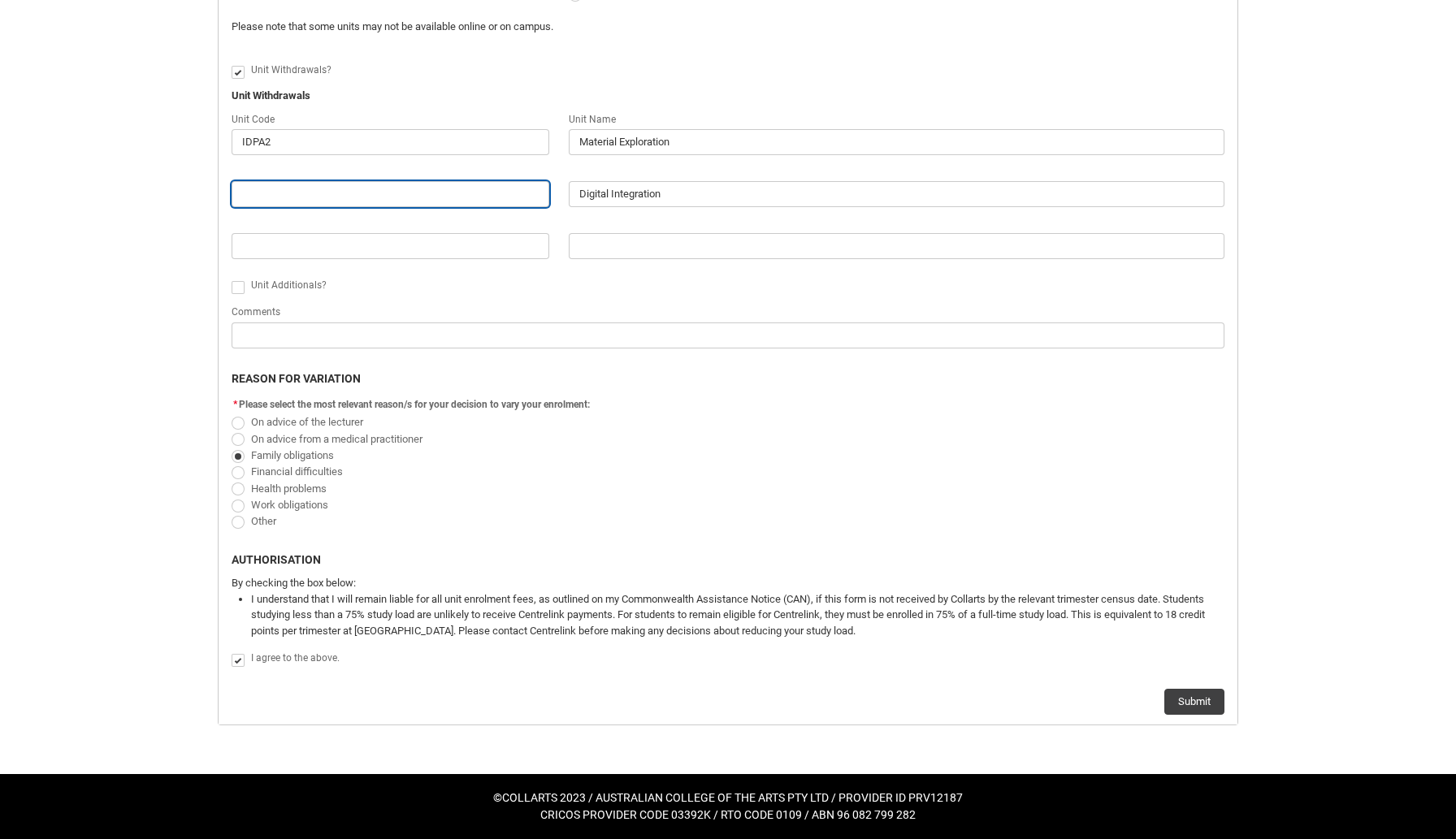
click at [446, 190] on input "Redu_Student_Request flow" at bounding box center [390, 194] width 317 height 26
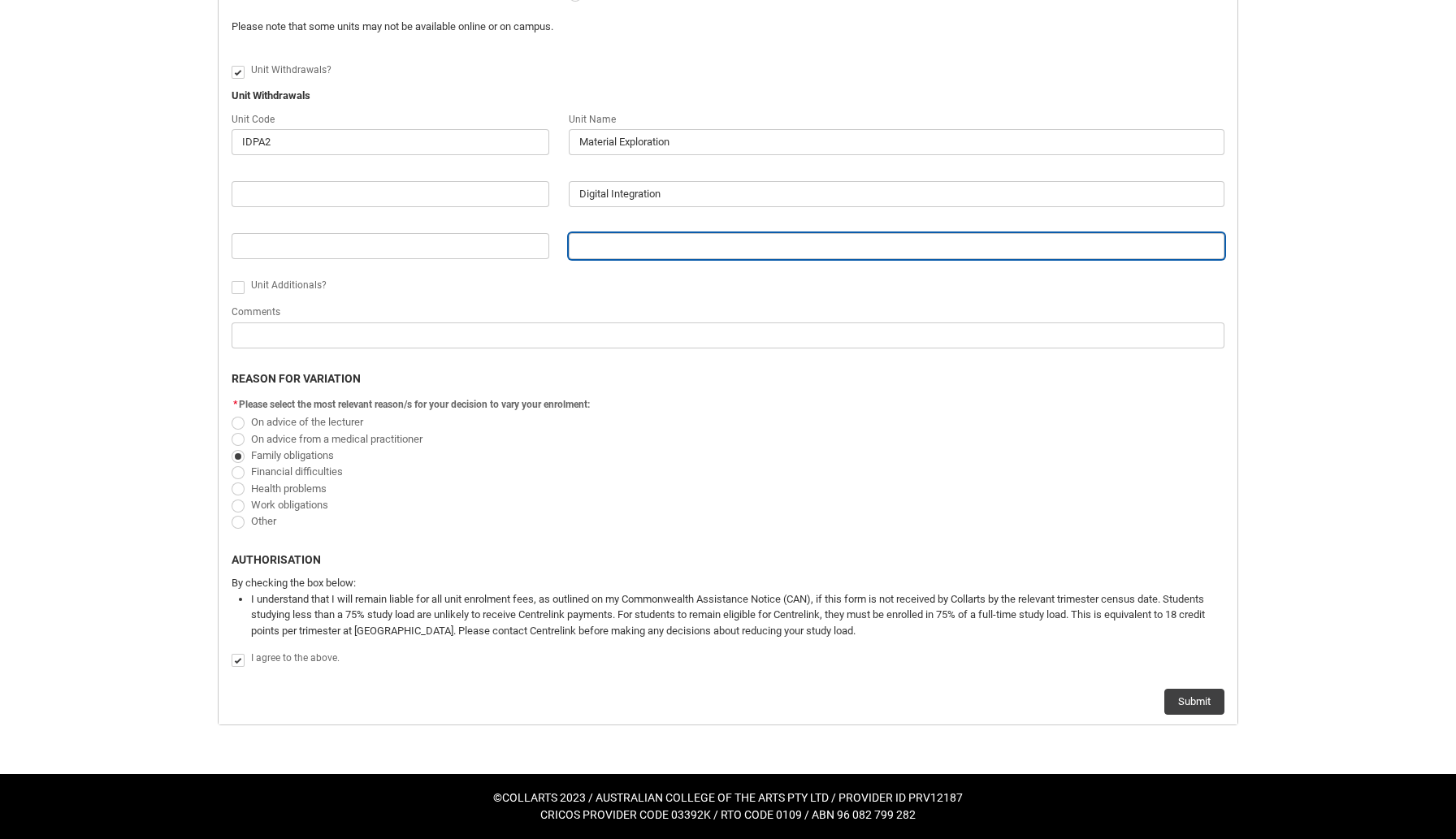
click at [589, 242] on input "Redu_Student_Request flow" at bounding box center [896, 245] width 655 height 26
click at [591, 250] on input "Redu_Student_Request flow" at bounding box center [896, 245] width 655 height 26
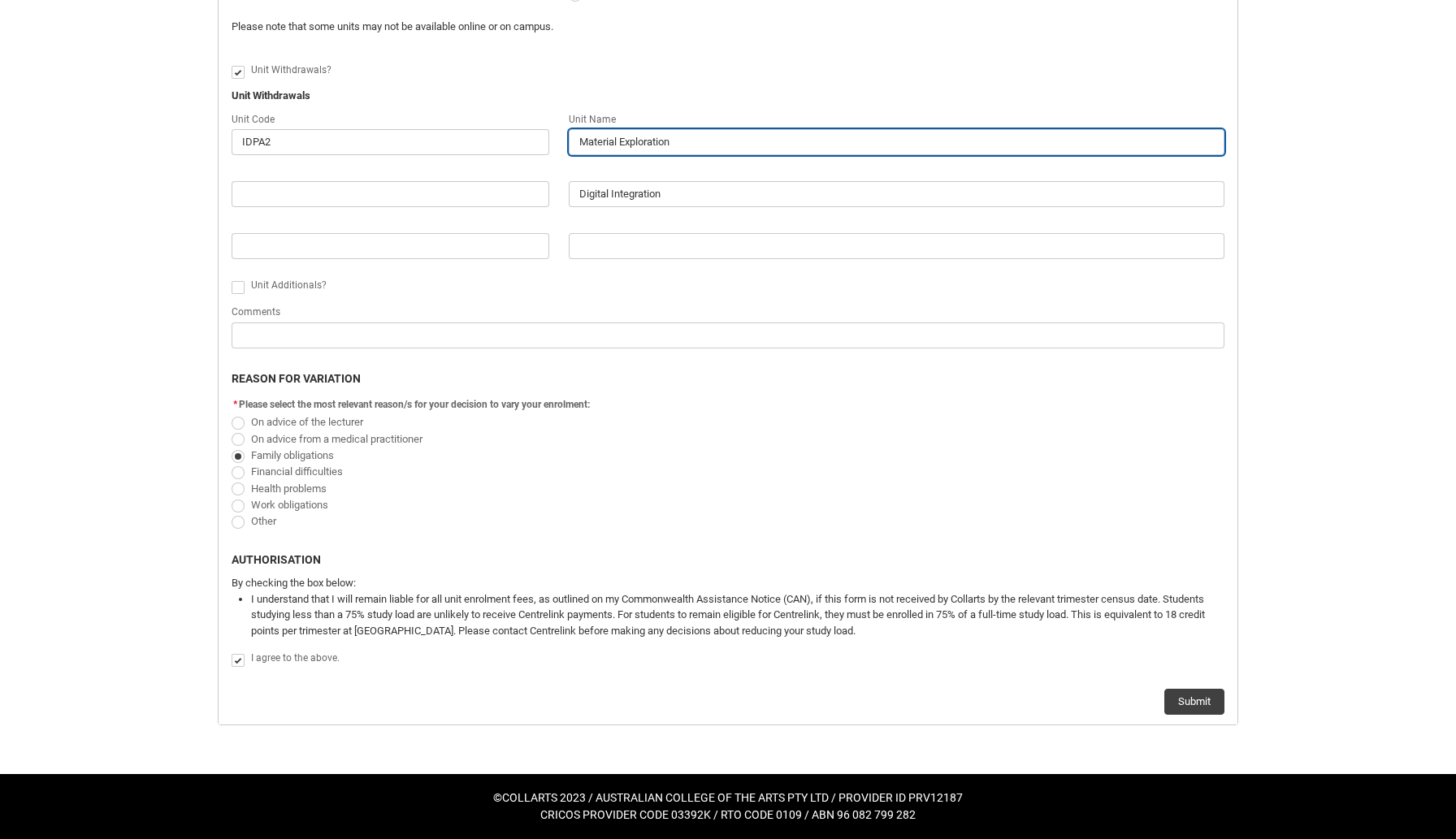
click at [698, 147] on input "Material Exploration" at bounding box center [896, 142] width 655 height 26
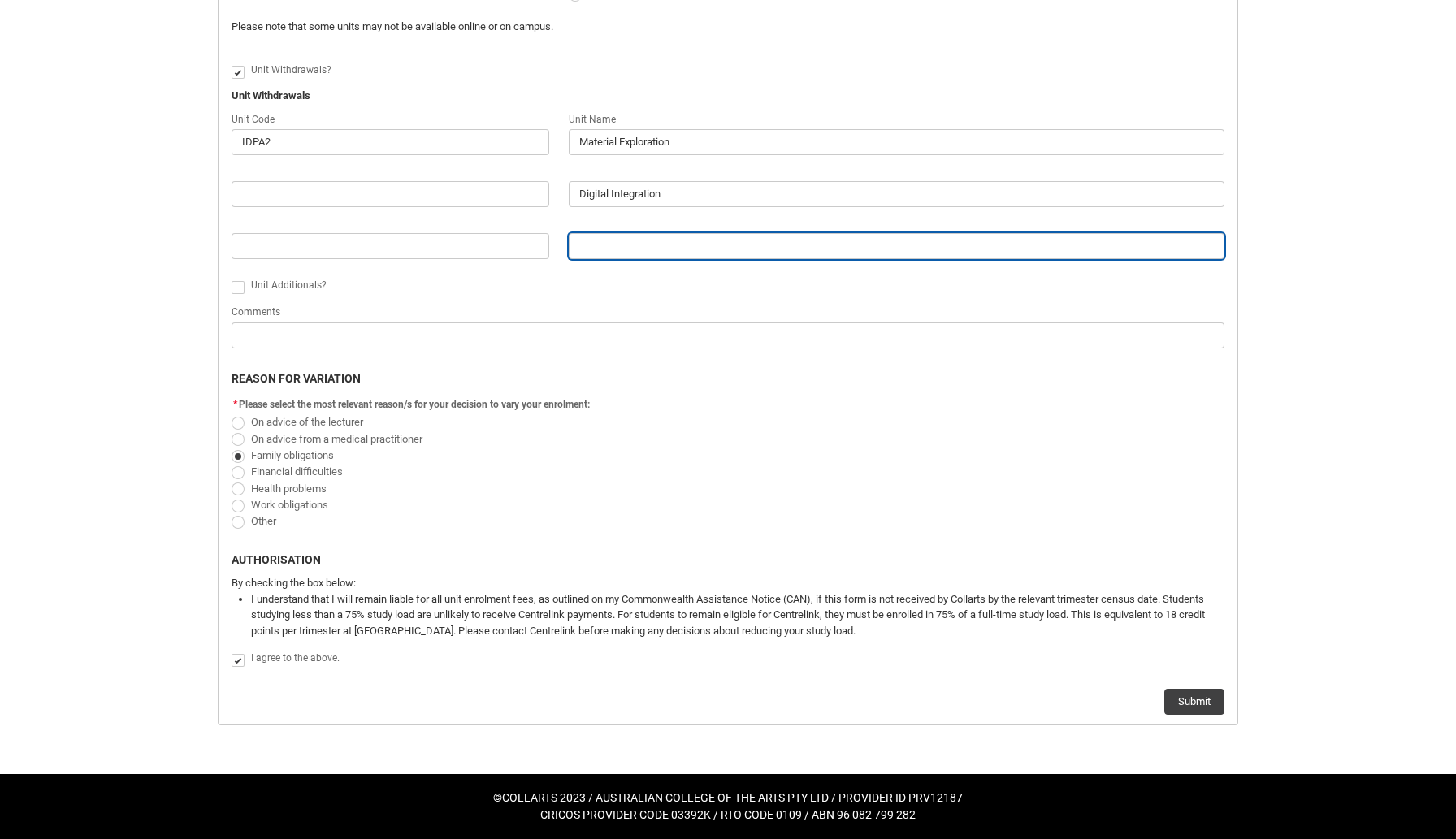
click at [613, 245] on input "Redu_Student_Request flow" at bounding box center [896, 245] width 655 height 26
type lightning-primitive-input-simple "i"
type input "i"
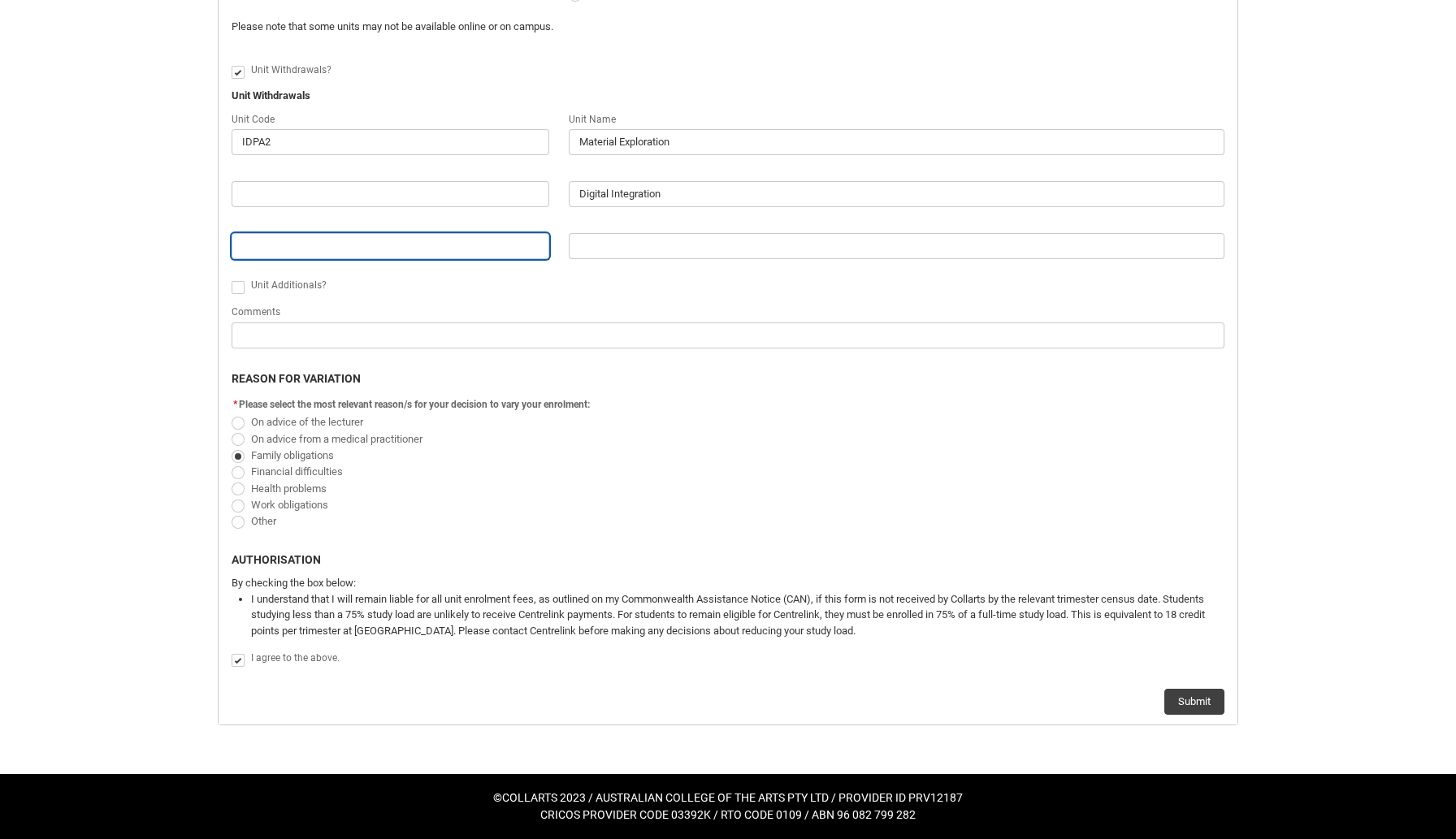
click at [447, 241] on input "Redu_Student_Request flow" at bounding box center [390, 245] width 317 height 26
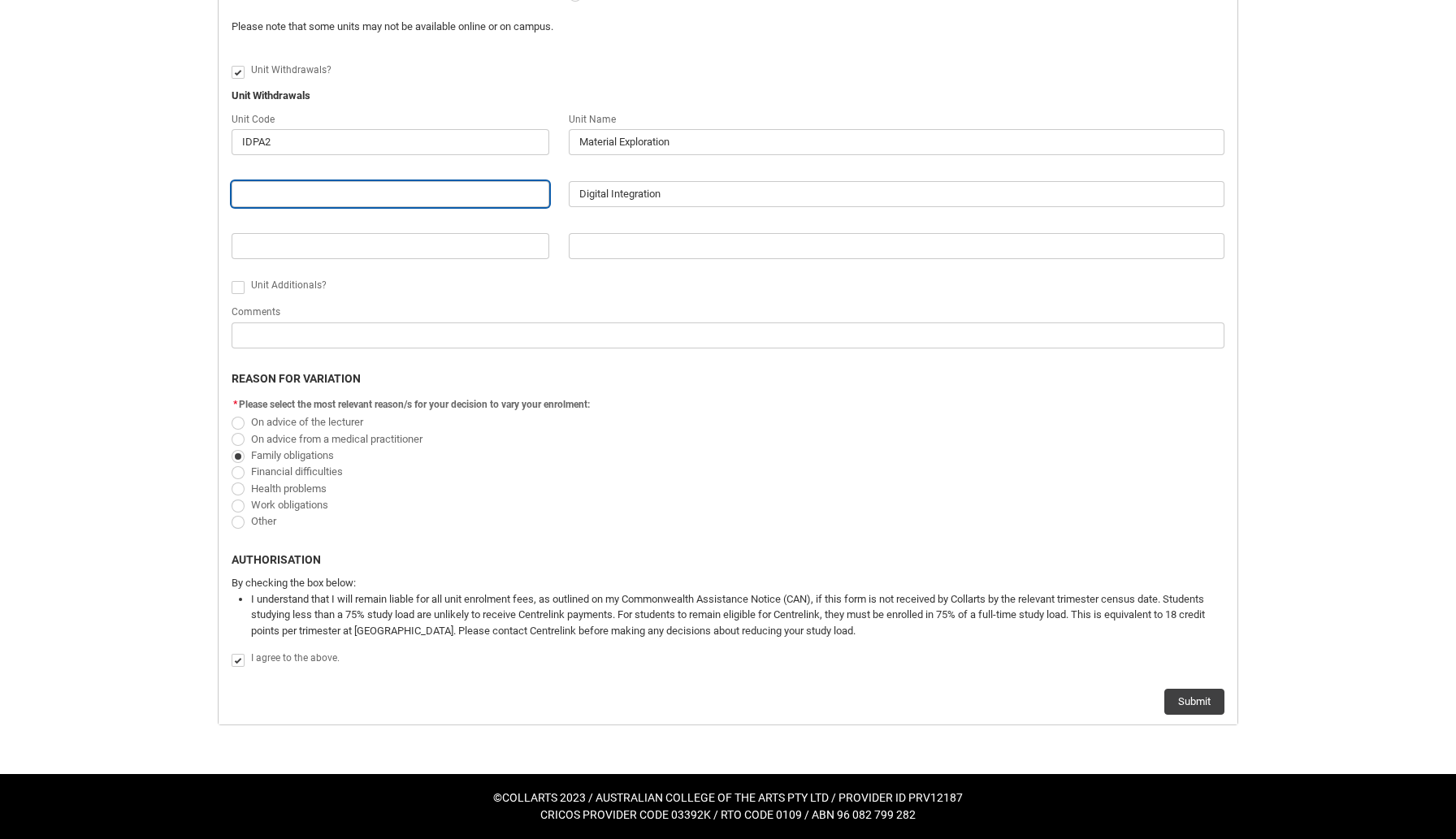
click at [427, 201] on input "Redu_Student_Request flow" at bounding box center [390, 194] width 317 height 26
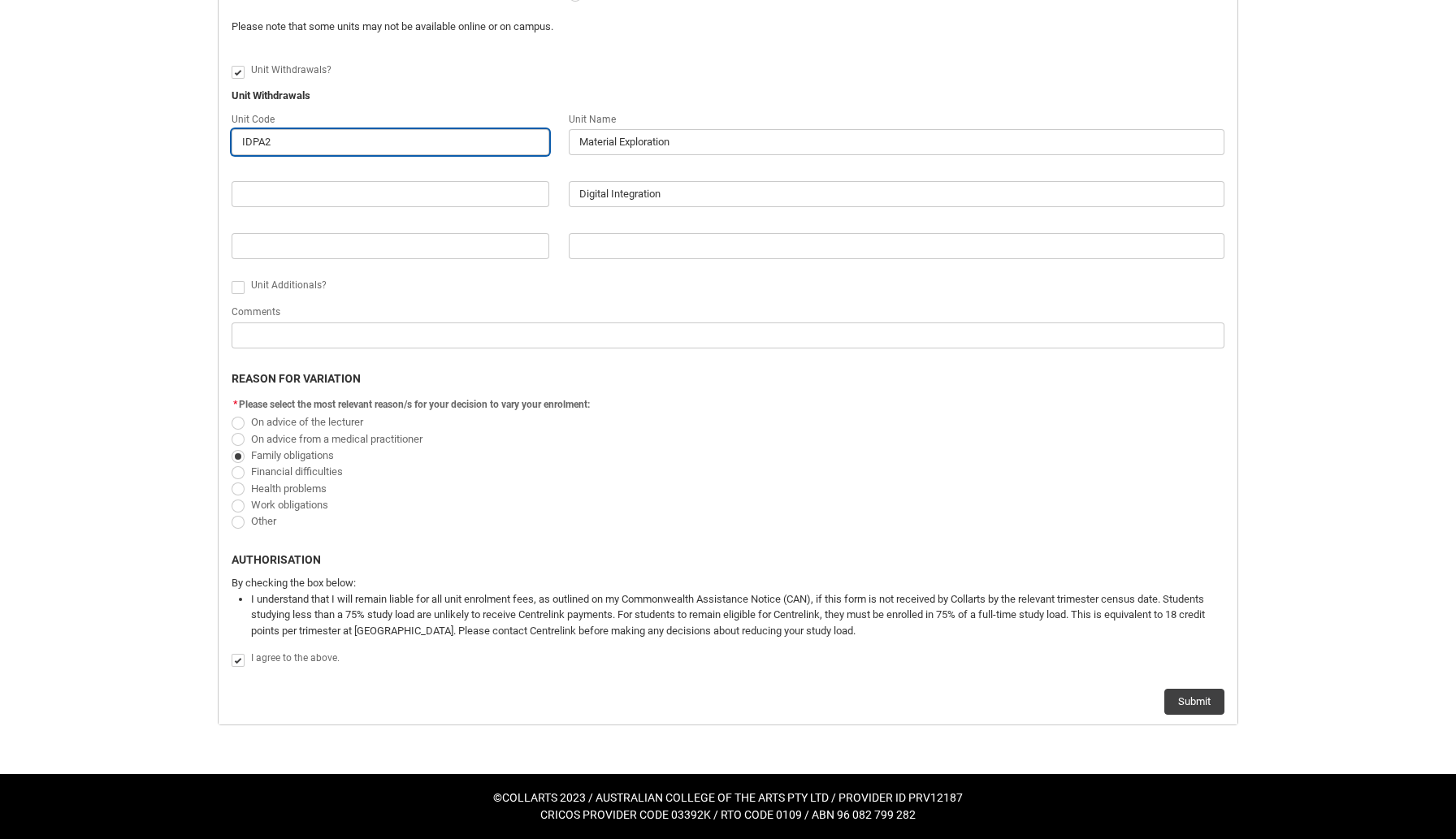
click at [422, 141] on input "IDPA2" at bounding box center [390, 142] width 317 height 26
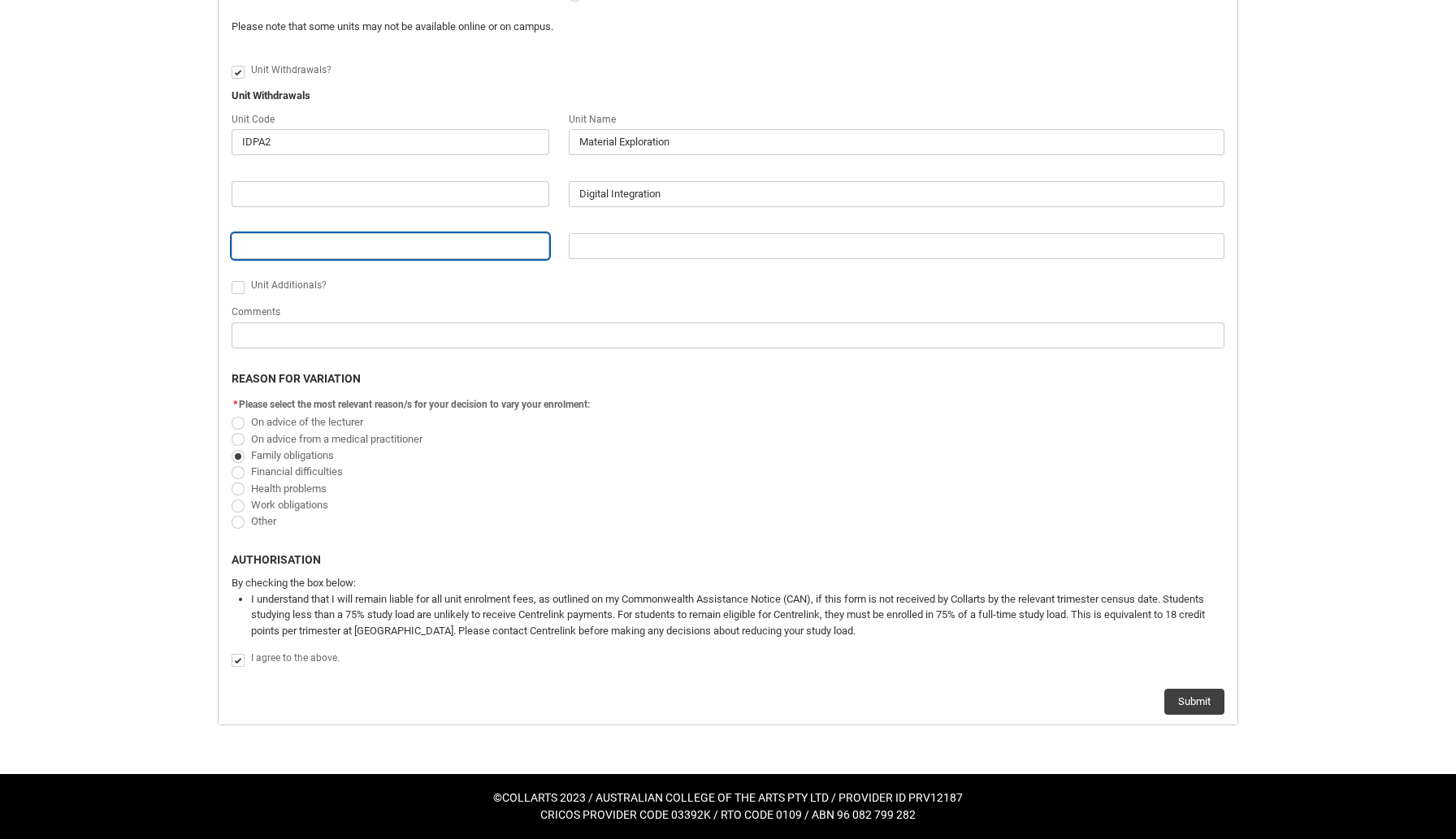
click at [378, 236] on input "Redu_Student_Request flow" at bounding box center [390, 245] width 317 height 26
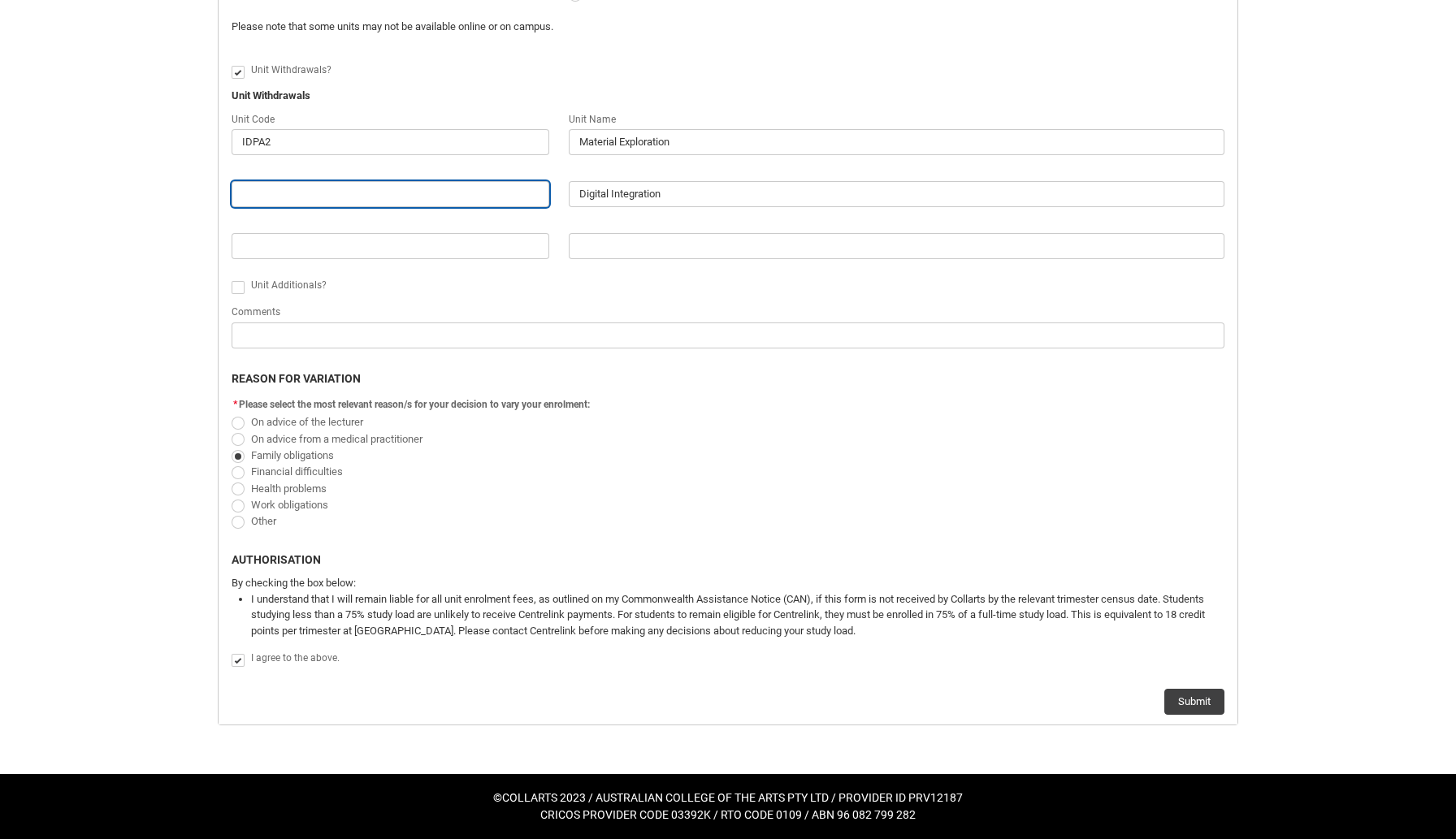
click at [381, 196] on input "Redu_Student_Request flow" at bounding box center [390, 194] width 317 height 26
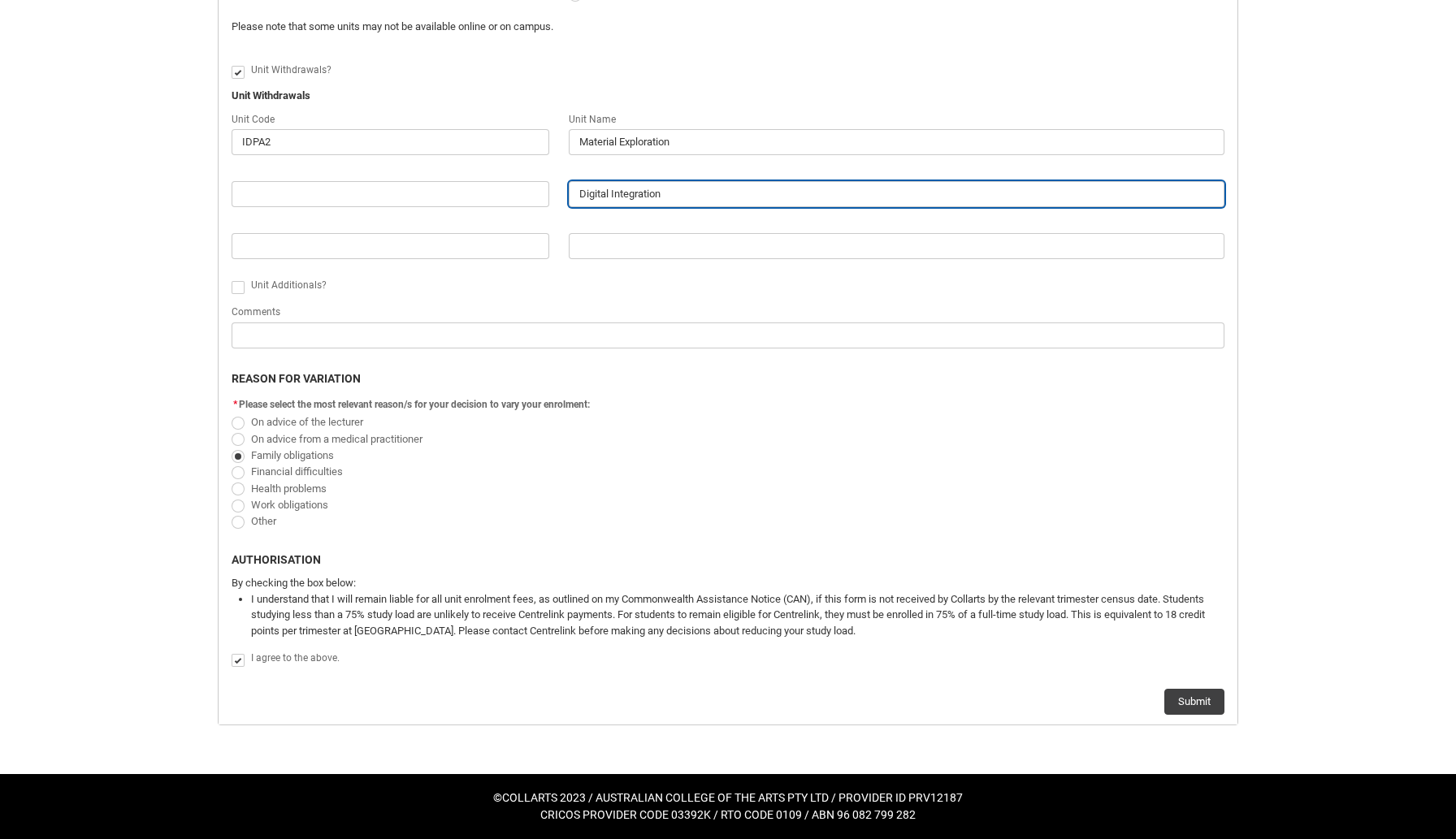
drag, startPoint x: 683, startPoint y: 194, endPoint x: 525, endPoint y: 190, distance: 158.1
click at [525, 190] on div "Unit Code IDPA2 Unit Name Material Exploration Digital Integration" at bounding box center [728, 192] width 1012 height 166
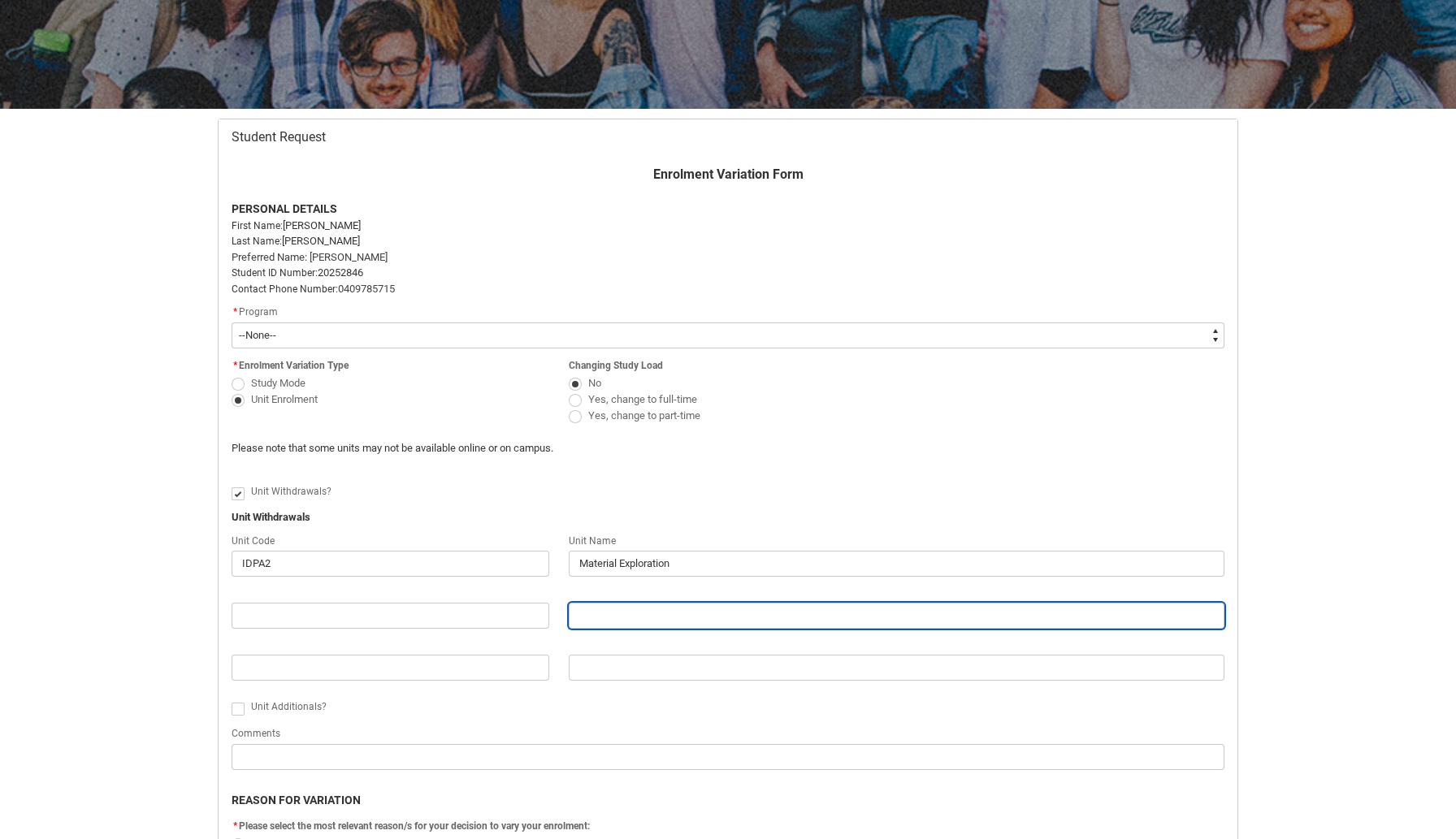
scroll to position [419, 0]
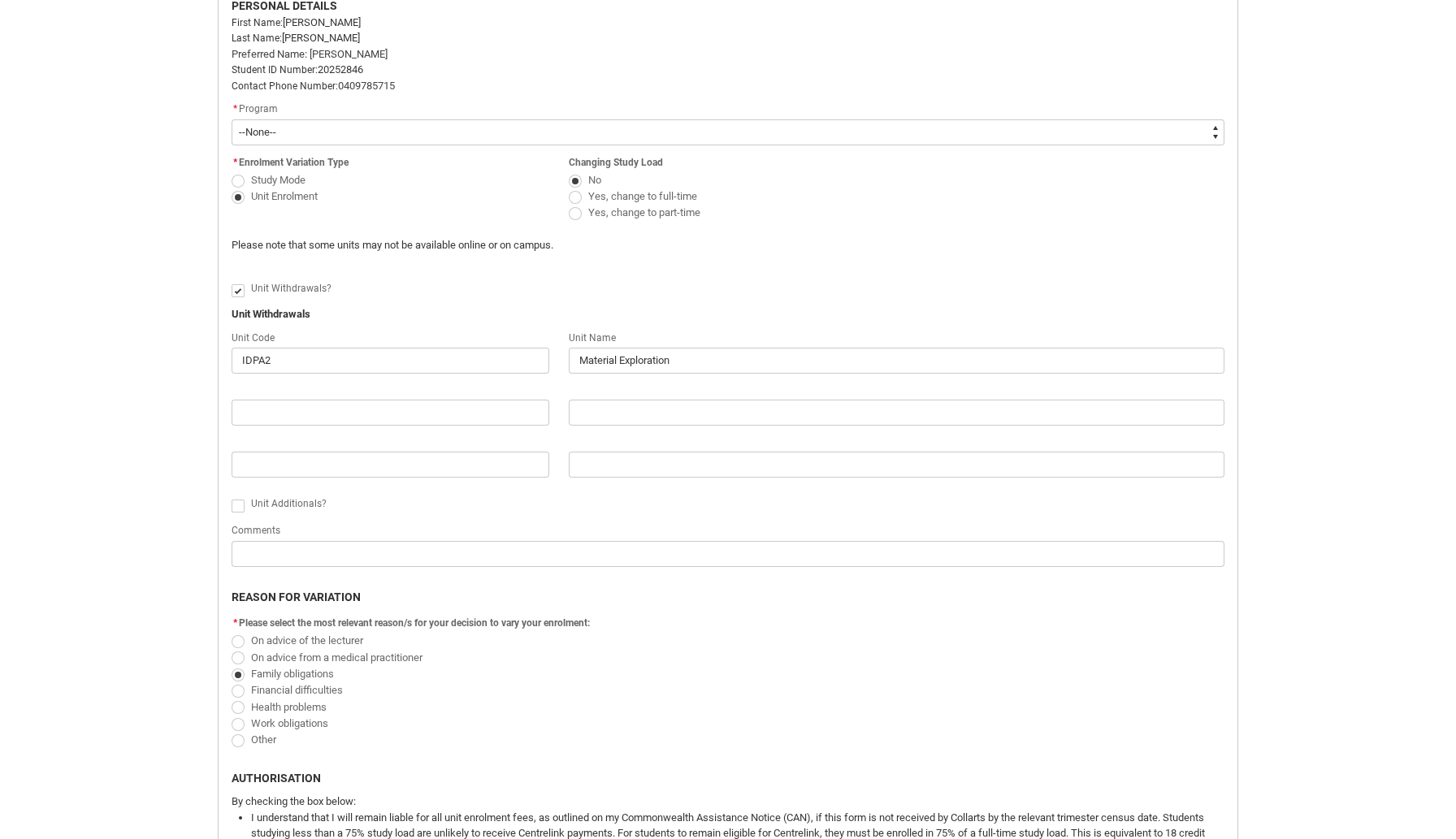
click at [235, 504] on span "Redu_Student_Request flow" at bounding box center [239, 506] width 13 height 13
click at [232, 497] on input "Redu_Student_Request flow" at bounding box center [231, 496] width 1 height 1
type lightning-input "true"
checkbox input "true"
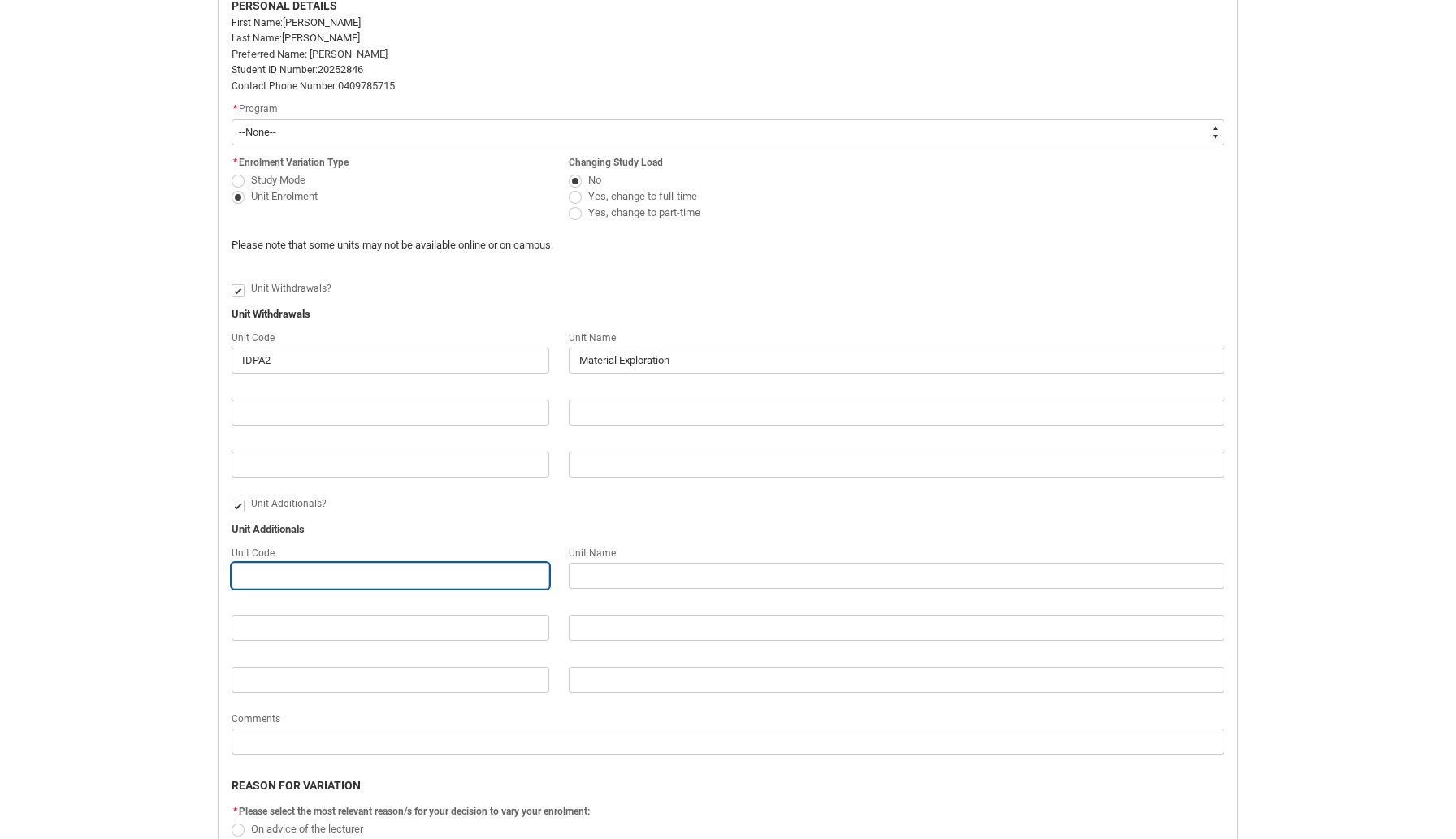
click at [415, 576] on input "Redu_Student_Request flow" at bounding box center [390, 576] width 317 height 26
type lightning-primitive-input-simple "unsure"
type input "unsure"
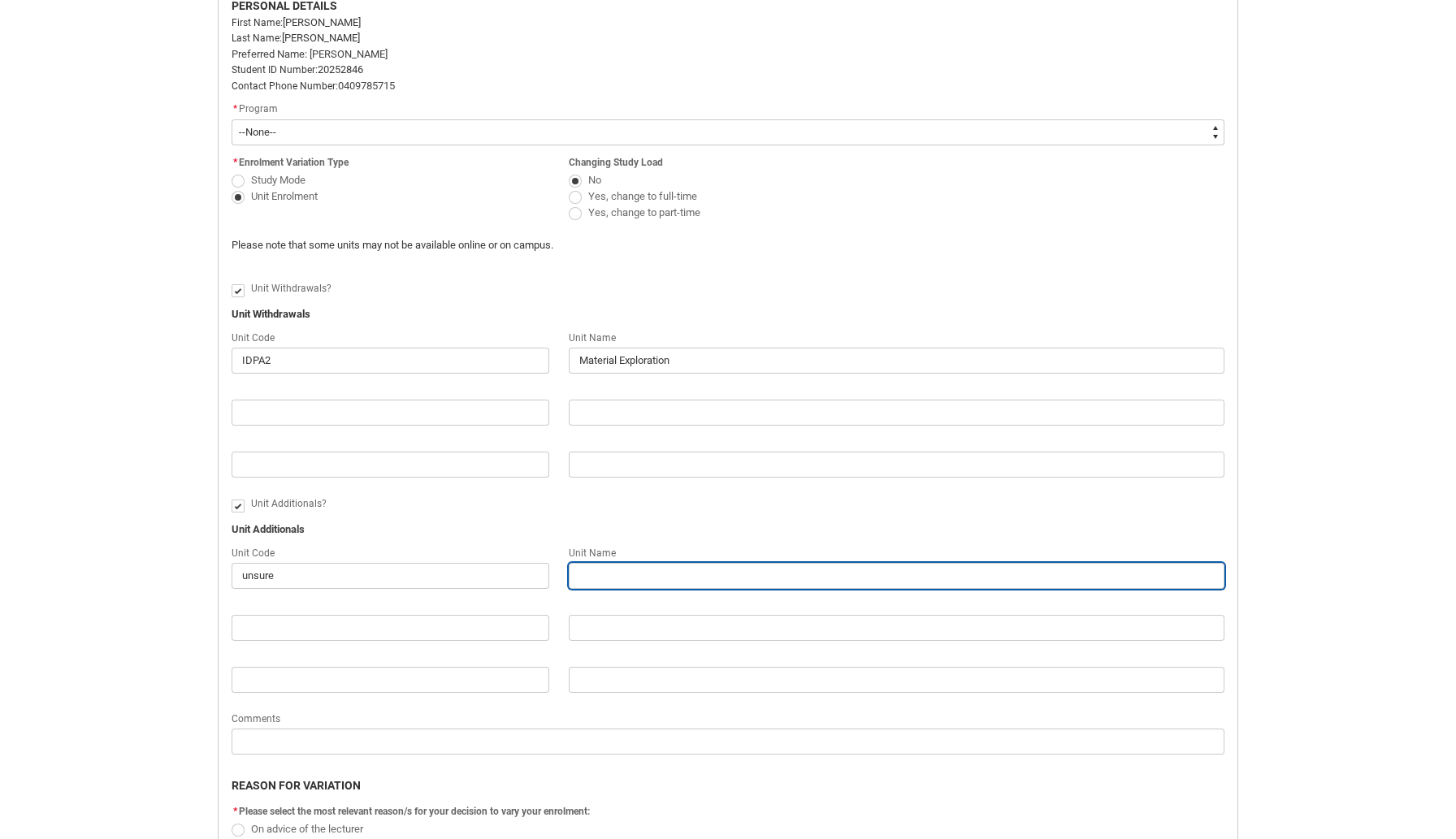
click at [614, 579] on input "Redu_Student_Request flow" at bounding box center [896, 576] width 655 height 26
paste input "Digital Integration"
type lightning-primitive-input-simple "Digital Integration"
type input "Digital Integration"
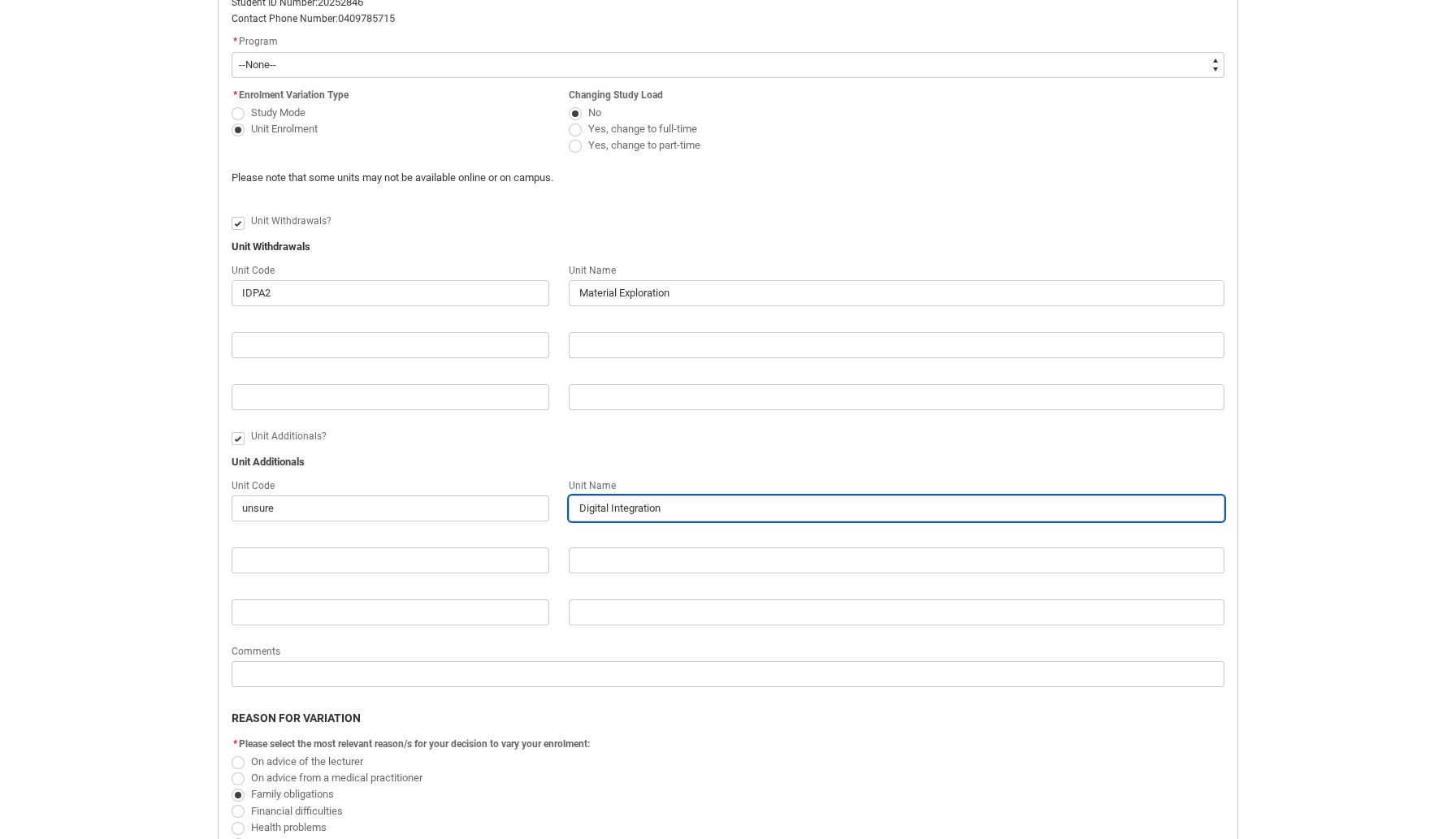
scroll to position [487, 0]
